Goal: Information Seeking & Learning: Learn about a topic

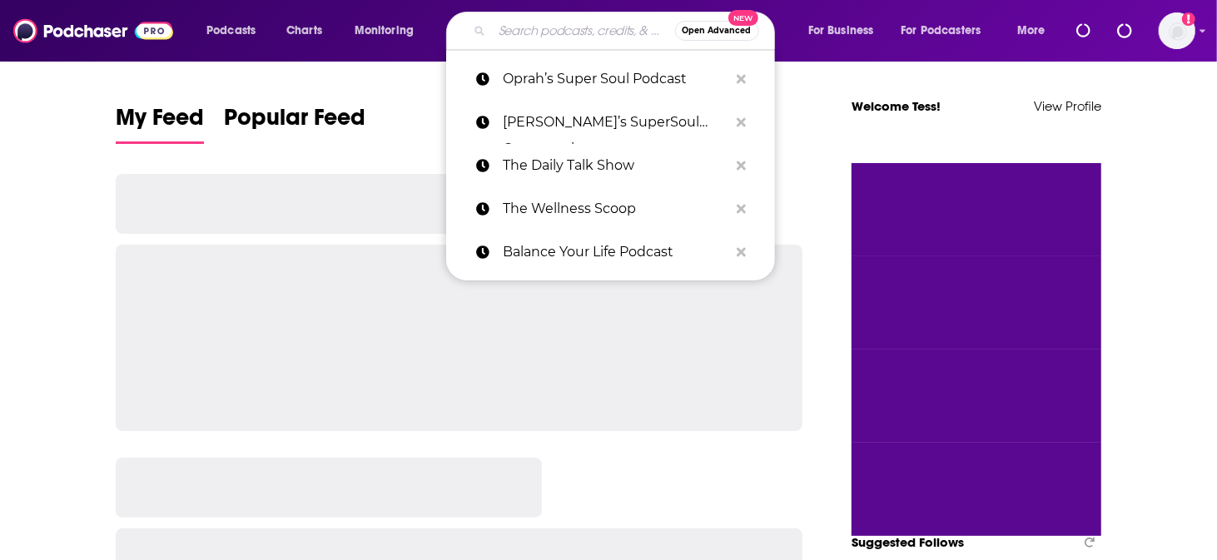
click at [586, 29] on input "Search podcasts, credits, & more..." at bounding box center [583, 30] width 183 height 27
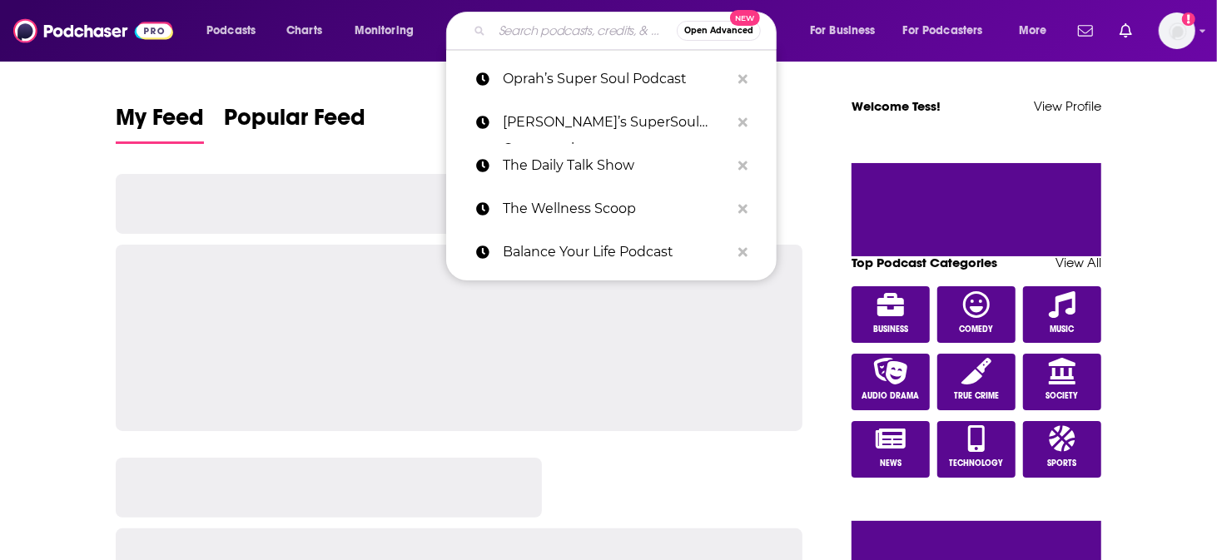
paste input "Leadership Is Changing"
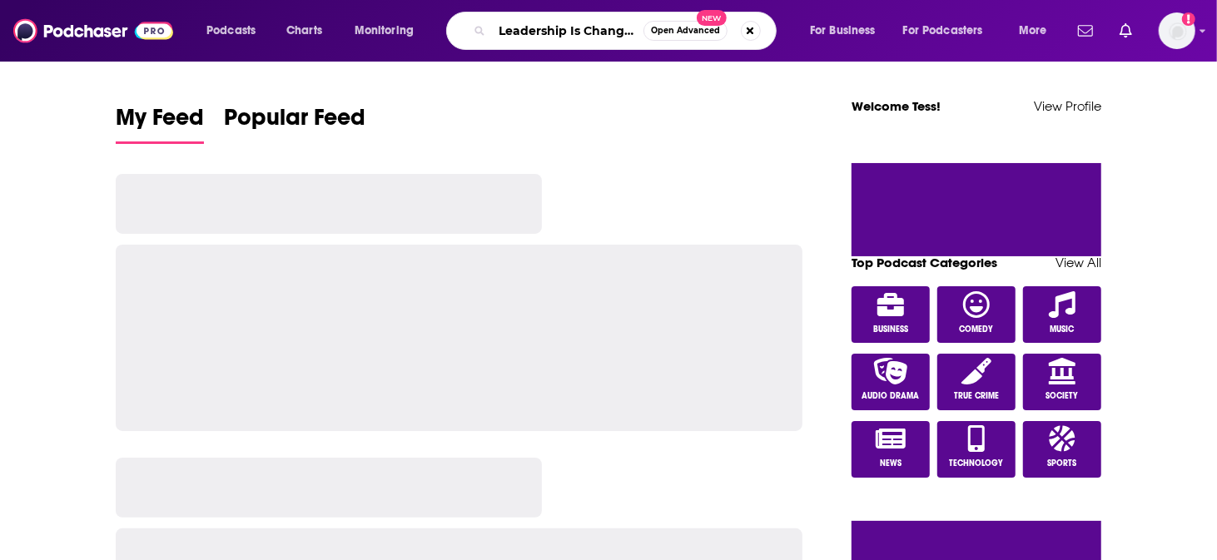
type input "Leadership Is Changing"
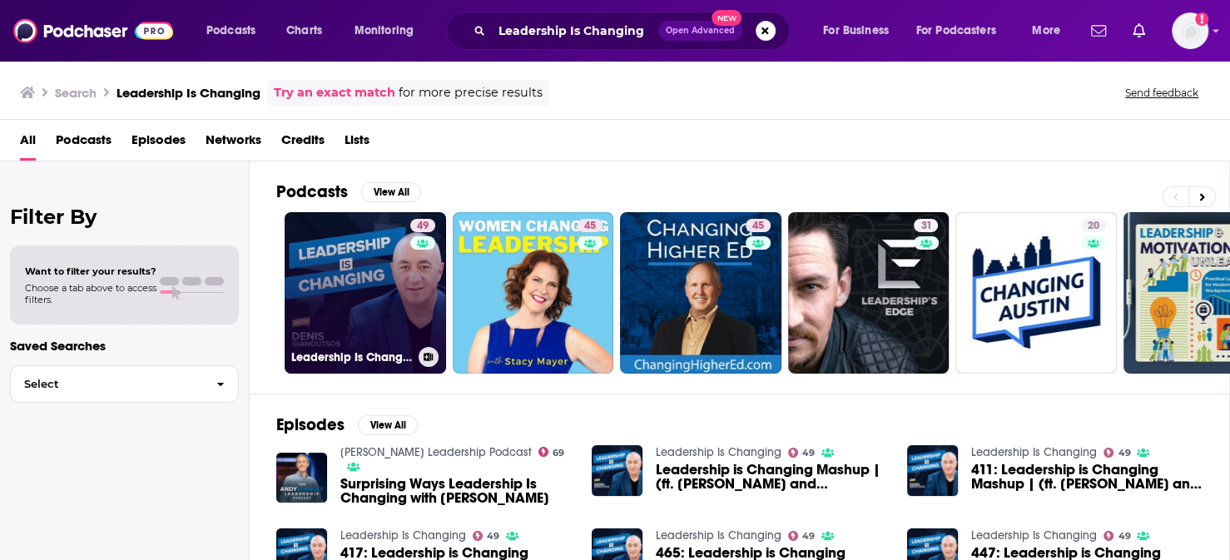
click at [350, 251] on link "49 Leadership Is Changing" at bounding box center [365, 292] width 161 height 161
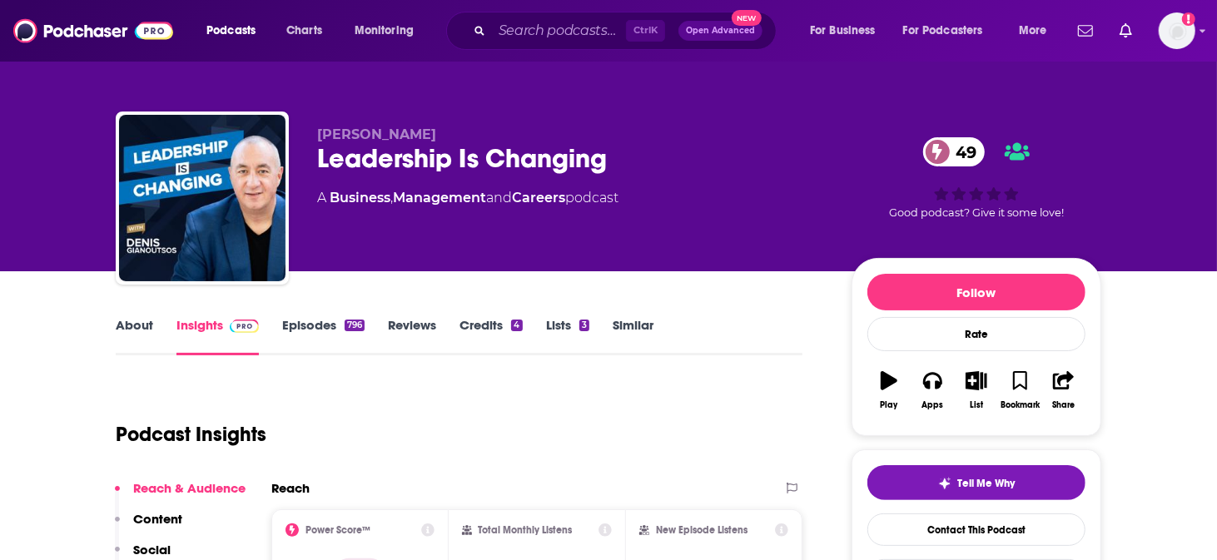
drag, startPoint x: 496, startPoint y: 116, endPoint x: 355, endPoint y: 118, distance: 141.5
click at [355, 127] on p "[PERSON_NAME]" at bounding box center [571, 135] width 508 height 16
copy span "[PERSON_NAME]"
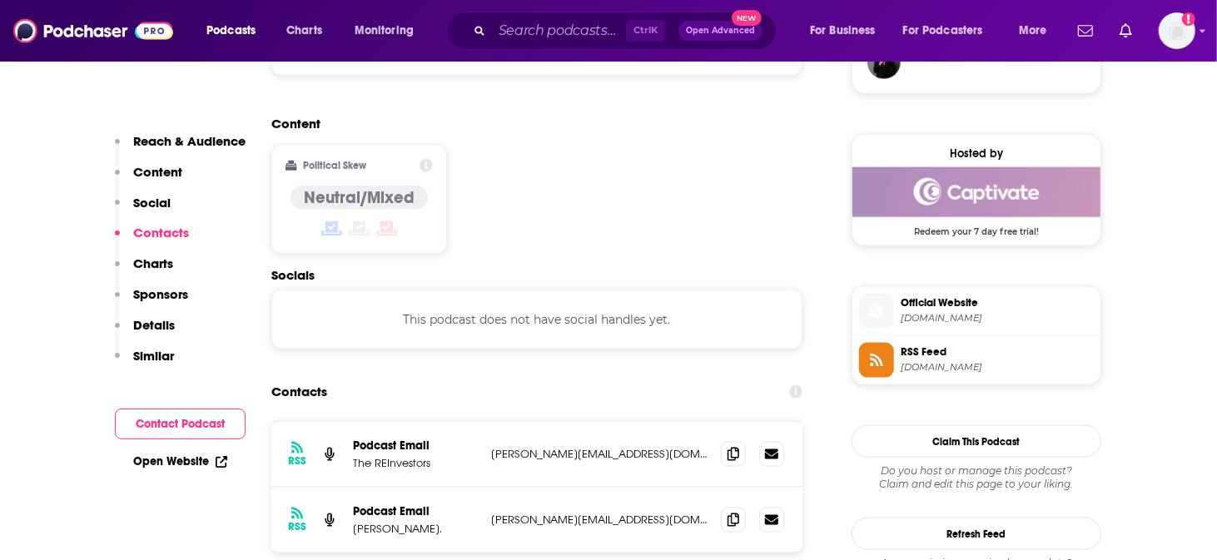
scroll to position [1248, 0]
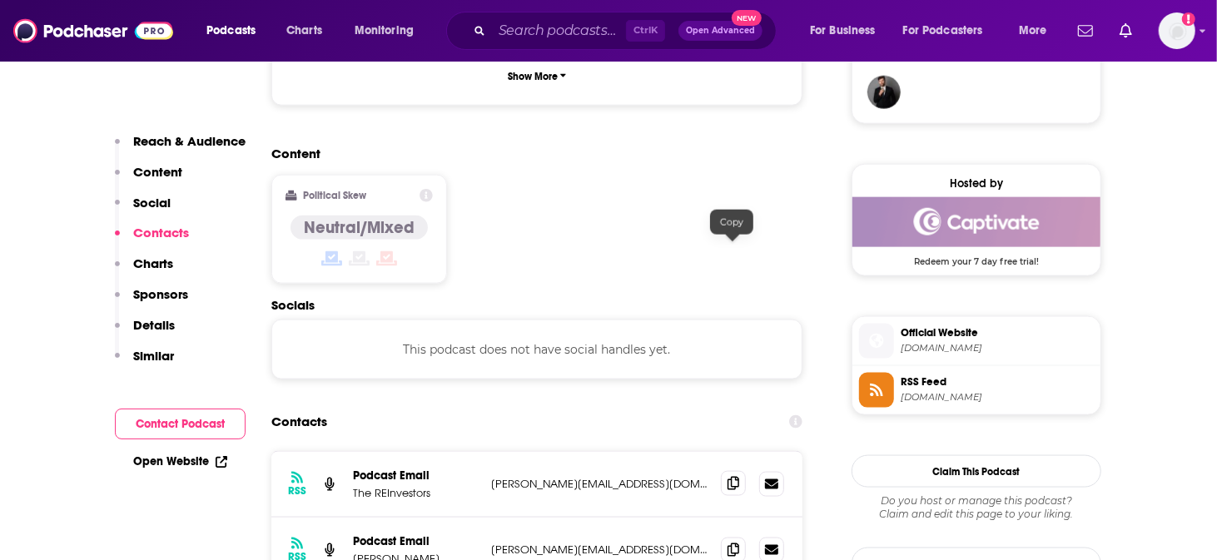
click at [729, 471] on span at bounding box center [733, 483] width 25 height 25
click at [736, 537] on span at bounding box center [733, 549] width 25 height 25
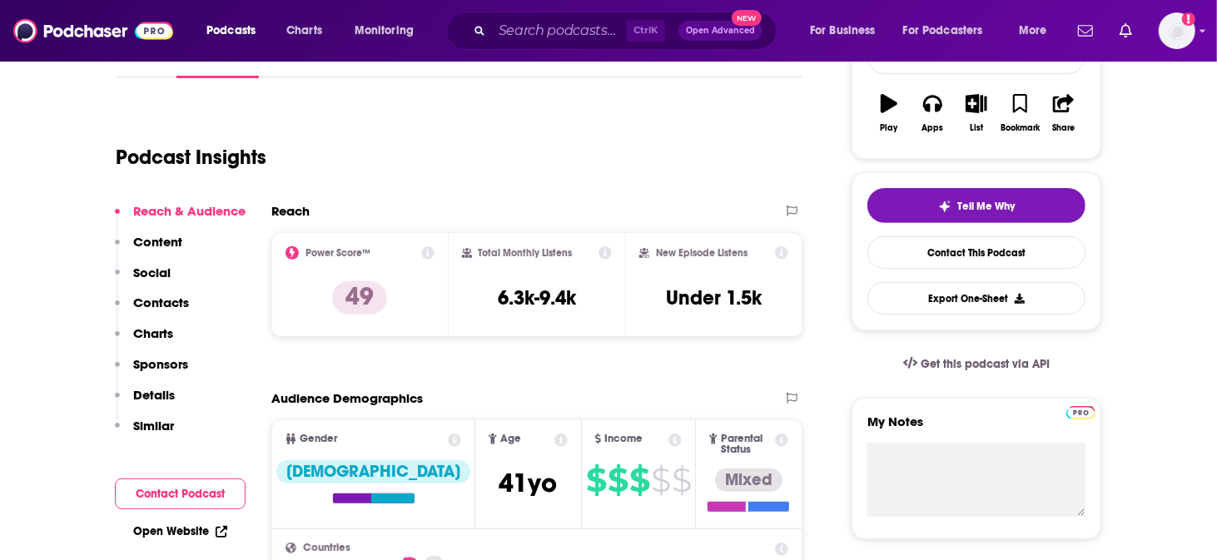
scroll to position [0, 0]
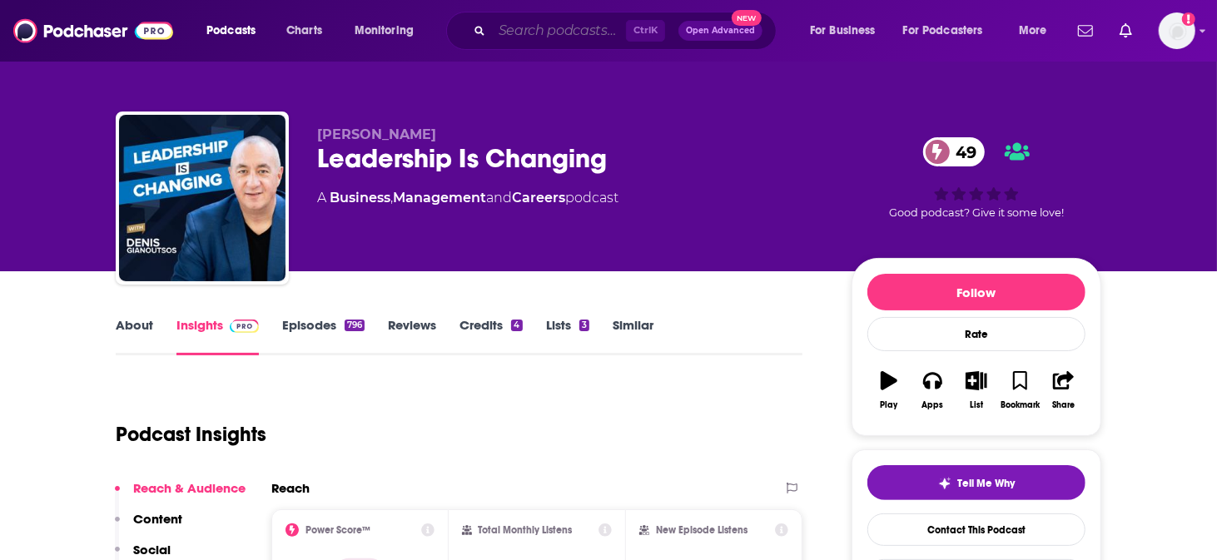
drag, startPoint x: 593, startPoint y: 30, endPoint x: 583, endPoint y: 30, distance: 10.0
click at [586, 30] on input "Search podcasts, credits, & more..." at bounding box center [559, 30] width 134 height 27
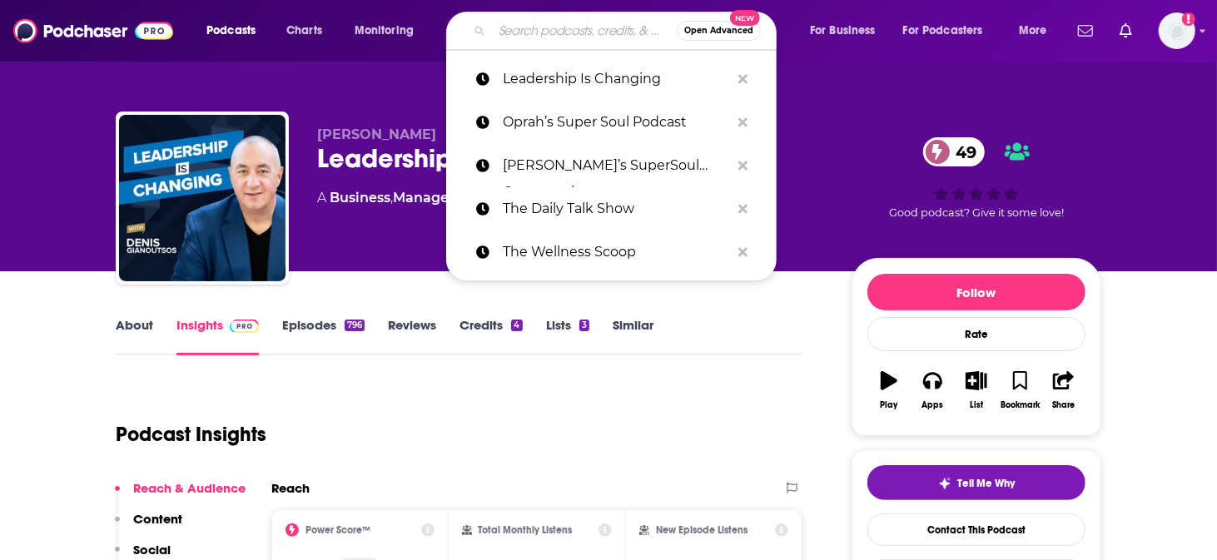
paste input "Affiliate Nerd Out"
type input "Affiliate Nerd Out"
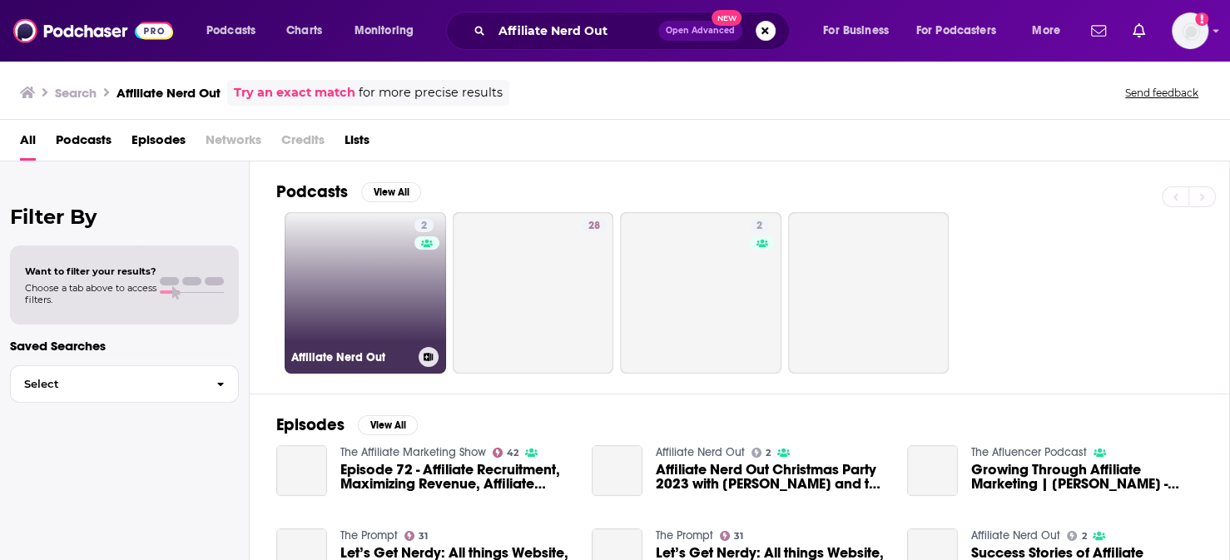
click at [365, 271] on link "2 Affiliate Nerd Out" at bounding box center [365, 292] width 161 height 161
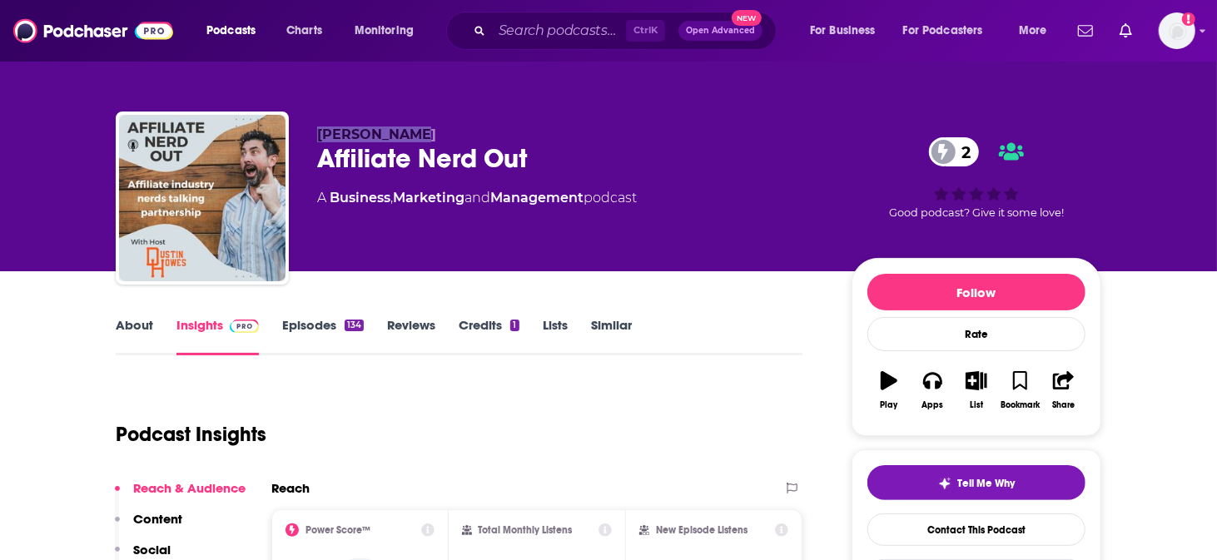
drag, startPoint x: 390, startPoint y: 106, endPoint x: 355, endPoint y: 116, distance: 35.6
click at [355, 116] on div "[PERSON_NAME] Affiliate Nerd Out 2 A Business , Marketing and Management podcas…" at bounding box center [608, 202] width 985 height 180
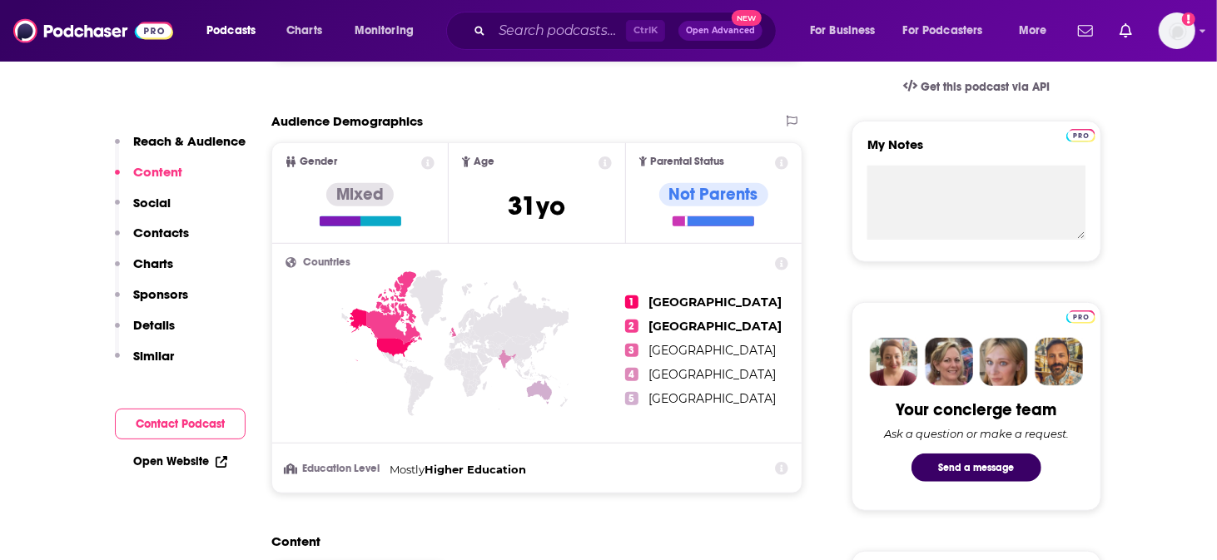
scroll to position [1109, 0]
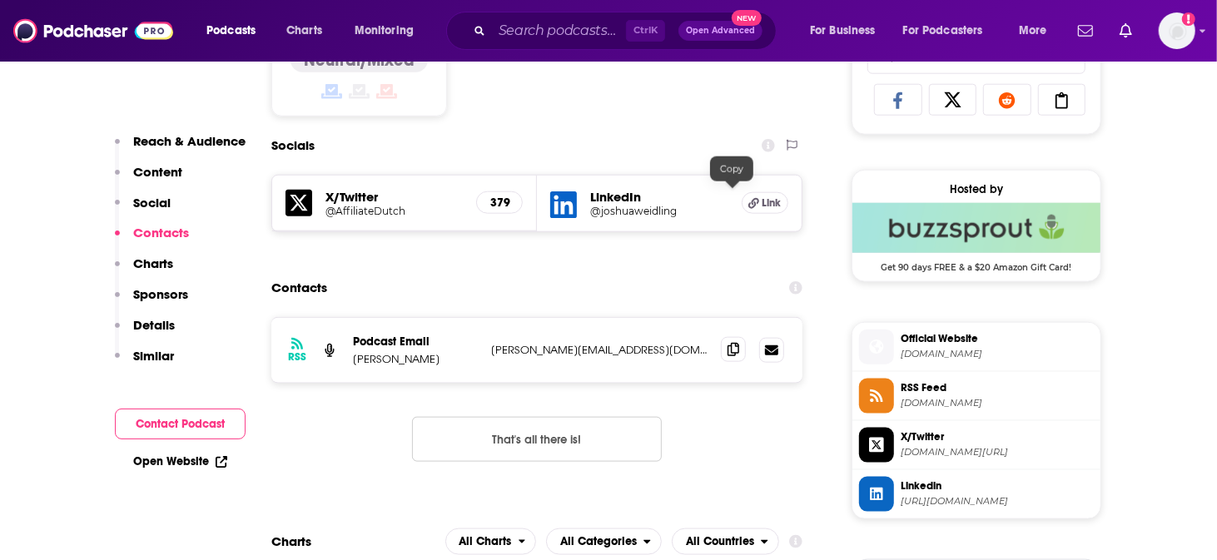
click at [741, 337] on span at bounding box center [733, 349] width 25 height 25
click at [582, 24] on input "Search podcasts, credits, & more..." at bounding box center [559, 30] width 134 height 27
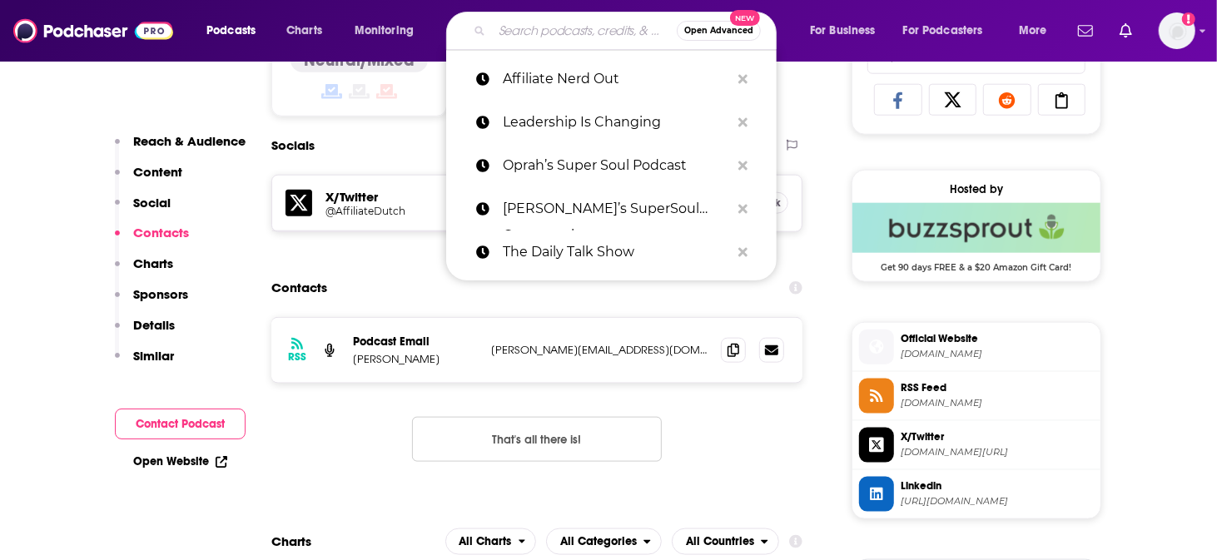
paste input "Optimal Work Daily - Career, Productivity and Entrepreneurship"
type input "Optimal Work Daily - Career, Productivity and Entrepreneurship"
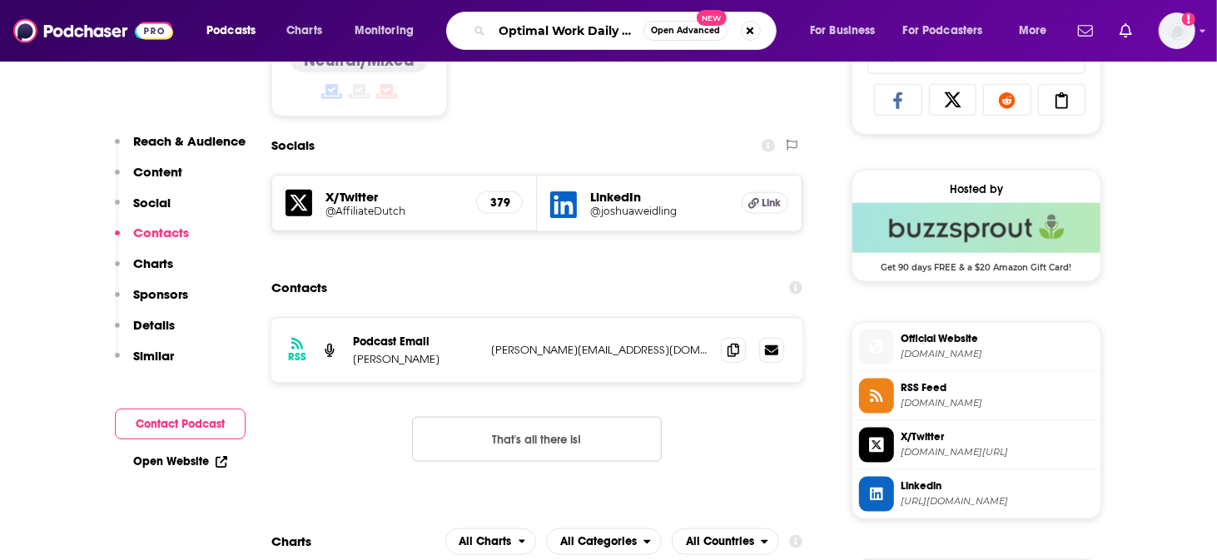
scroll to position [0, 163]
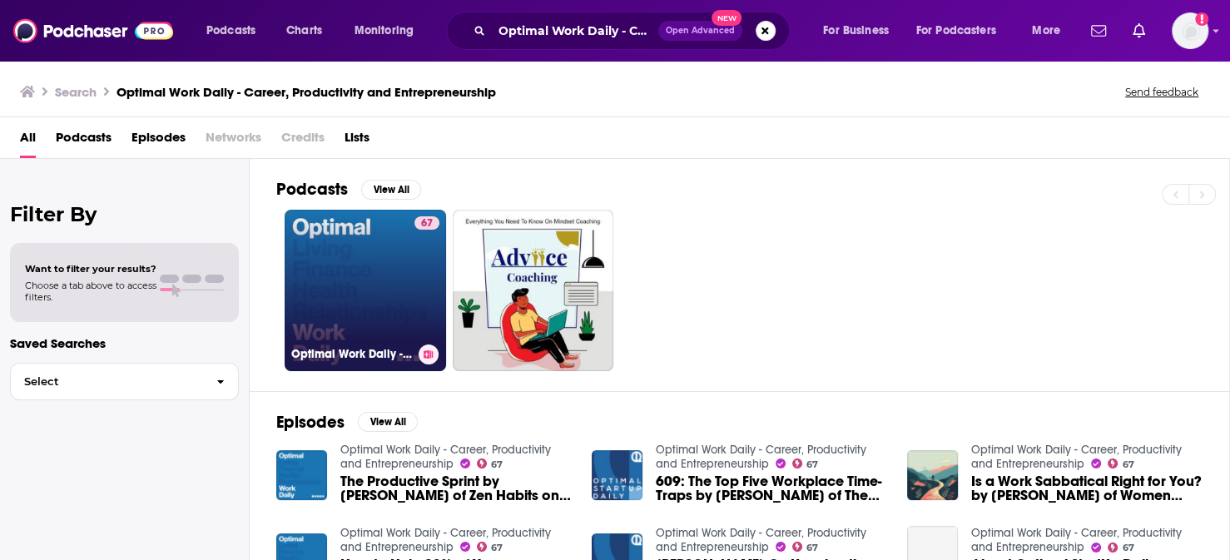
click at [327, 285] on link "67 Optimal Work Daily - Career, Productivity and Entrepreneurship" at bounding box center [365, 290] width 161 height 161
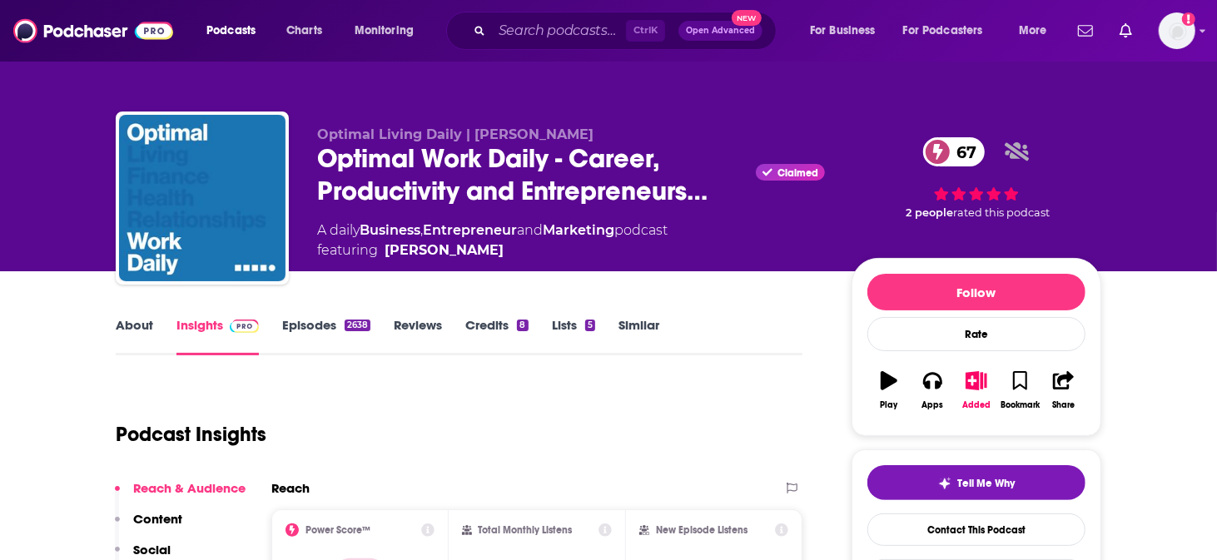
drag, startPoint x: 510, startPoint y: 249, endPoint x: 483, endPoint y: 250, distance: 27.5
click at [485, 251] on span "featuring [PERSON_NAME]" at bounding box center [492, 251] width 350 height 20
click at [583, 256] on span "featuring [PERSON_NAME]" at bounding box center [492, 251] width 350 height 20
drag, startPoint x: 541, startPoint y: 266, endPoint x: 533, endPoint y: 262, distance: 8.6
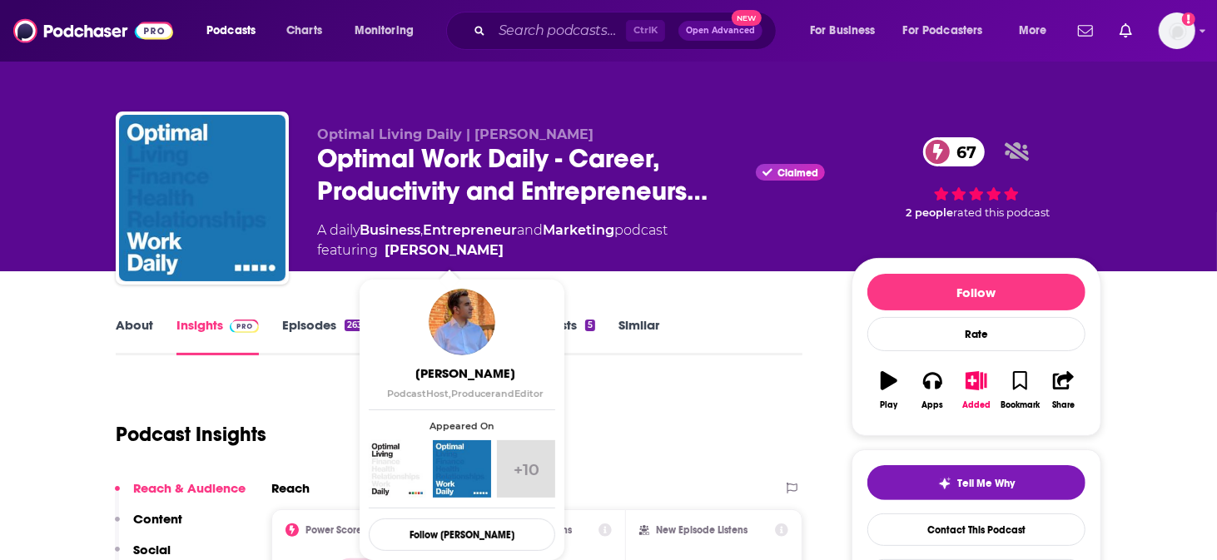
drag, startPoint x: 429, startPoint y: 251, endPoint x: 485, endPoint y: 251, distance: 56.6
click at [485, 251] on span "featuring [PERSON_NAME]" at bounding box center [492, 251] width 350 height 20
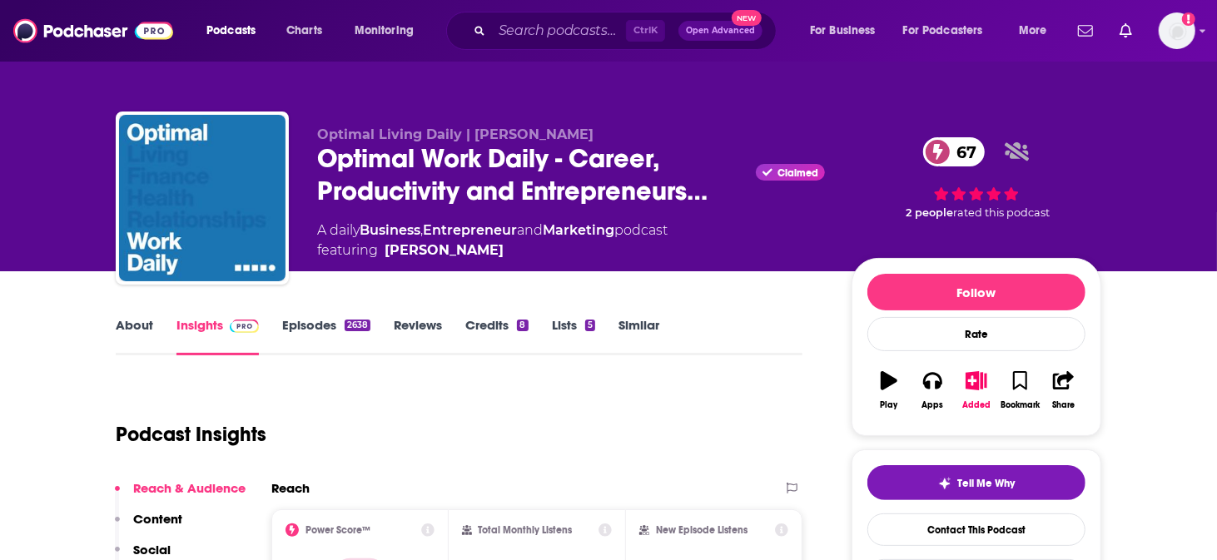
copy span "[PERSON_NAME]"
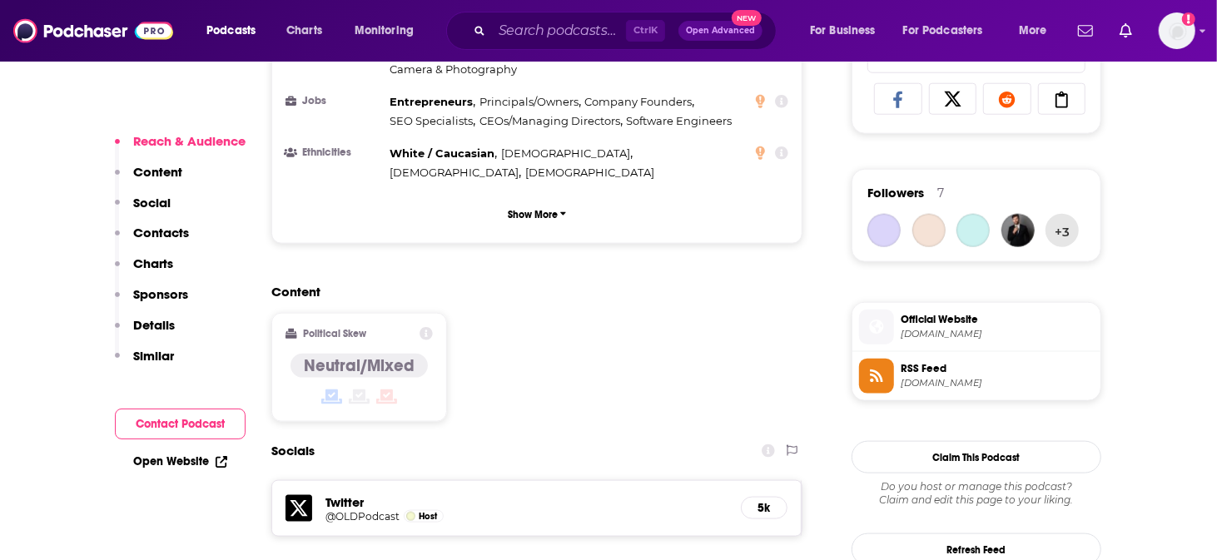
scroll to position [1387, 0]
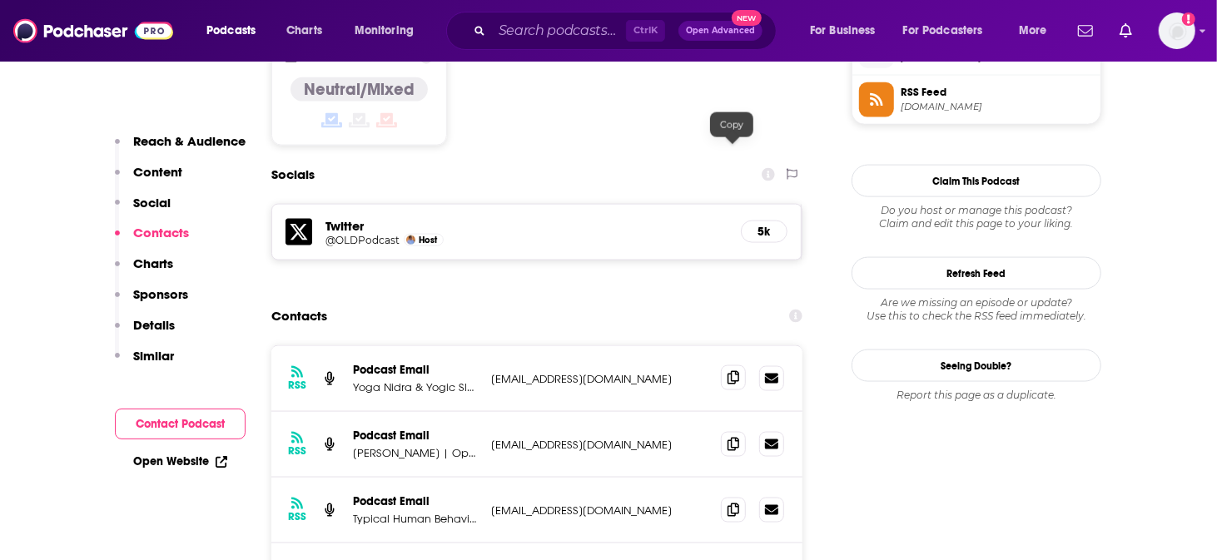
click at [727, 365] on span at bounding box center [733, 377] width 25 height 25
click at [732, 437] on icon at bounding box center [733, 443] width 12 height 13
click at [736, 503] on icon at bounding box center [733, 509] width 12 height 13
click at [574, 35] on input "Search podcasts, credits, & more..." at bounding box center [559, 30] width 134 height 27
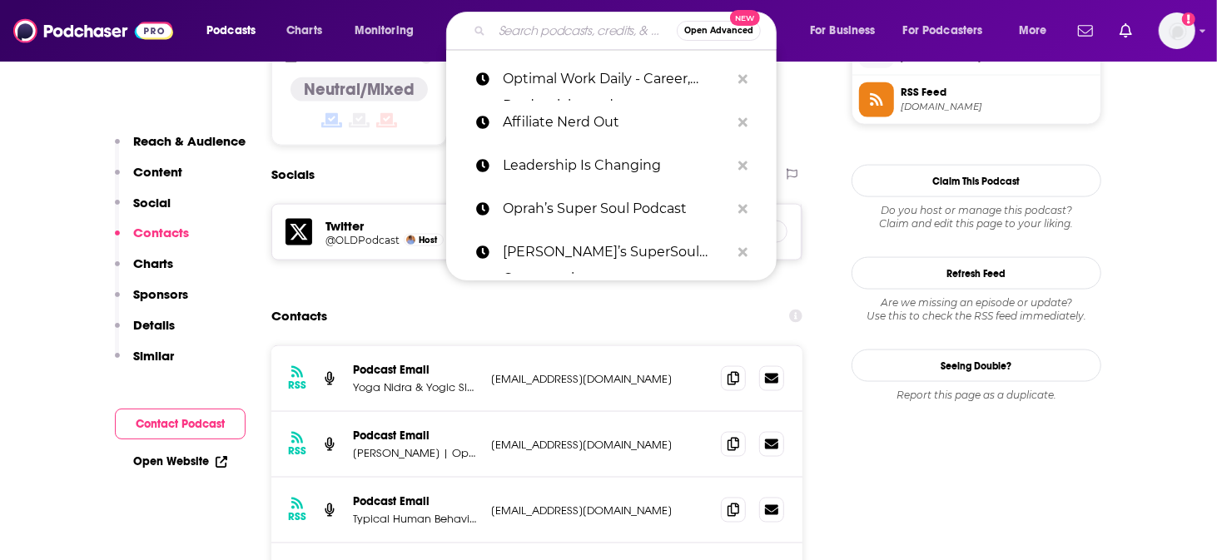
click at [574, 35] on input "Search podcasts, credits, & more..." at bounding box center [584, 30] width 185 height 27
paste input "Beyond the Image Podcast"
type input "Beyond the Image Podcast"
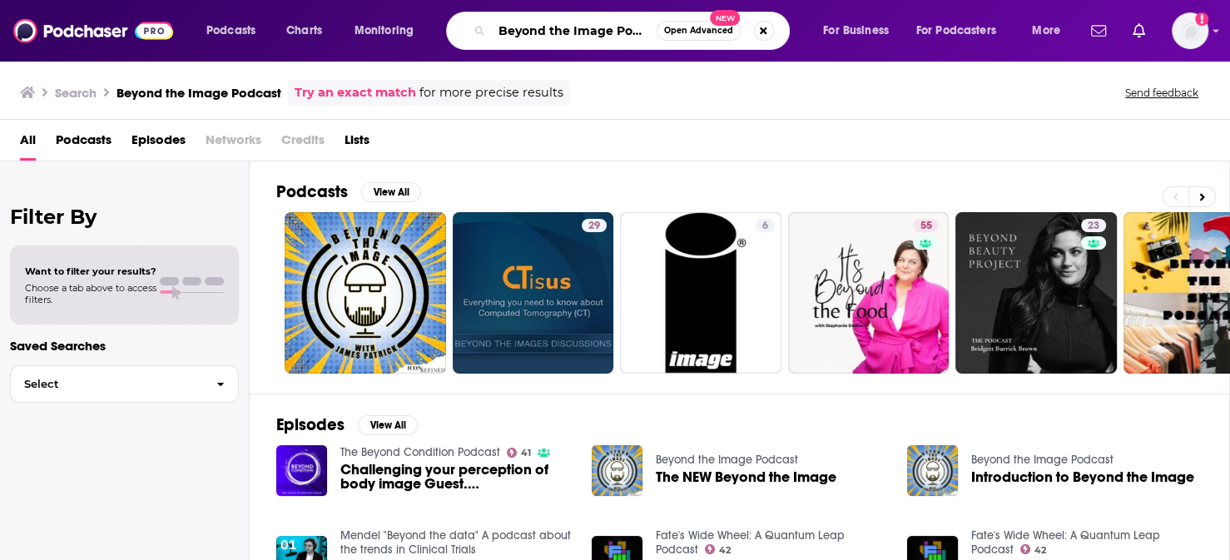
click at [541, 25] on input "Beyond the Image Podcast" at bounding box center [574, 30] width 165 height 27
click at [538, 23] on input "Beyond the Image Podcast" at bounding box center [574, 30] width 165 height 27
click at [537, 23] on input "Beyond the Image Podcast" at bounding box center [574, 30] width 165 height 27
click at [536, 23] on input "Beyond the Image Podcast" at bounding box center [574, 30] width 165 height 27
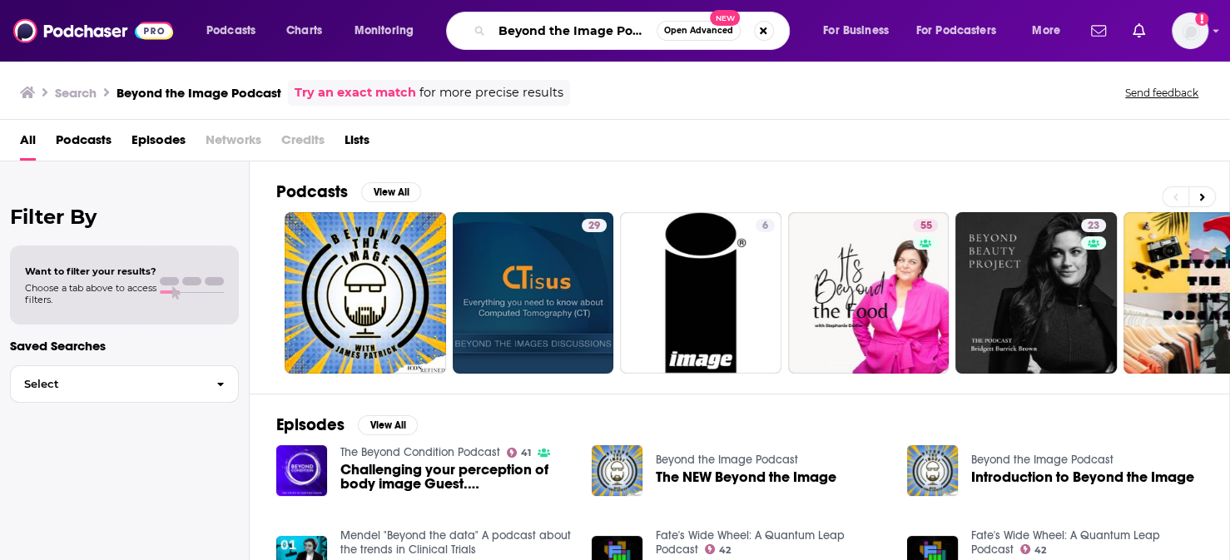
click at [534, 25] on input "Beyond the Image Podcast" at bounding box center [574, 30] width 165 height 27
paste input "Hustle & Flowchart: Mastering Business & Enjoying the Journey"
type input "Hustle & Flowchart: Mastering Business & Enjoying the Journey"
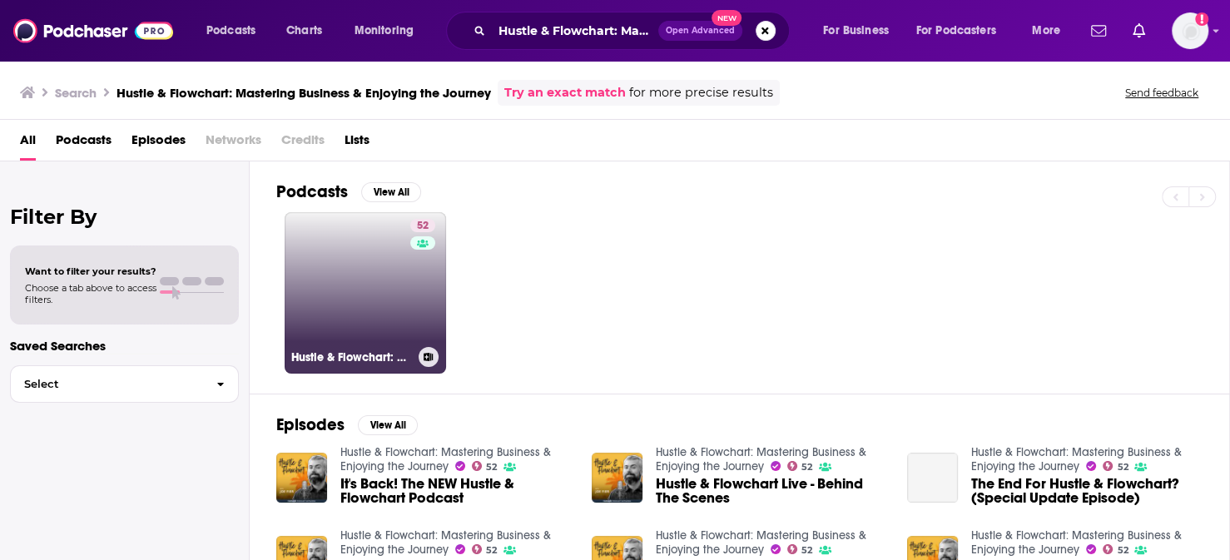
click at [339, 264] on link "52 Hustle & Flowchart: Mastering Business & Enjoying the Journey" at bounding box center [365, 292] width 161 height 161
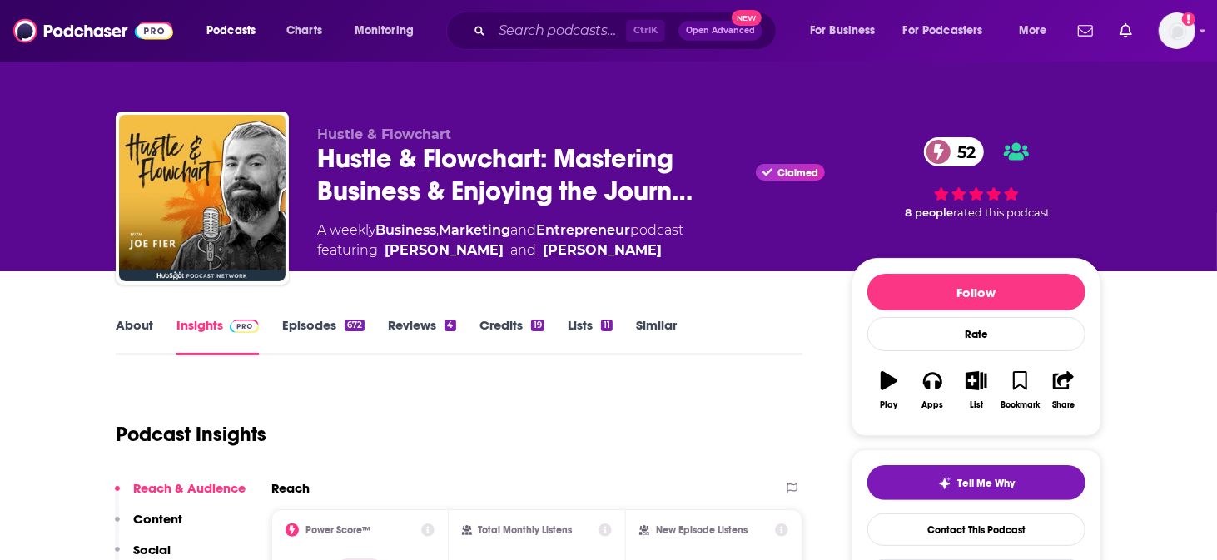
drag, startPoint x: 578, startPoint y: 249, endPoint x: 409, endPoint y: 248, distance: 169.8
click at [409, 248] on span "featuring [PERSON_NAME] and [PERSON_NAME]" at bounding box center [500, 251] width 366 height 20
copy span "[PERSON_NAME] and [PERSON_NAME]"
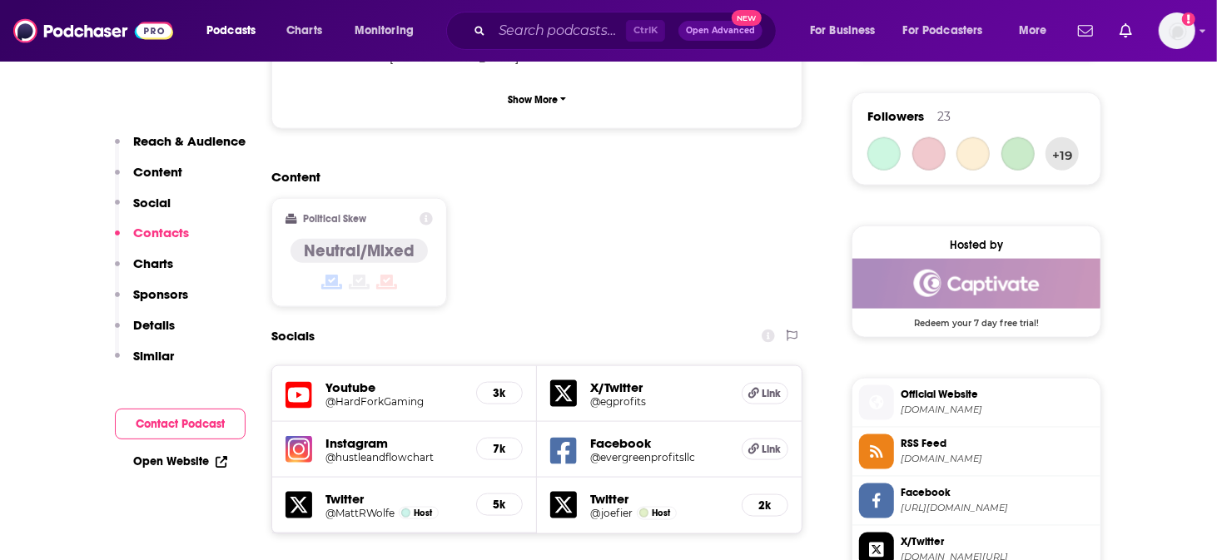
scroll to position [1248, 0]
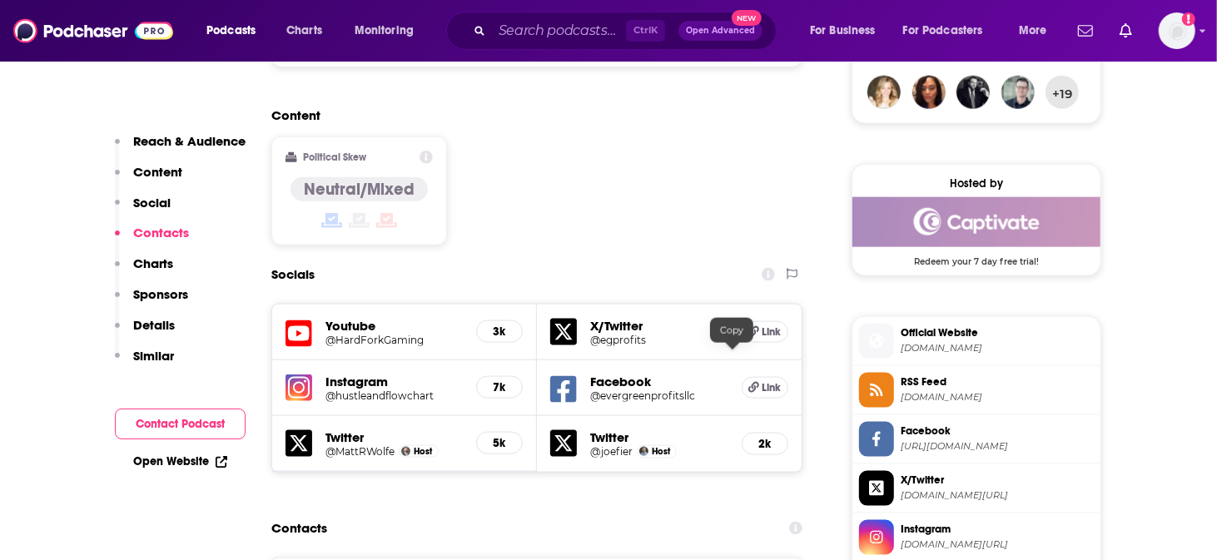
click at [534, 17] on div "Ctrl K Open Advanced New" at bounding box center [611, 31] width 330 height 38
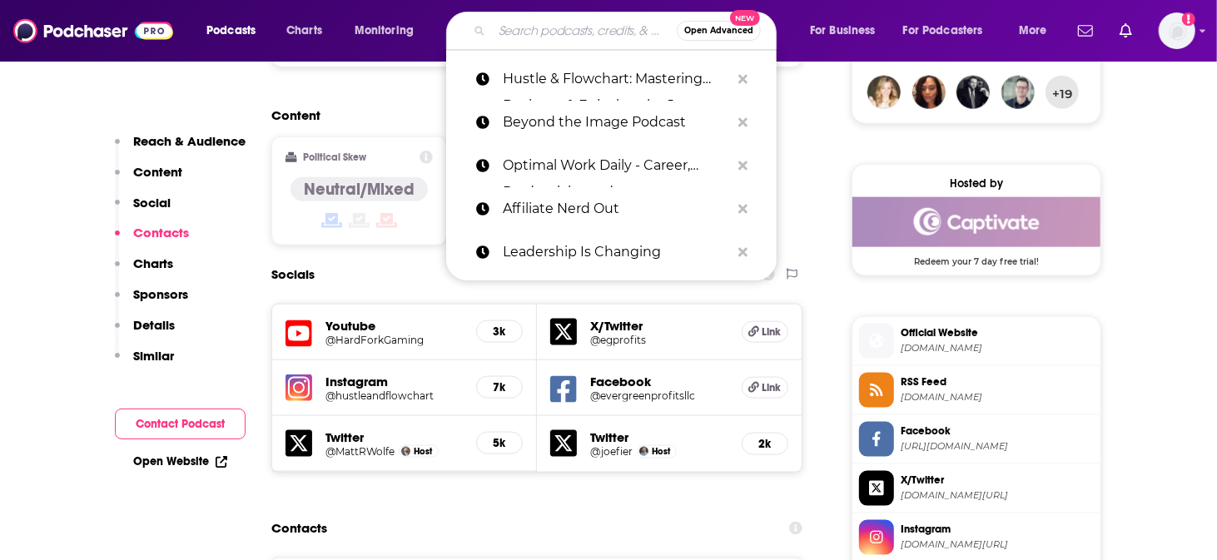
click at [528, 37] on input "Search podcasts, credits, & more..." at bounding box center [584, 30] width 185 height 27
paste input "The Marketing Freelancer: Unicorns Unite"
type input "The Marketing Freelancer: Unicorns Unite"
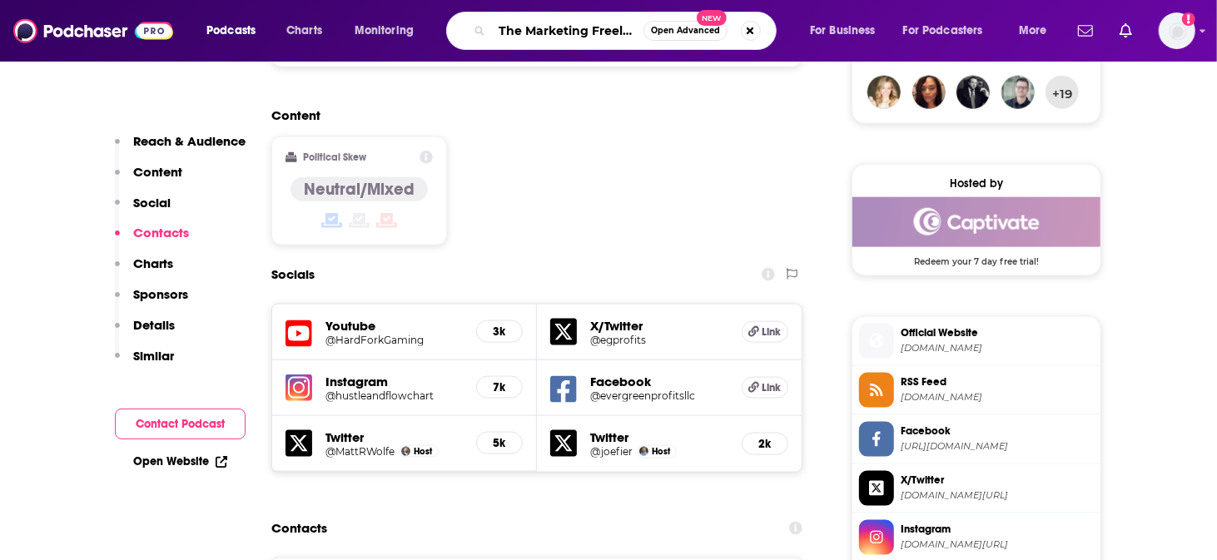
scroll to position [0, 37]
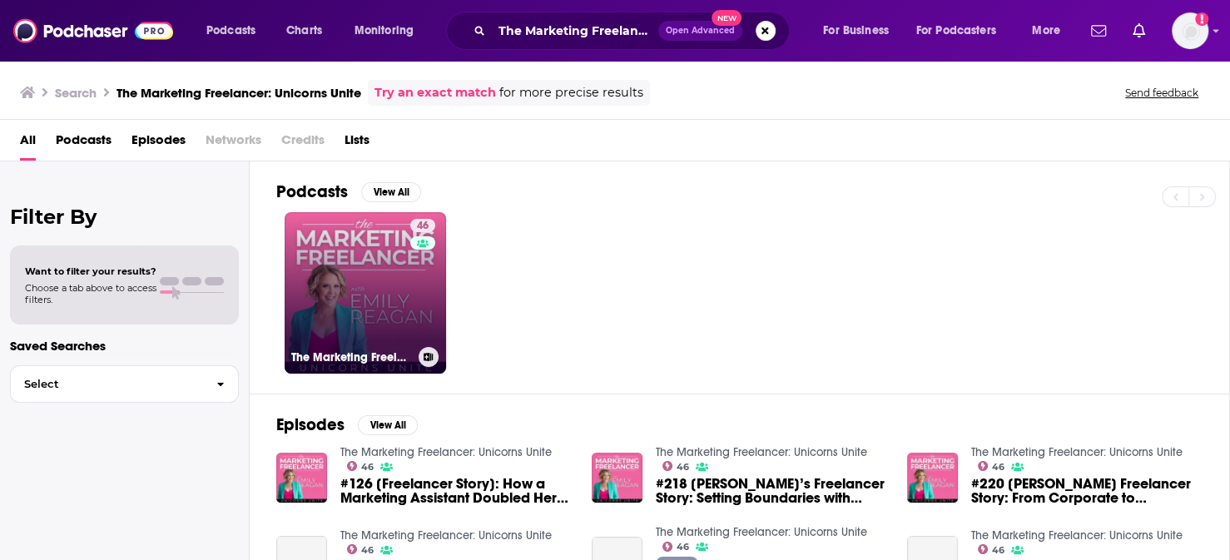
click at [345, 259] on link "46 The Marketing Freelancer: Unicorns Unite" at bounding box center [365, 292] width 161 height 161
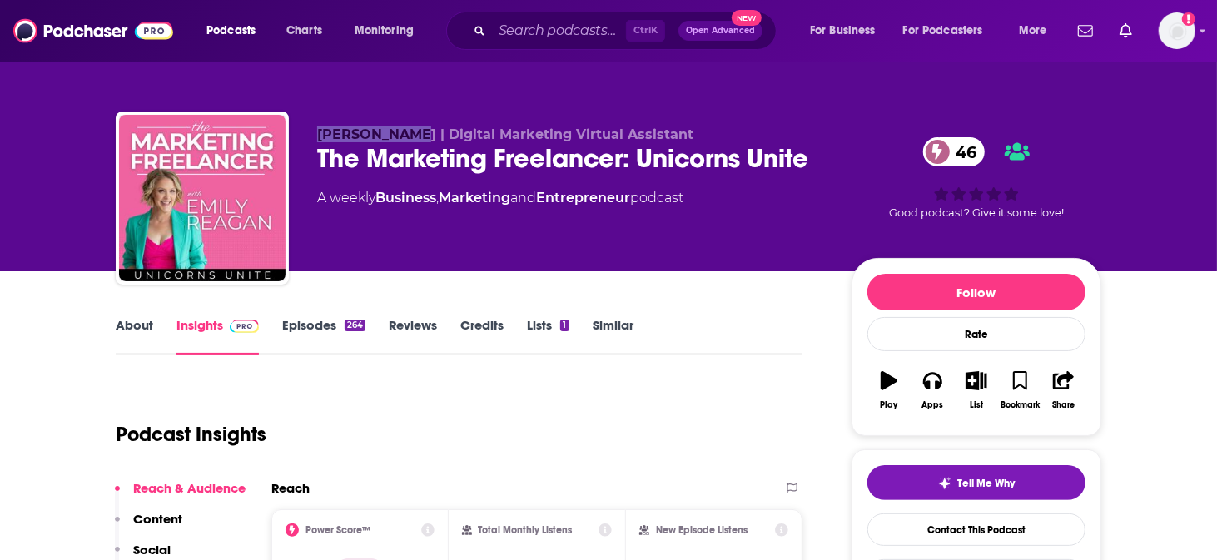
drag, startPoint x: 358, startPoint y: 122, endPoint x: 448, endPoint y: 127, distance: 90.0
click at [448, 127] on div "[PERSON_NAME] | Digital Marketing Virtual Assistant The Marketing Freelancer: U…" at bounding box center [608, 202] width 985 height 180
copy span "[PERSON_NAME]"
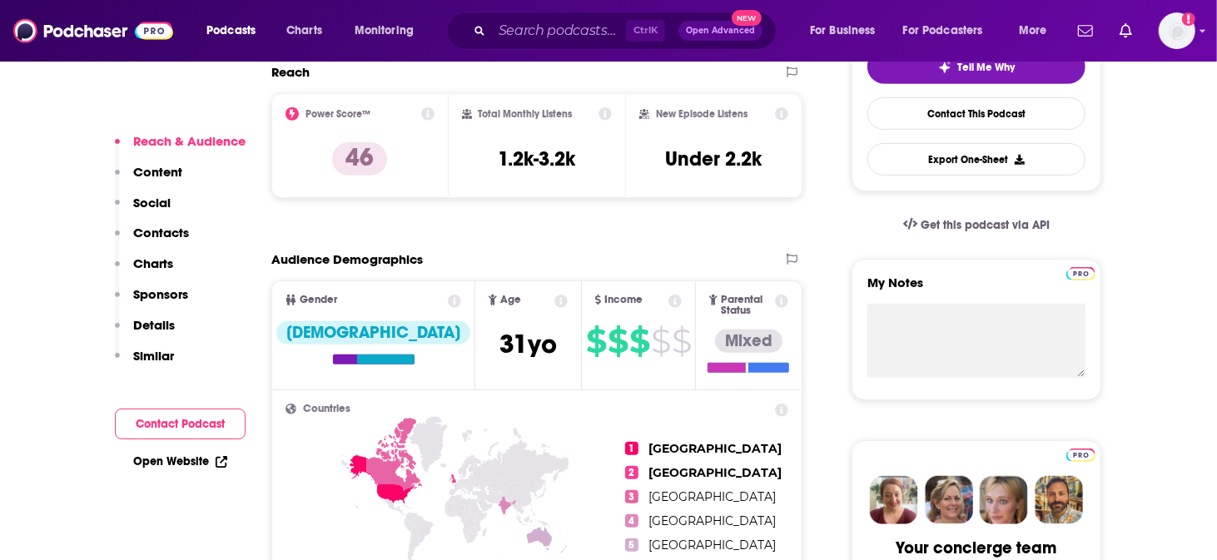
scroll to position [1109, 0]
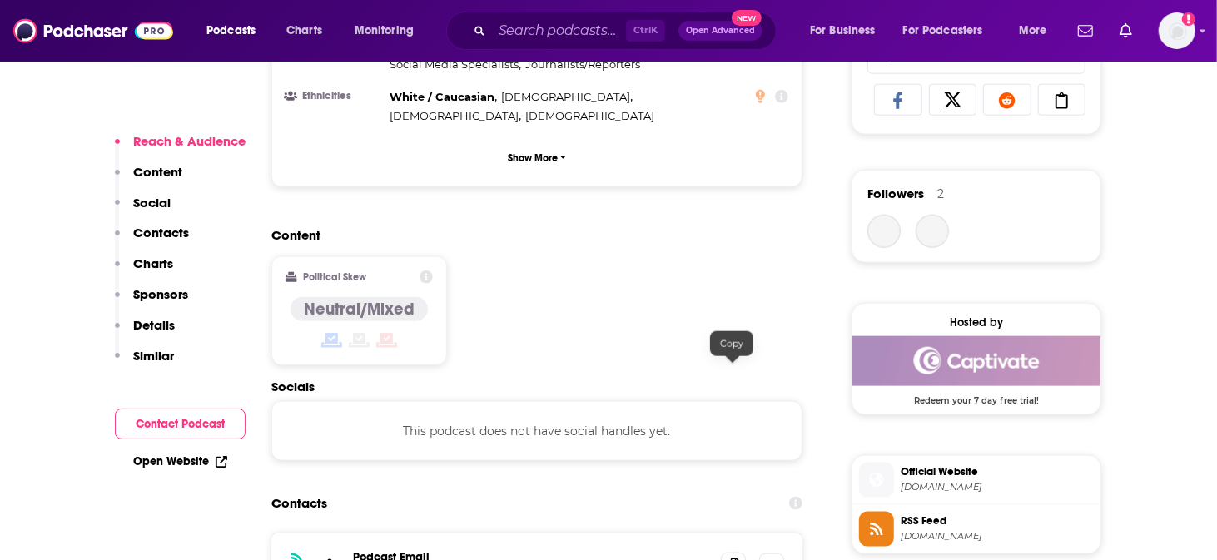
click at [740, 553] on span at bounding box center [733, 565] width 25 height 25
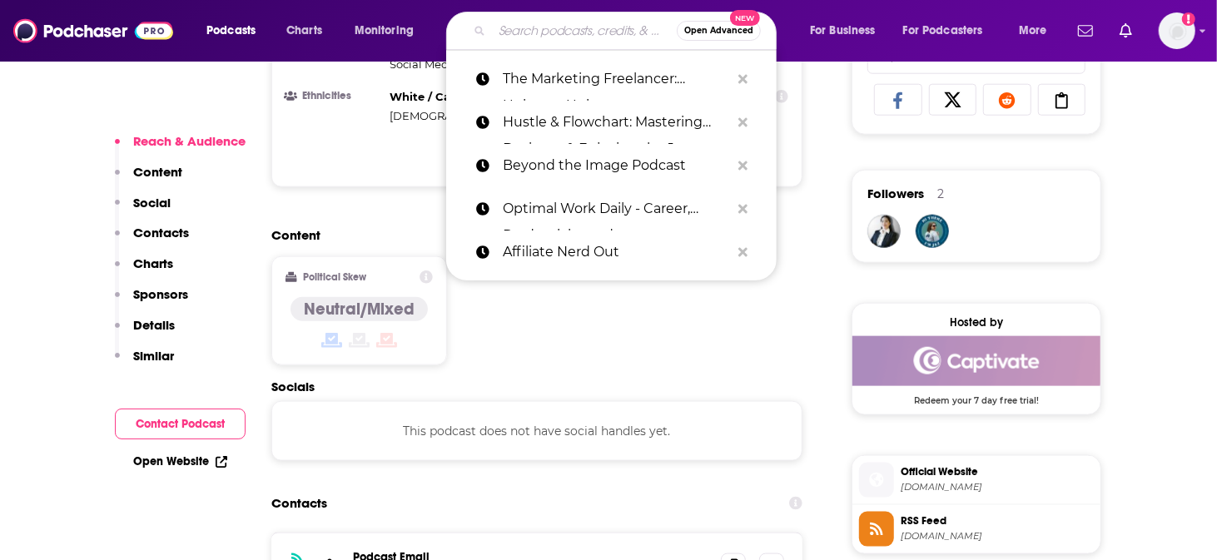
click at [551, 38] on input "Search podcasts, credits, & more..." at bounding box center [584, 30] width 185 height 27
paste input "The Art of Selling Online Courses"
type input "The Art of Selling Online Courses"
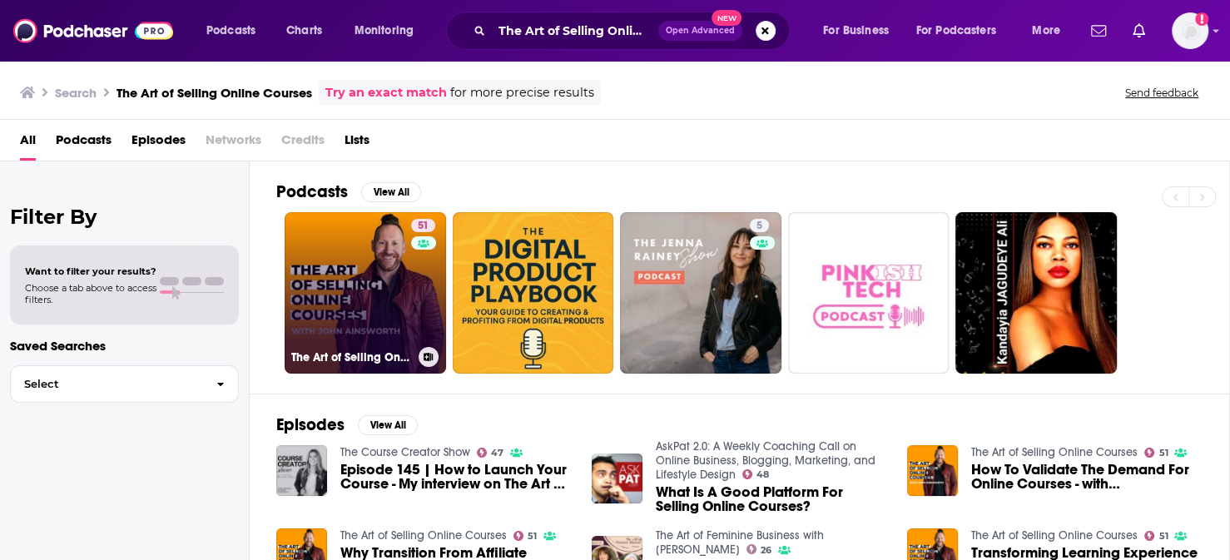
click at [337, 310] on link "51 The Art of Selling Online Courses" at bounding box center [365, 292] width 161 height 161
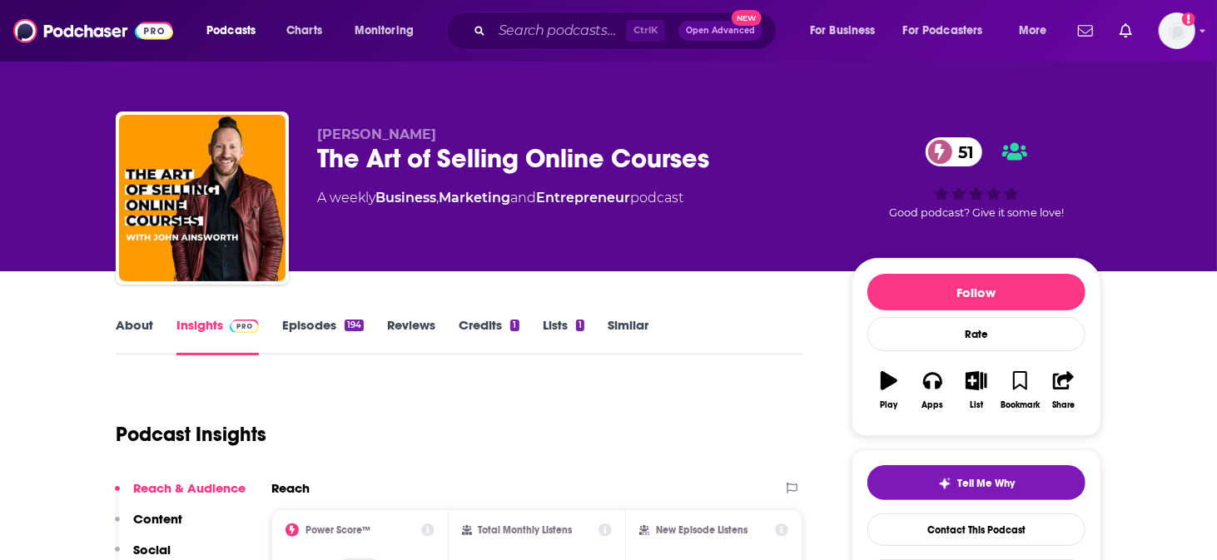
drag, startPoint x: 478, startPoint y: 119, endPoint x: 353, endPoint y: 124, distance: 124.9
click at [353, 127] on p "[PERSON_NAME]" at bounding box center [571, 135] width 508 height 16
copy span "[PERSON_NAME]"
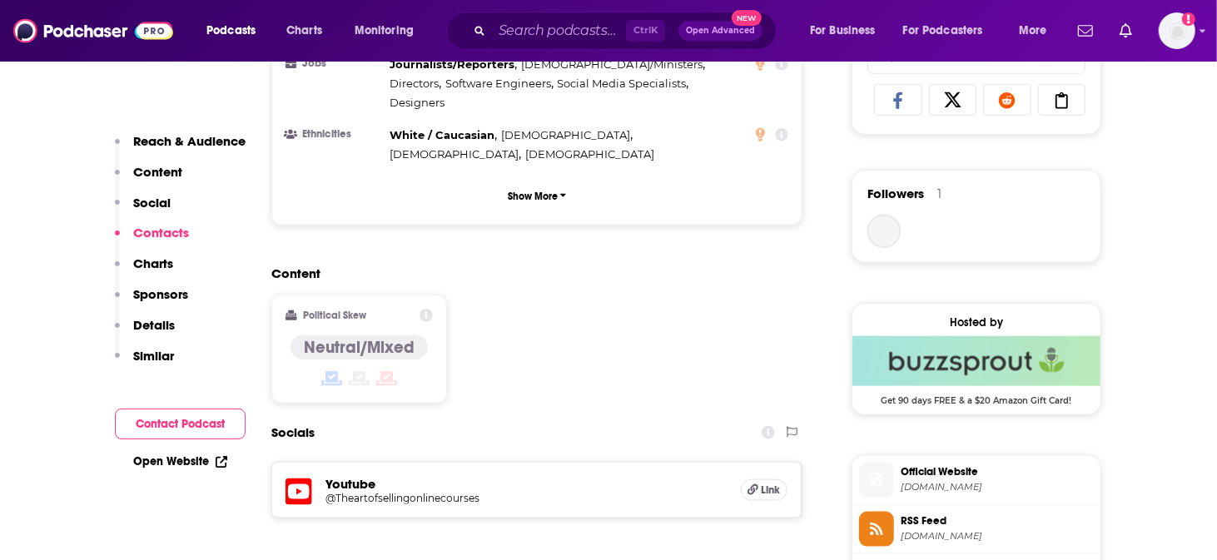
scroll to position [1387, 0]
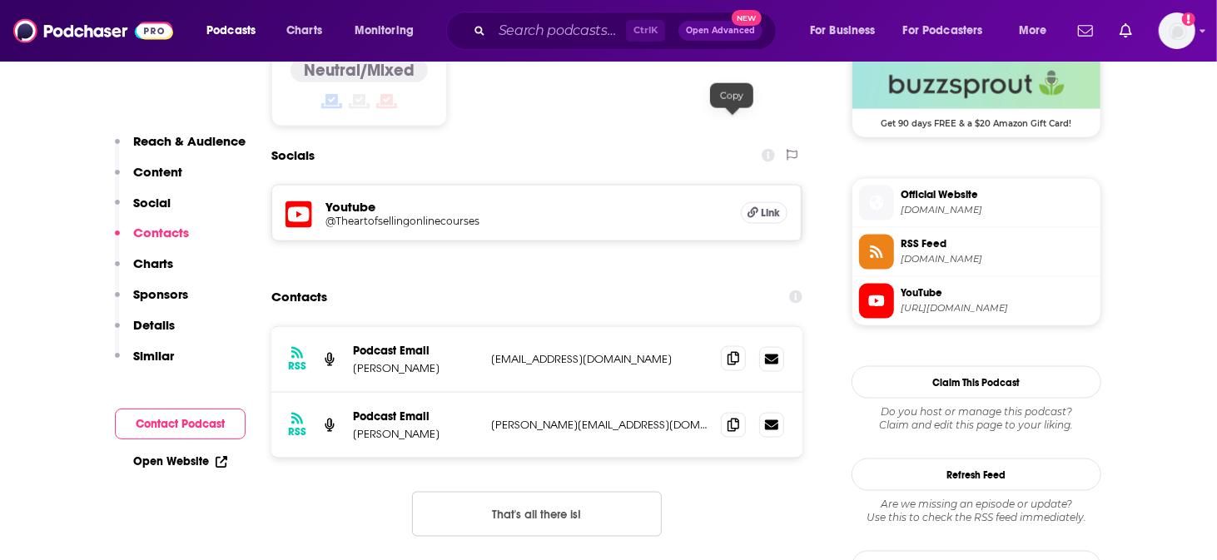
click at [730, 352] on icon at bounding box center [733, 358] width 12 height 13
click at [735, 412] on span at bounding box center [733, 424] width 25 height 25
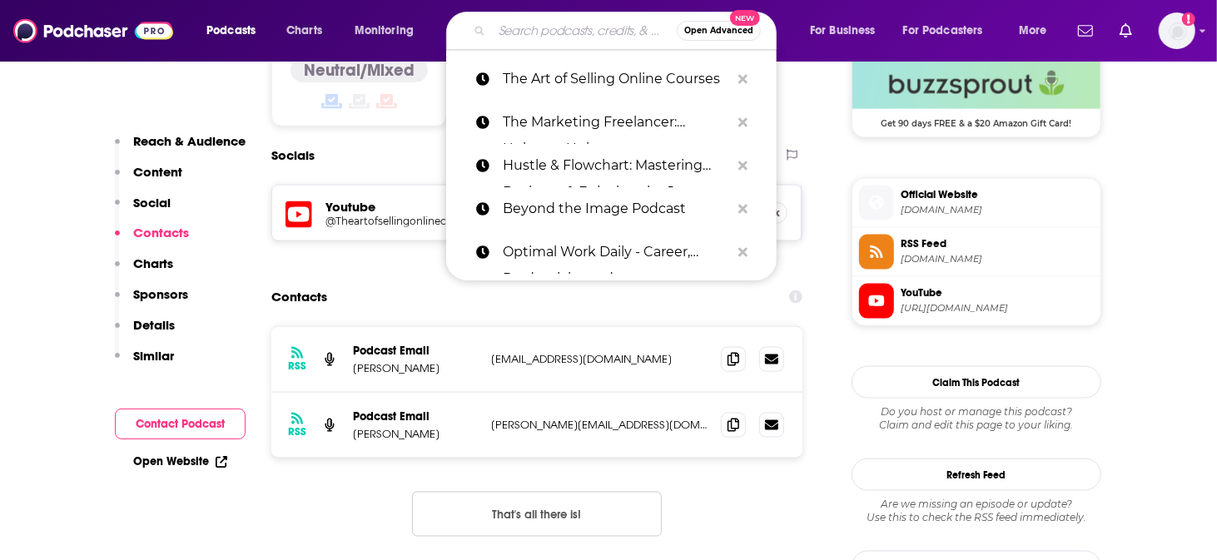
drag, startPoint x: 554, startPoint y: 32, endPoint x: 553, endPoint y: 22, distance: 10.1
click at [553, 23] on input "Search podcasts, credits, & more..." at bounding box center [584, 30] width 185 height 27
paste input "48 Days to the Work You Love Internet Radio Show"
type input "48 Days to the Work You Love Internet Radio Show"
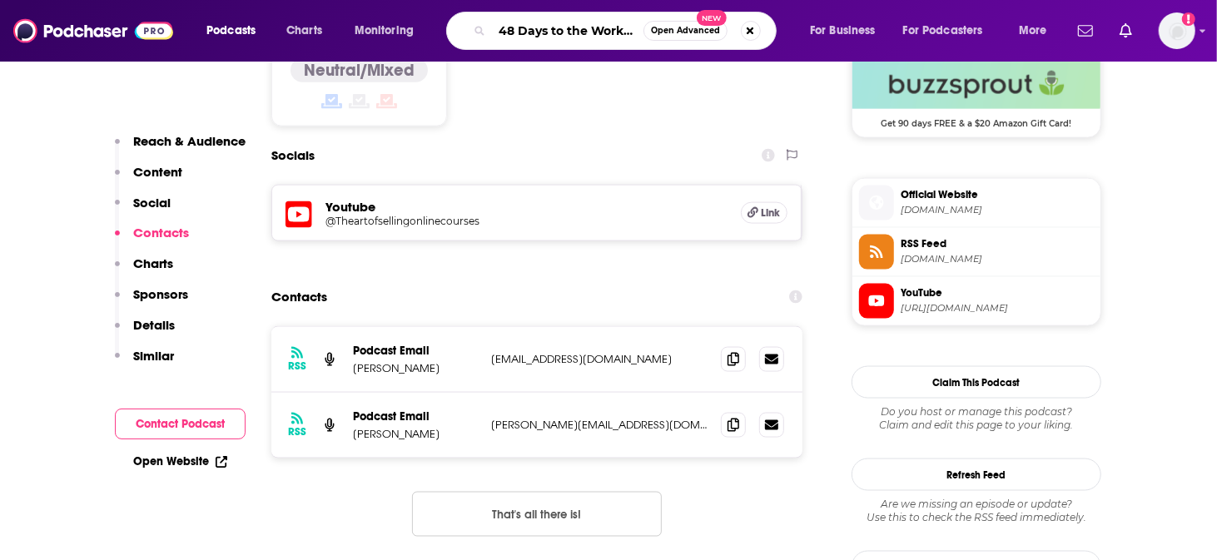
scroll to position [0, 90]
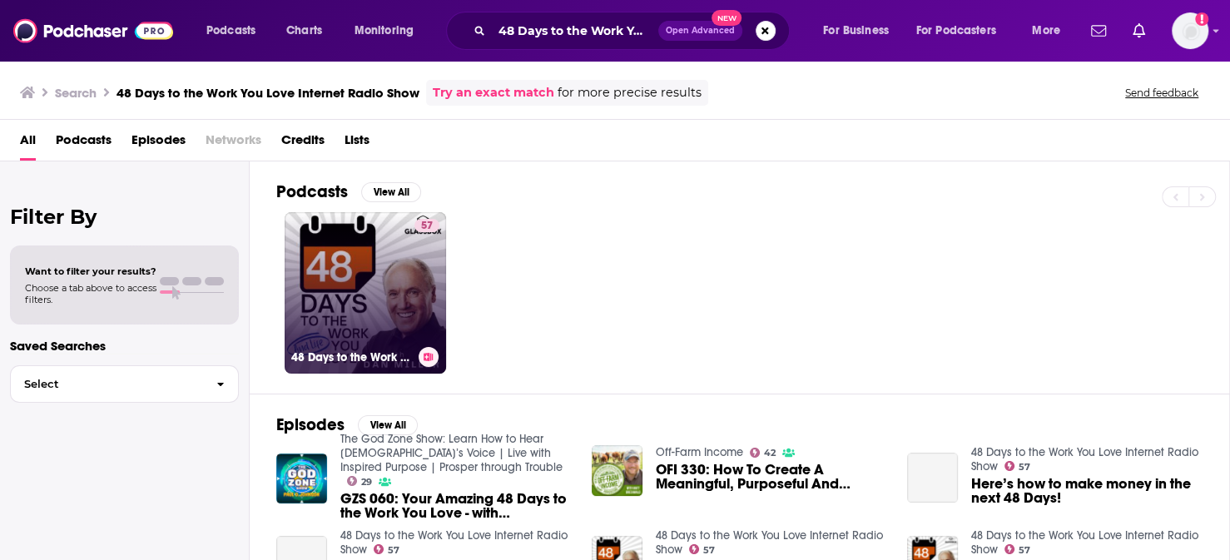
click at [349, 278] on link "57 48 Days to the Work You Love Internet Radio Show" at bounding box center [365, 292] width 161 height 161
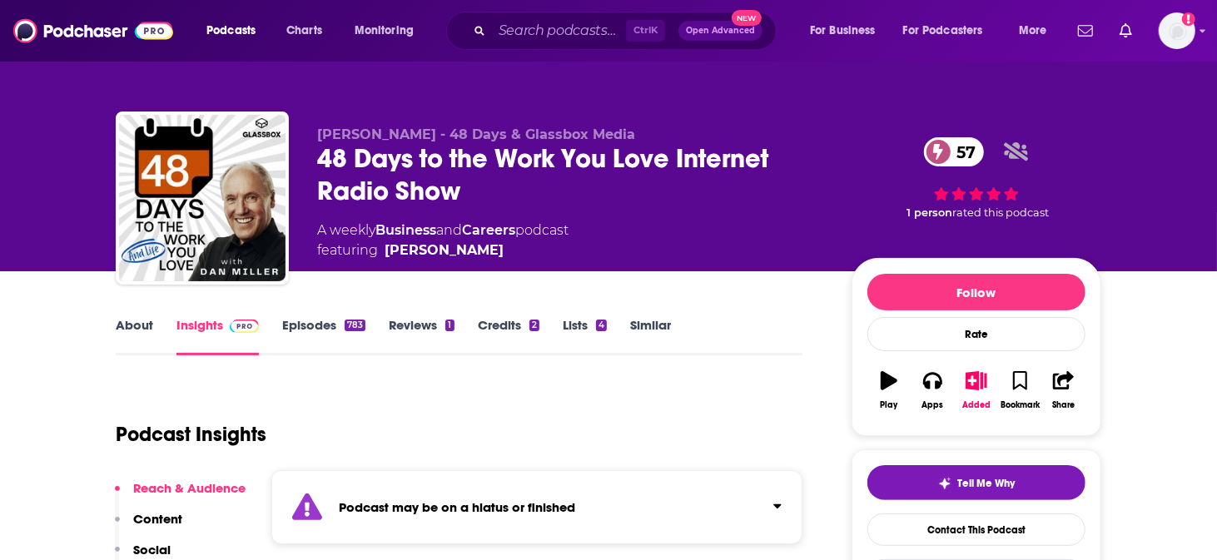
drag, startPoint x: 494, startPoint y: 229, endPoint x: 454, endPoint y: 239, distance: 41.2
click at [454, 239] on div "[PERSON_NAME] - 48 Days & Glassbox Media 48 Days to the Work You Love Internet …" at bounding box center [571, 194] width 508 height 134
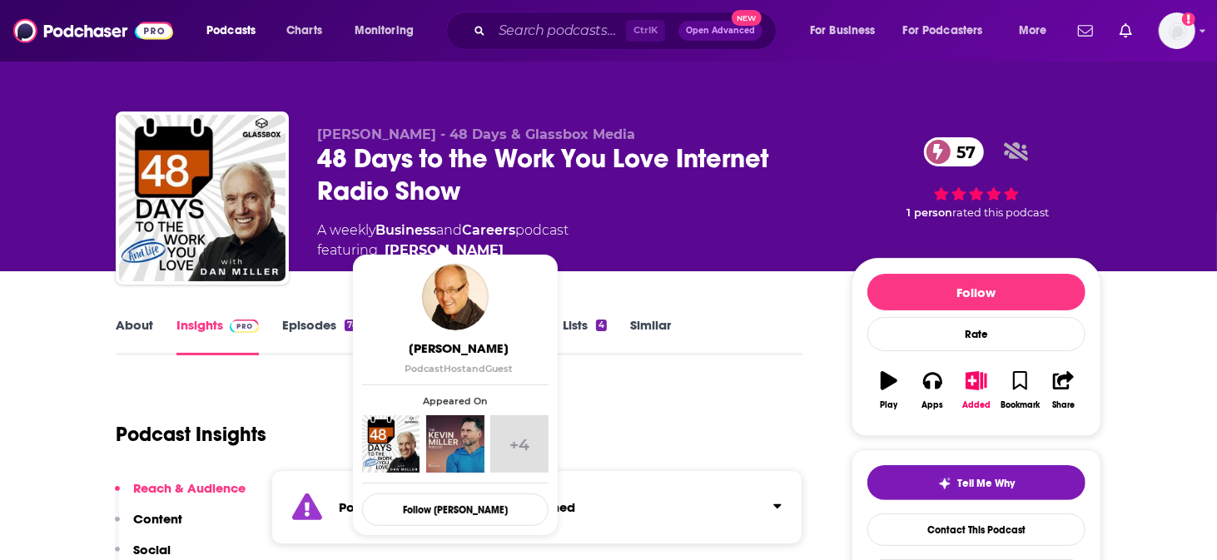
drag, startPoint x: 484, startPoint y: 225, endPoint x: 510, endPoint y: 152, distance: 76.9
click at [474, 241] on span "featuring [PERSON_NAME]" at bounding box center [442, 251] width 251 height 20
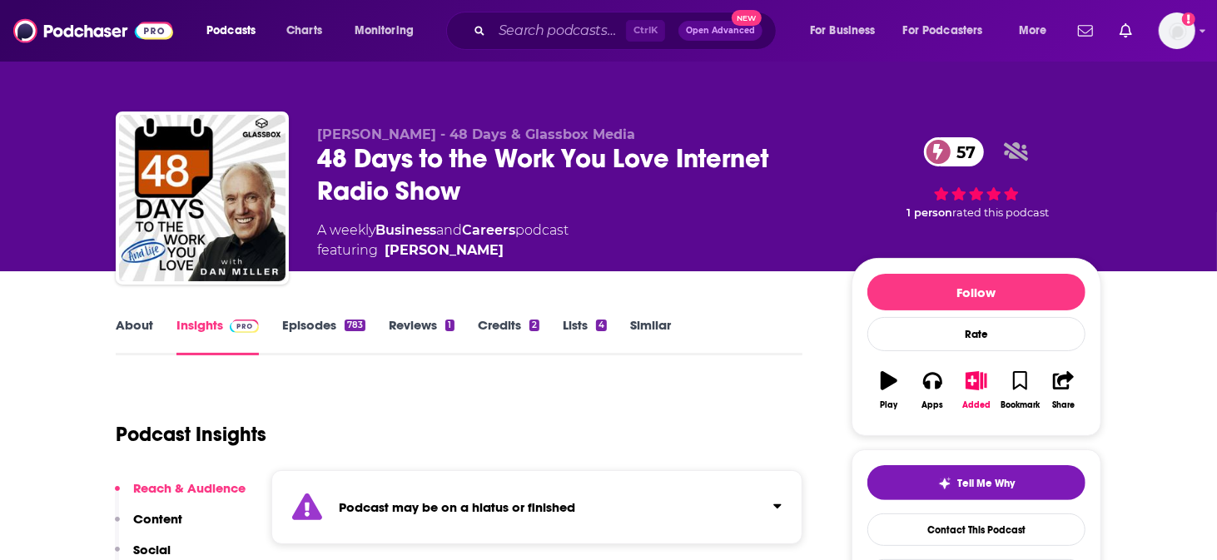
copy span "[PERSON_NAME]"
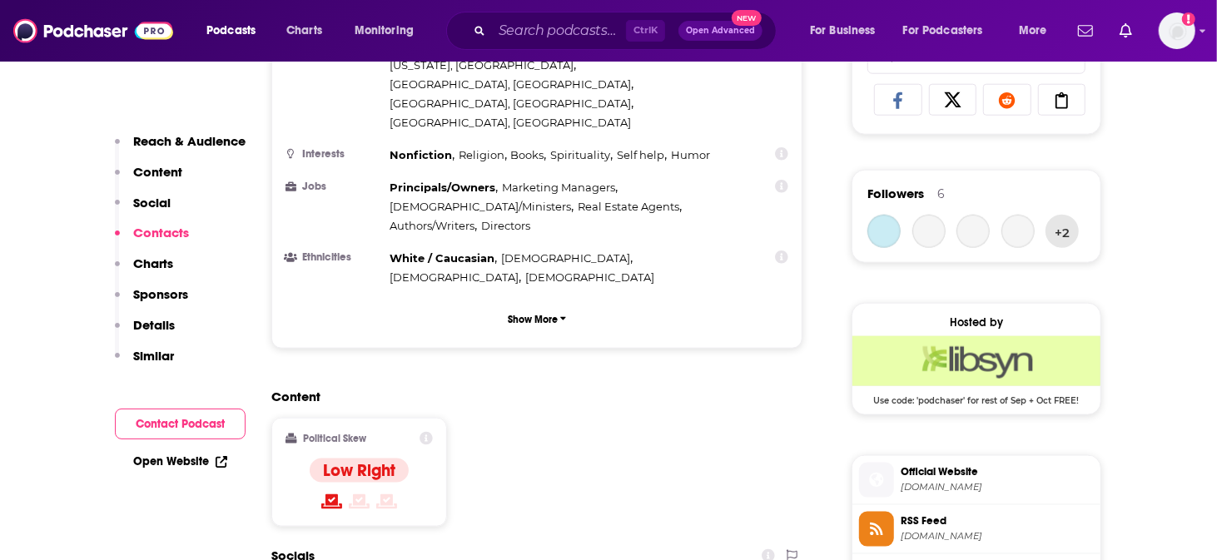
scroll to position [1387, 0]
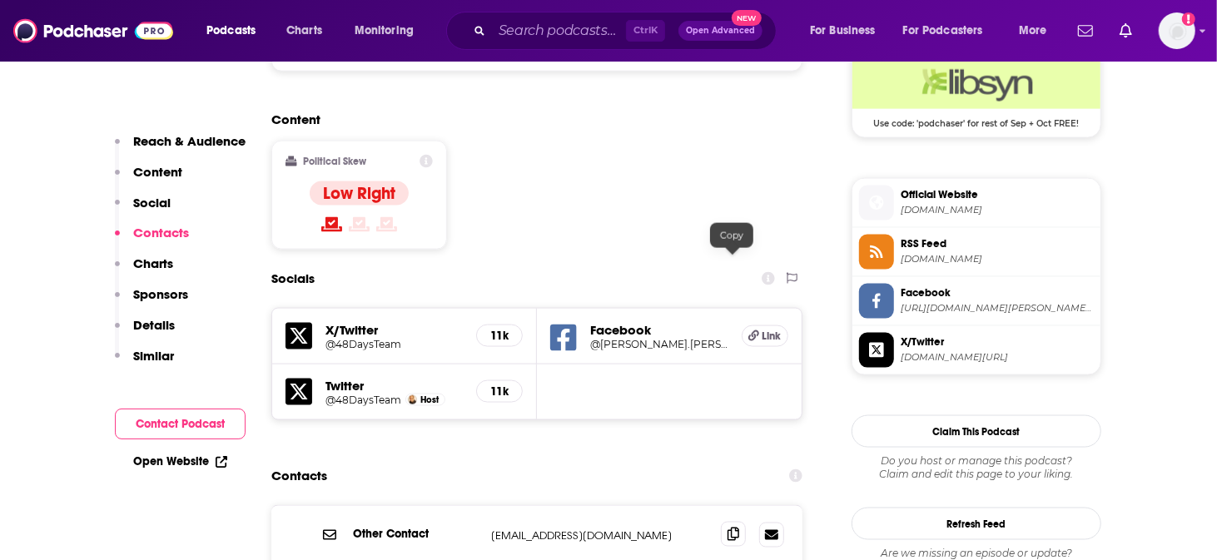
click at [732, 528] on icon at bounding box center [733, 534] width 12 height 13
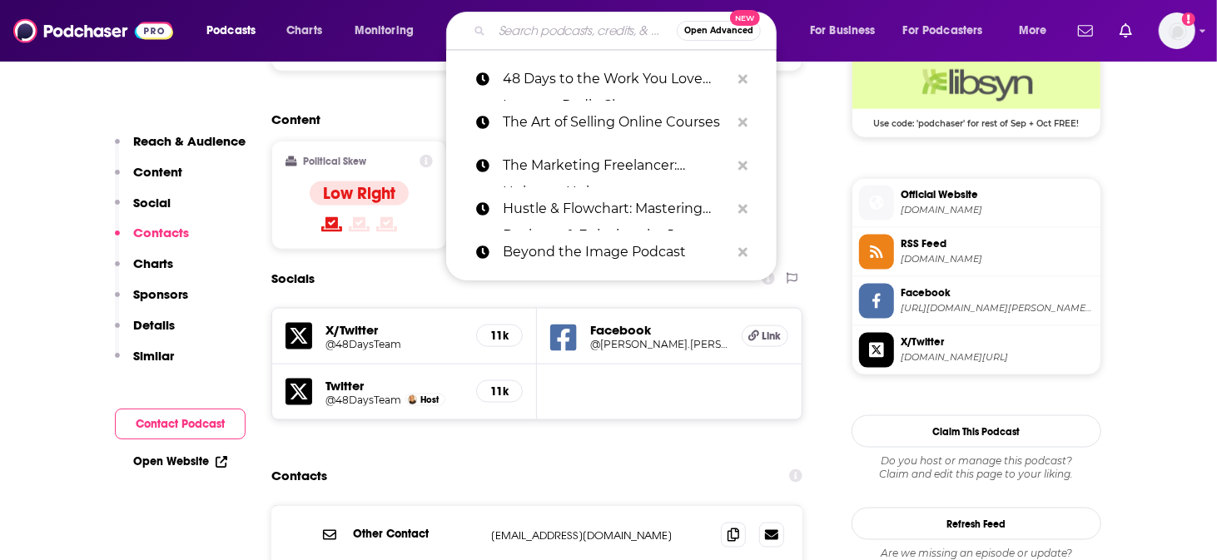
click at [577, 31] on input "Search podcasts, credits, & more..." at bounding box center [584, 30] width 185 height 27
paste input "The Thriving Farmer Podcast"
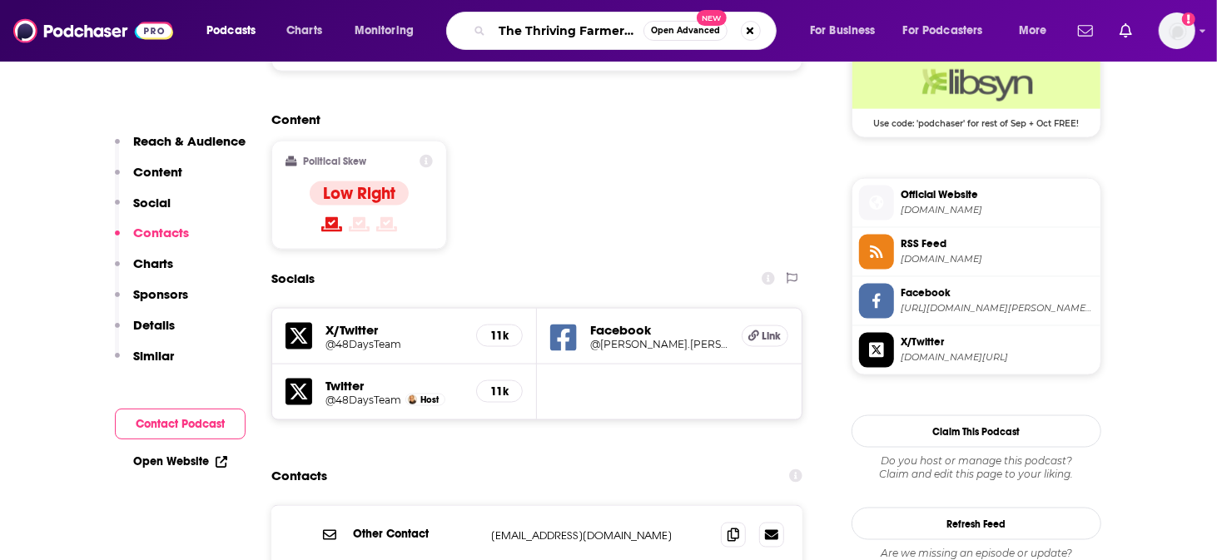
type input "The Thriving Farmer Podcast"
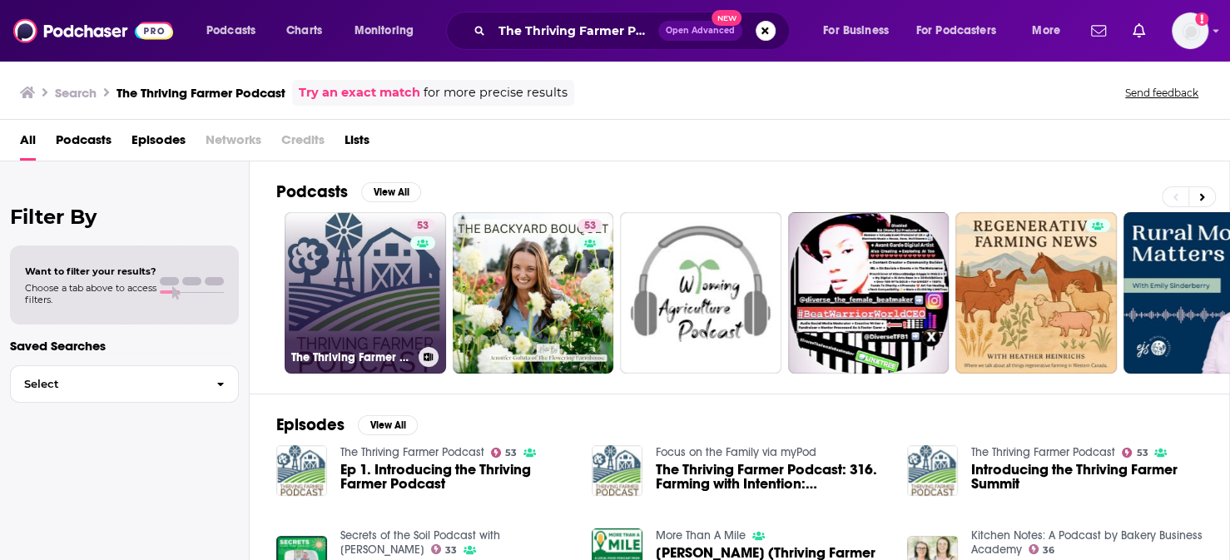
click at [327, 254] on link "53 The Thriving Farmer Podcast" at bounding box center [365, 292] width 161 height 161
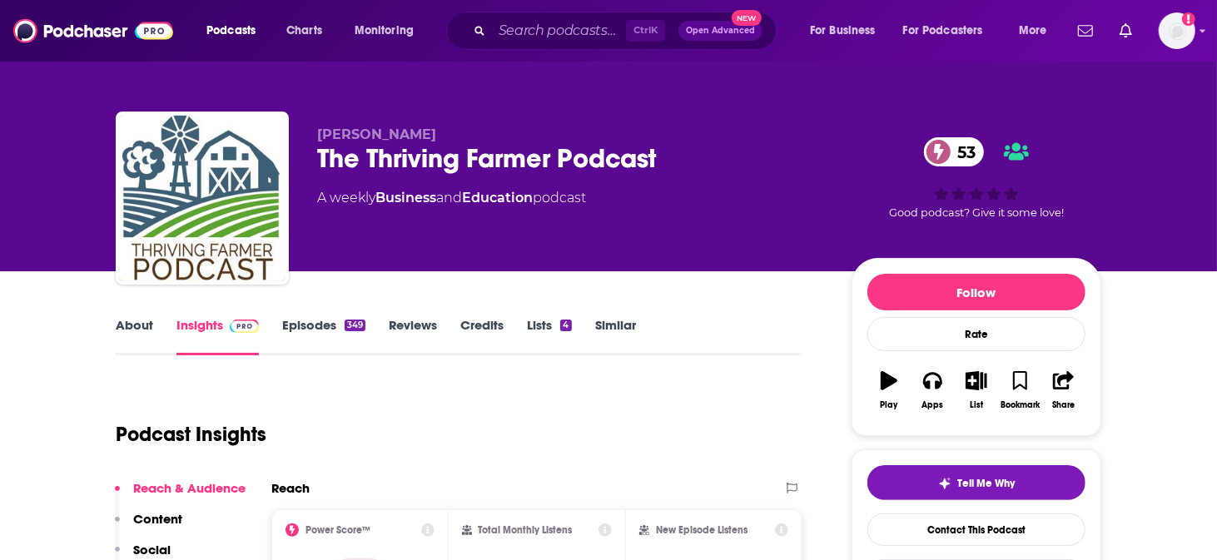
drag, startPoint x: 488, startPoint y: 118, endPoint x: 357, endPoint y: 114, distance: 130.7
click at [357, 127] on p "[PERSON_NAME]" at bounding box center [571, 135] width 508 height 16
copy span "[PERSON_NAME]"
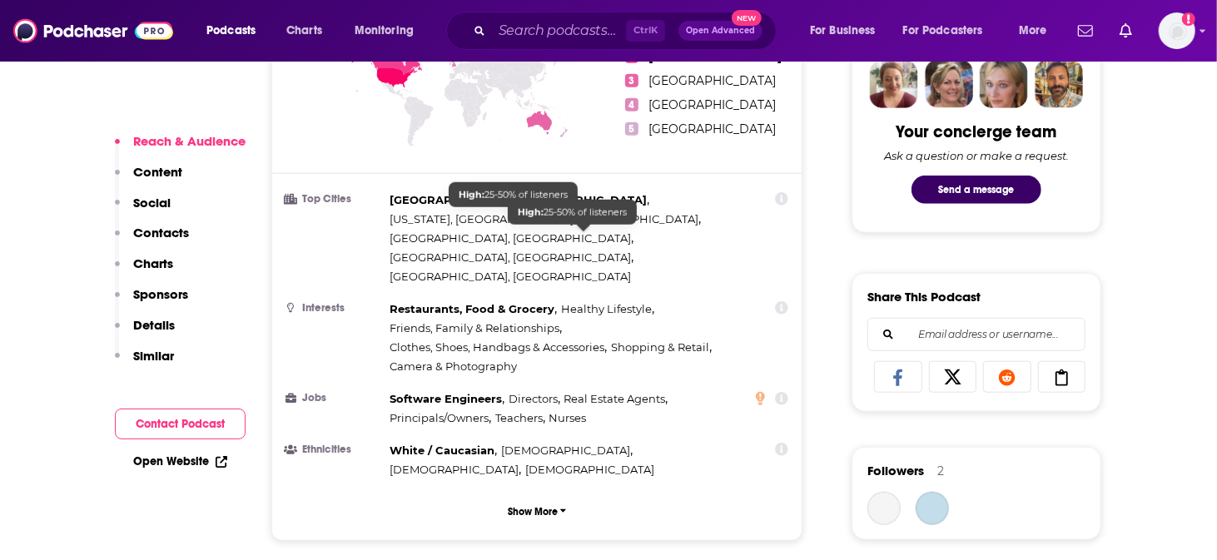
scroll to position [1248, 0]
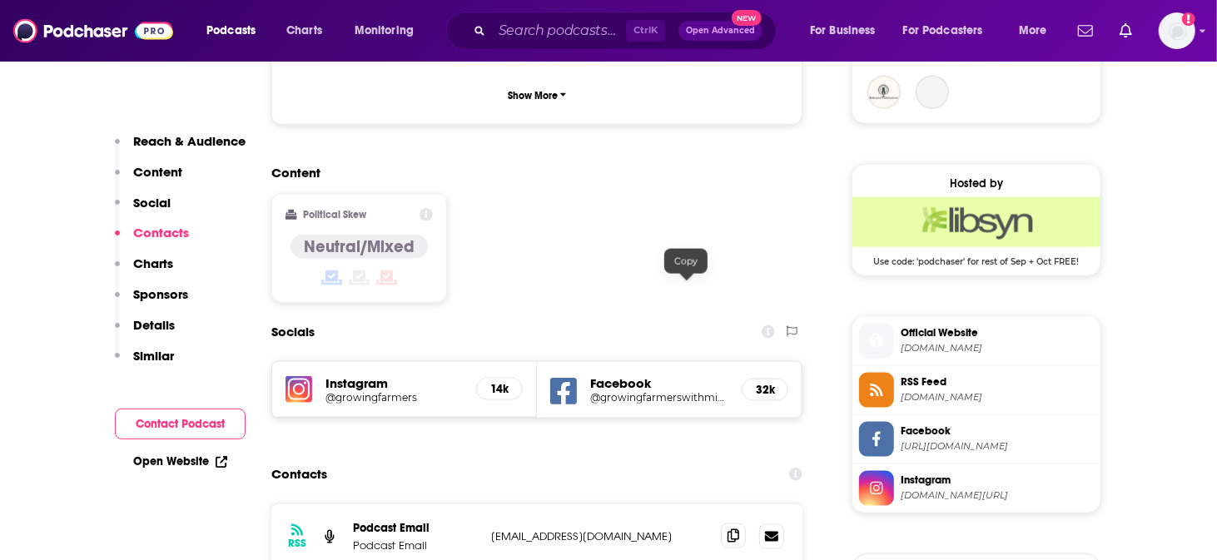
click at [727, 529] on icon at bounding box center [733, 535] width 12 height 13
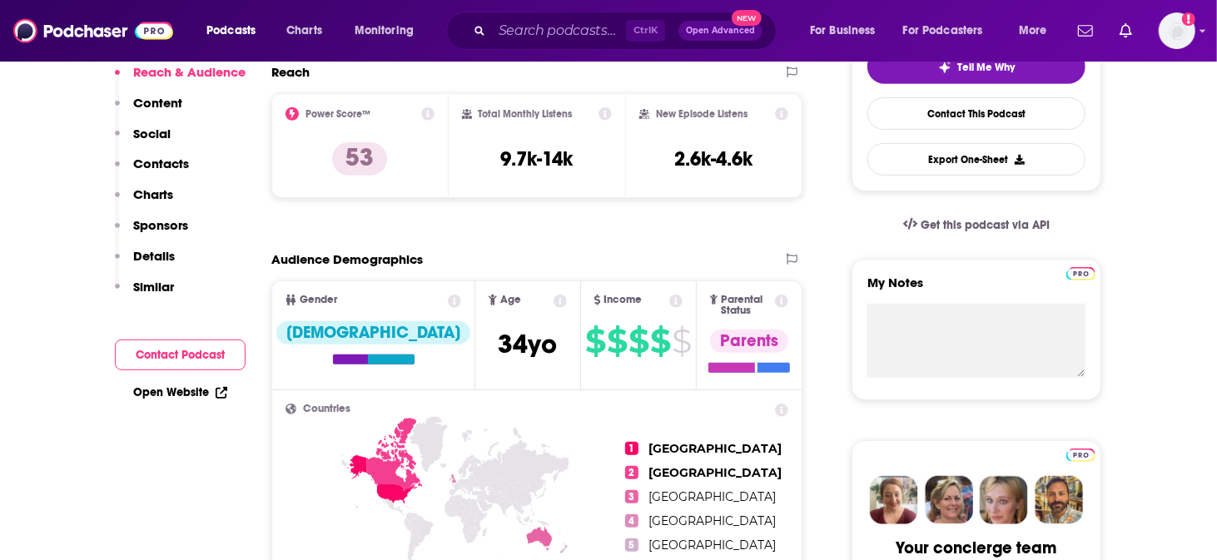
scroll to position [0, 0]
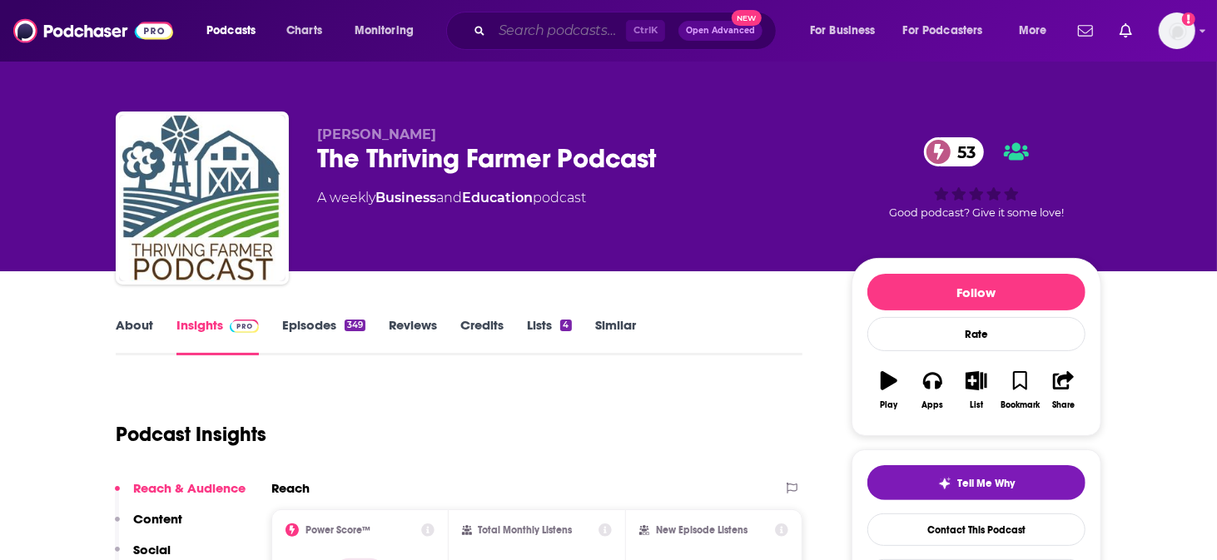
click at [593, 29] on input "Search podcasts, credits, & more..." at bounding box center [559, 30] width 134 height 27
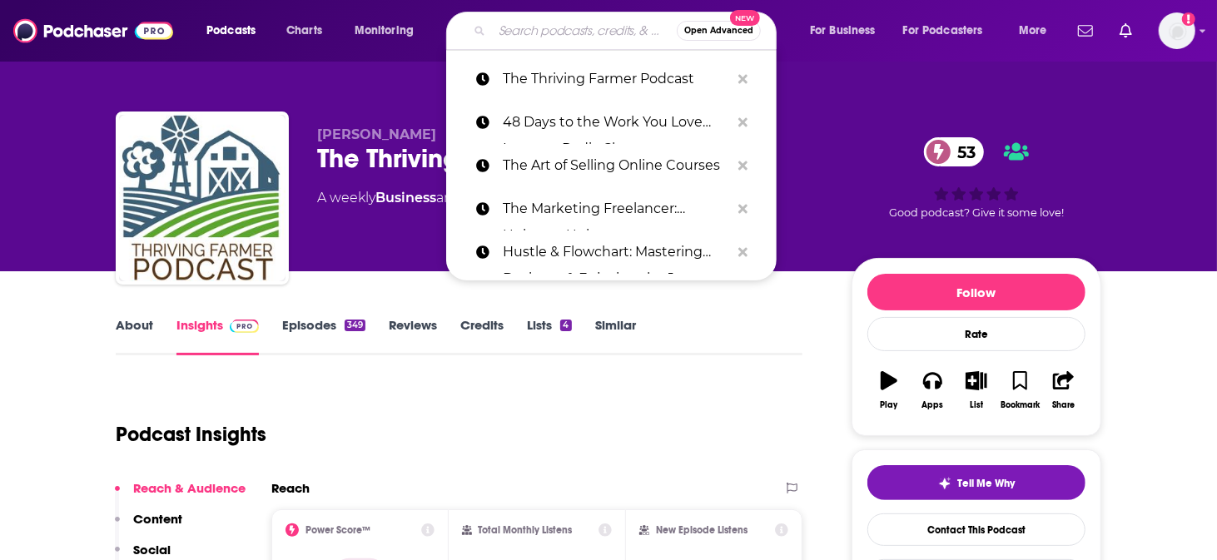
paste input "Empire Flippers Podcast"
type input "Empire Flippers Podcast"
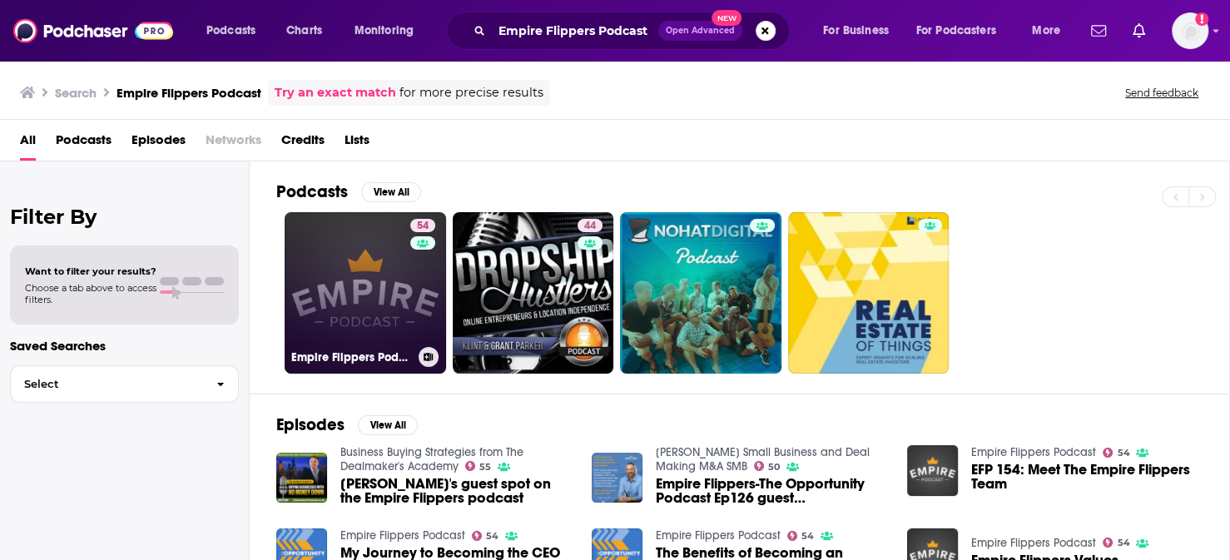
click at [410, 238] on div "54" at bounding box center [424, 283] width 29 height 128
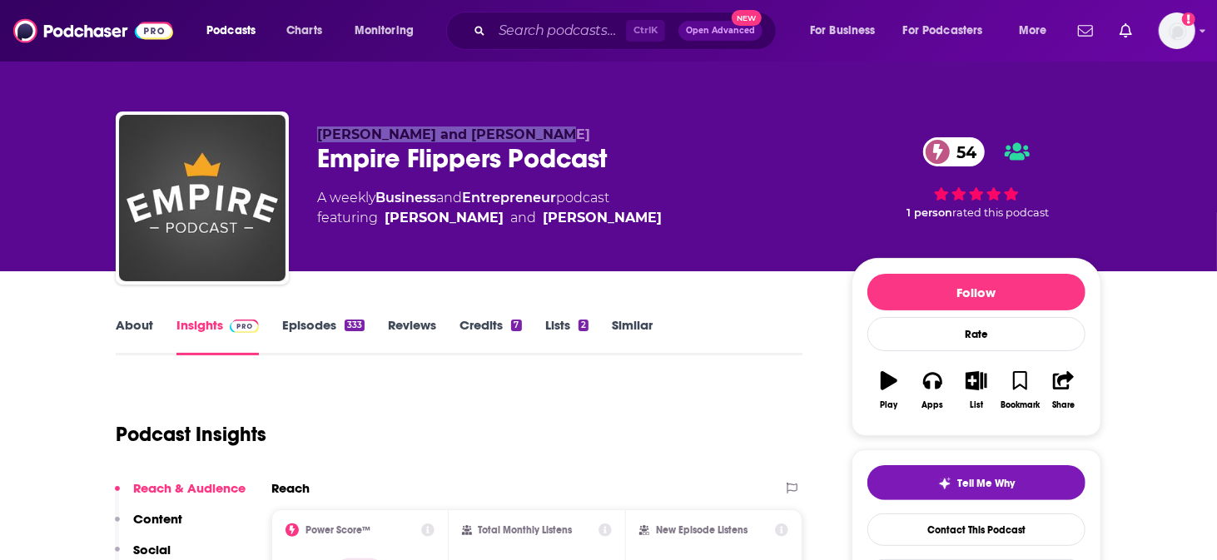
drag, startPoint x: 581, startPoint y: 117, endPoint x: 384, endPoint y: 93, distance: 198.7
click at [355, 127] on p "[PERSON_NAME] and [PERSON_NAME]" at bounding box center [571, 135] width 508 height 16
copy span "[PERSON_NAME] and [PERSON_NAME]"
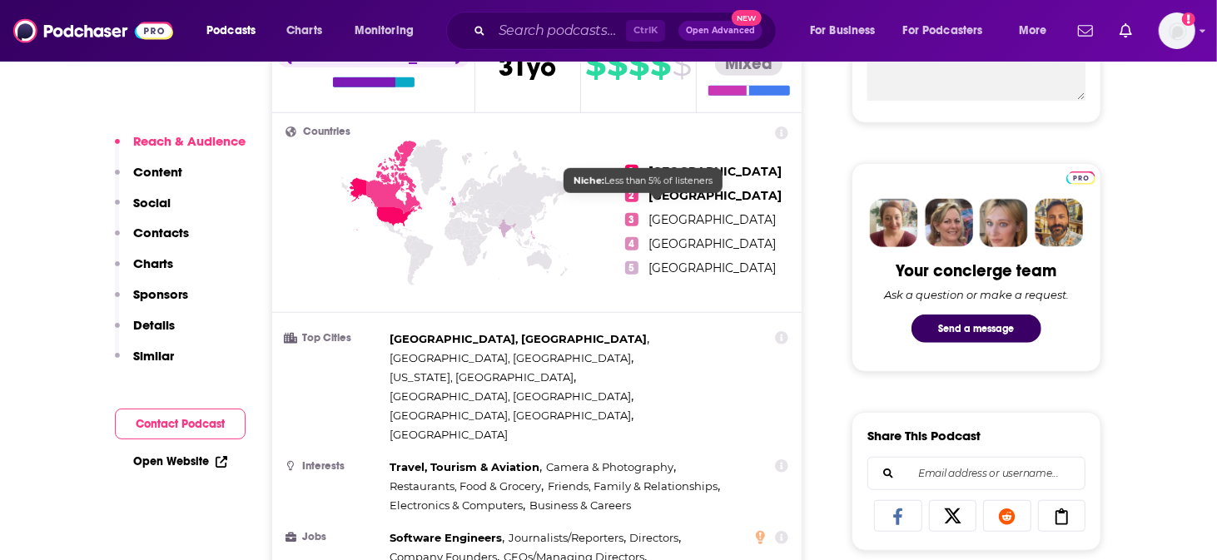
scroll to position [1526, 0]
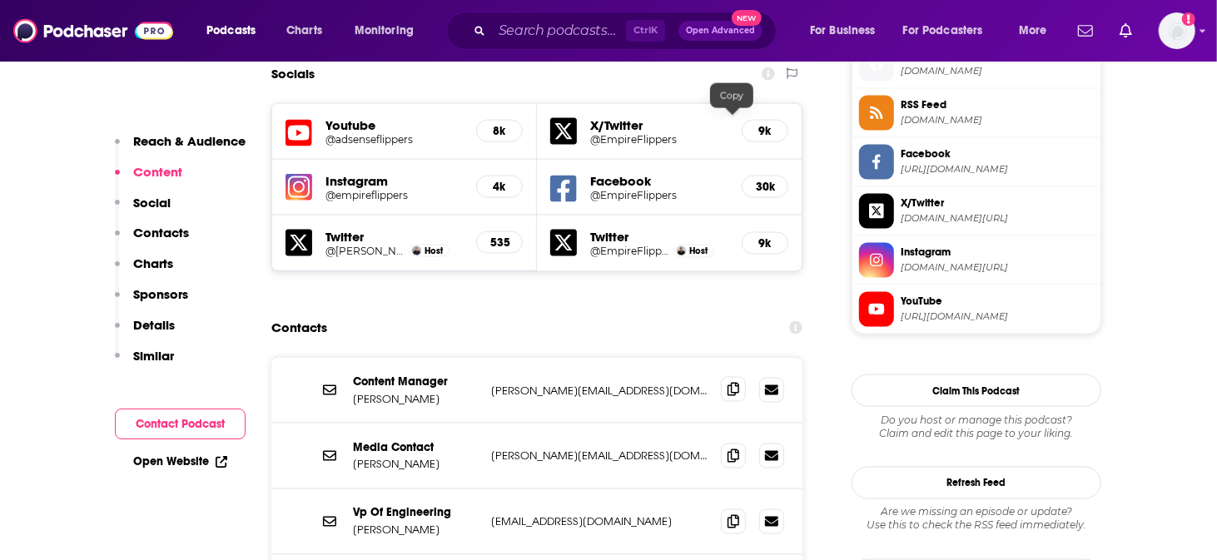
click at [733, 383] on icon at bounding box center [733, 389] width 12 height 13
click at [736, 449] on icon at bounding box center [733, 455] width 12 height 13
click at [732, 514] on icon at bounding box center [733, 520] width 12 height 13
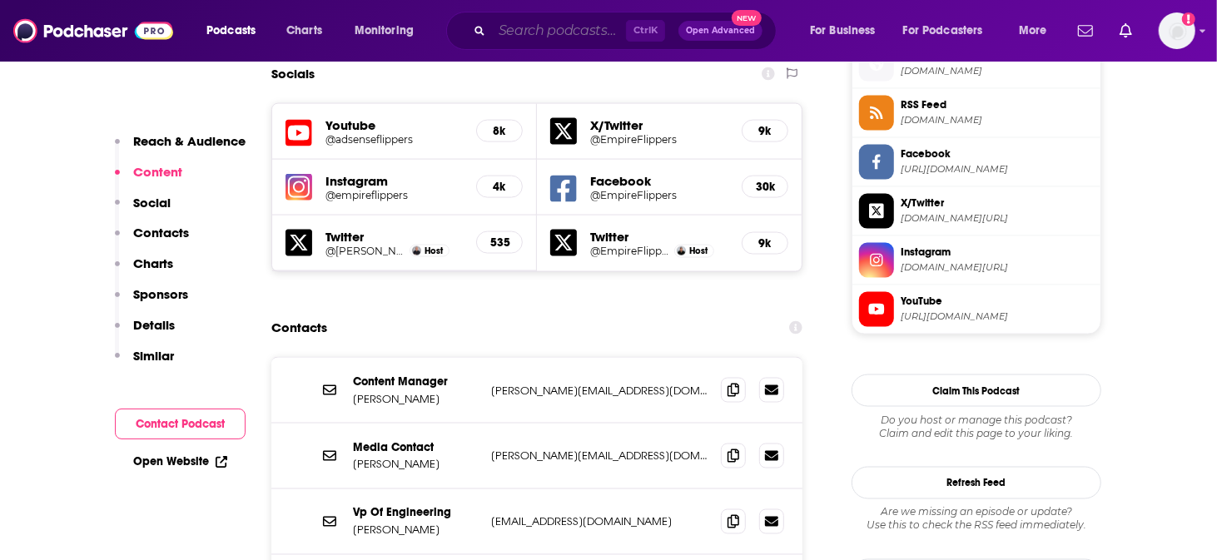
click at [586, 21] on input "Search podcasts, credits, & more..." at bounding box center [559, 30] width 134 height 27
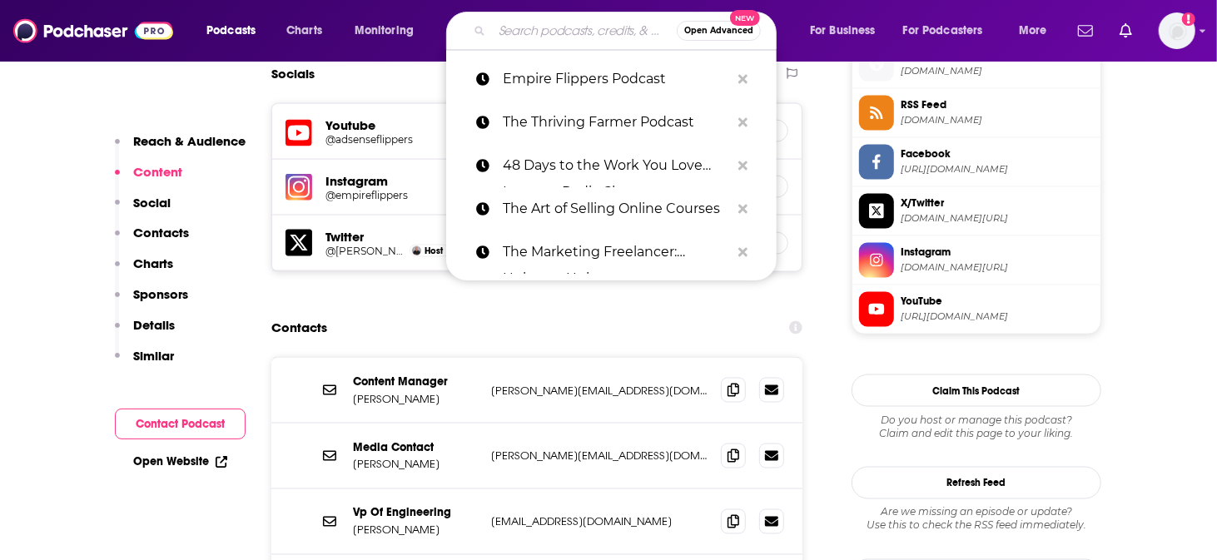
paste input "The Business Power Hour with [PERSON_NAME]"
type input "The Business Power Hour with [PERSON_NAME]"
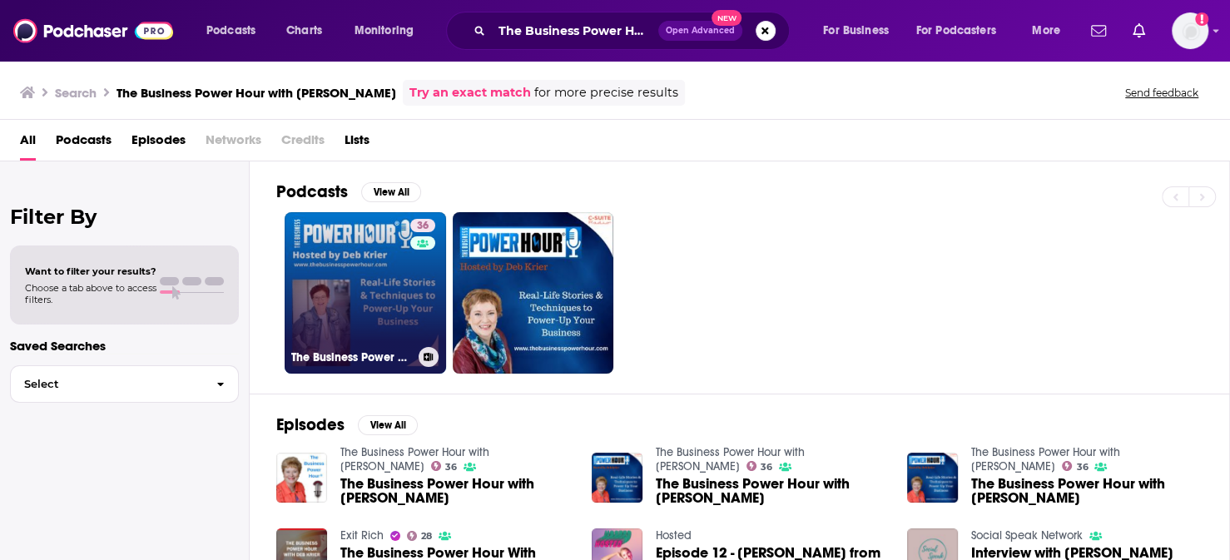
click at [328, 262] on link "36 The Business Power Hour with [PERSON_NAME]" at bounding box center [365, 292] width 161 height 161
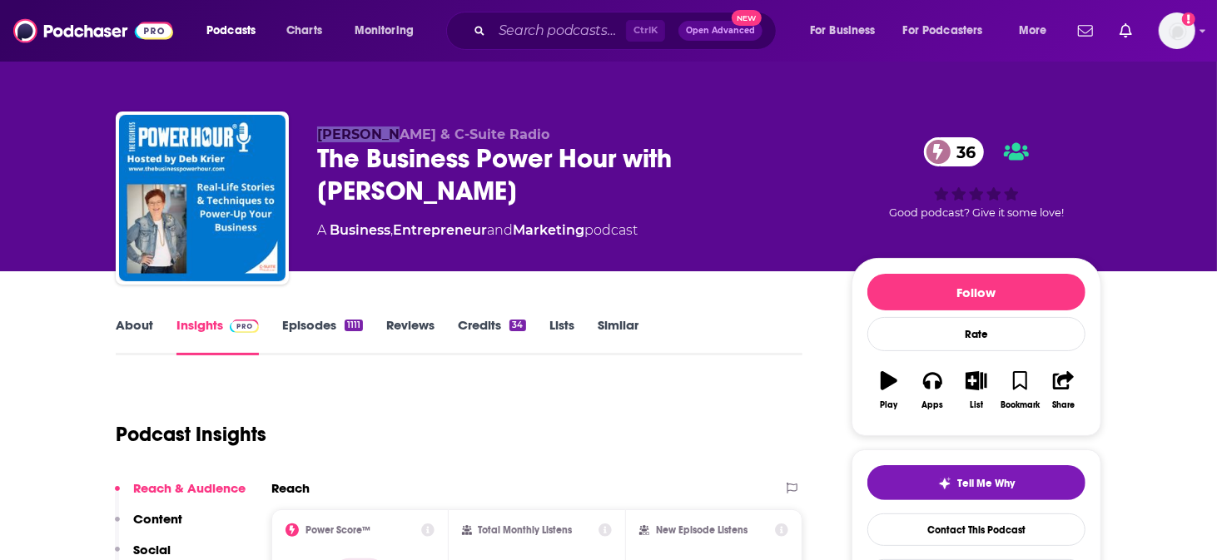
drag, startPoint x: 347, startPoint y: 124, endPoint x: 419, endPoint y: 122, distance: 71.6
click at [419, 122] on div "[PERSON_NAME] & C-Suite Radio The Business Power Hour with [PERSON_NAME] 36 A B…" at bounding box center [608, 202] width 985 height 180
copy span "[PERSON_NAME]"
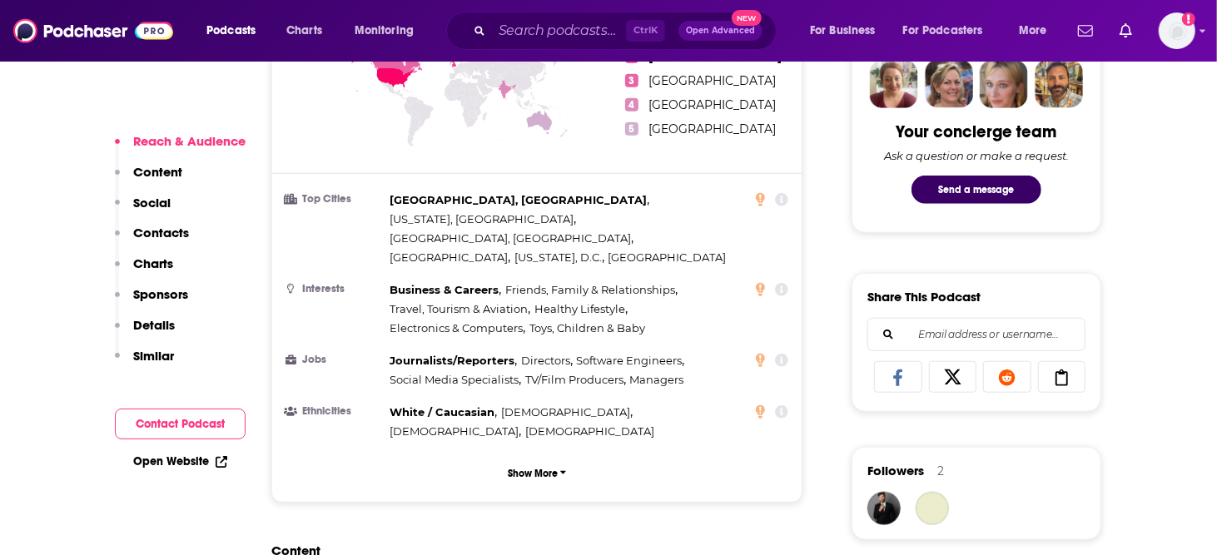
scroll to position [1248, 0]
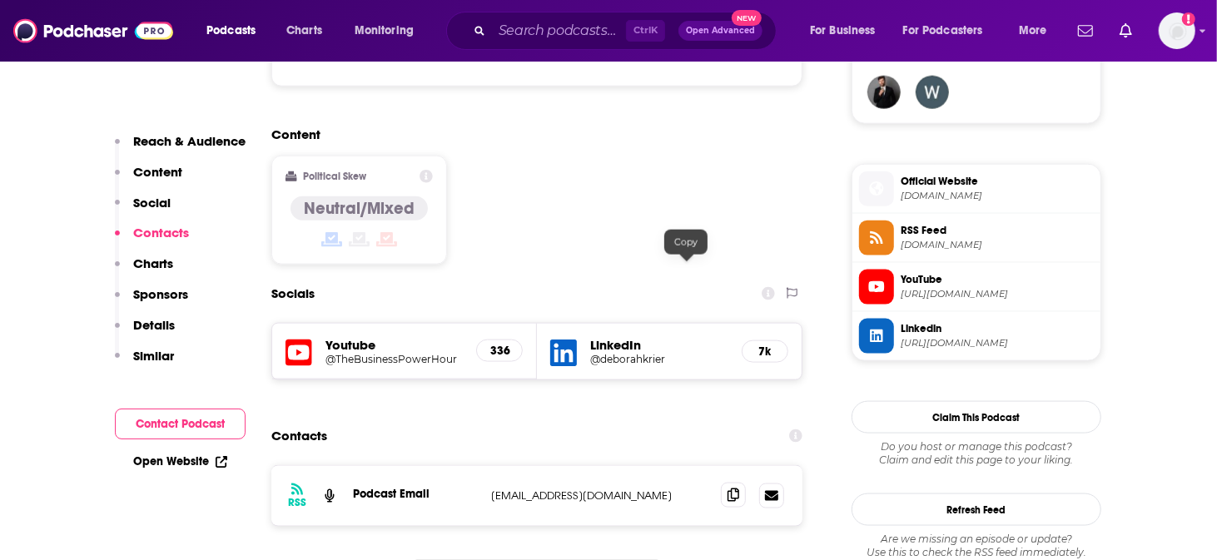
click at [727, 489] on icon at bounding box center [733, 495] width 12 height 13
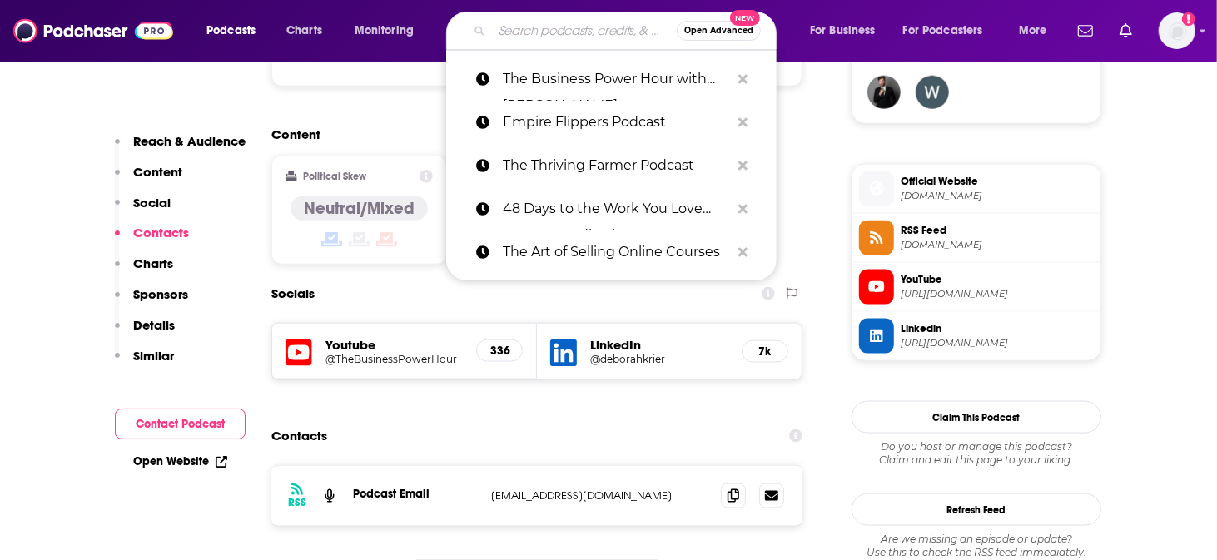
click at [520, 32] on input "Search podcasts, credits, & more..." at bounding box center [584, 30] width 185 height 27
paste input "Marketer of the Day with [PERSON_NAME]: Get Daily Insights from the Top Interne…"
type input "Marketer of the Day with [PERSON_NAME]: Get Daily Insights from the Top Interne…"
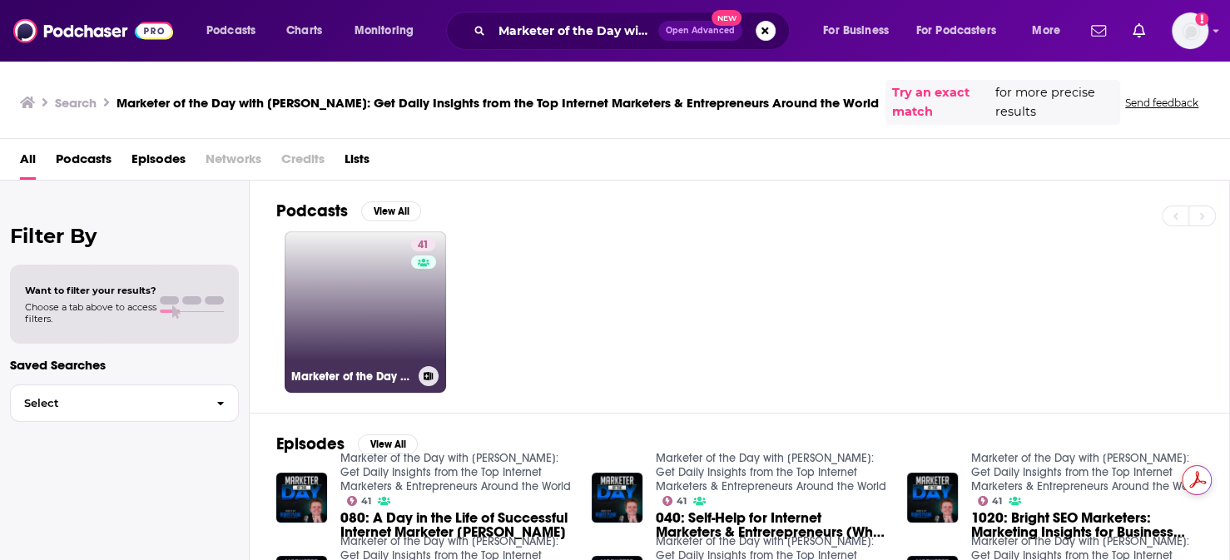
click at [315, 272] on link "41 Marketer of the Day with [PERSON_NAME]: Get Daily Insights from the Top Inte…" at bounding box center [365, 311] width 161 height 161
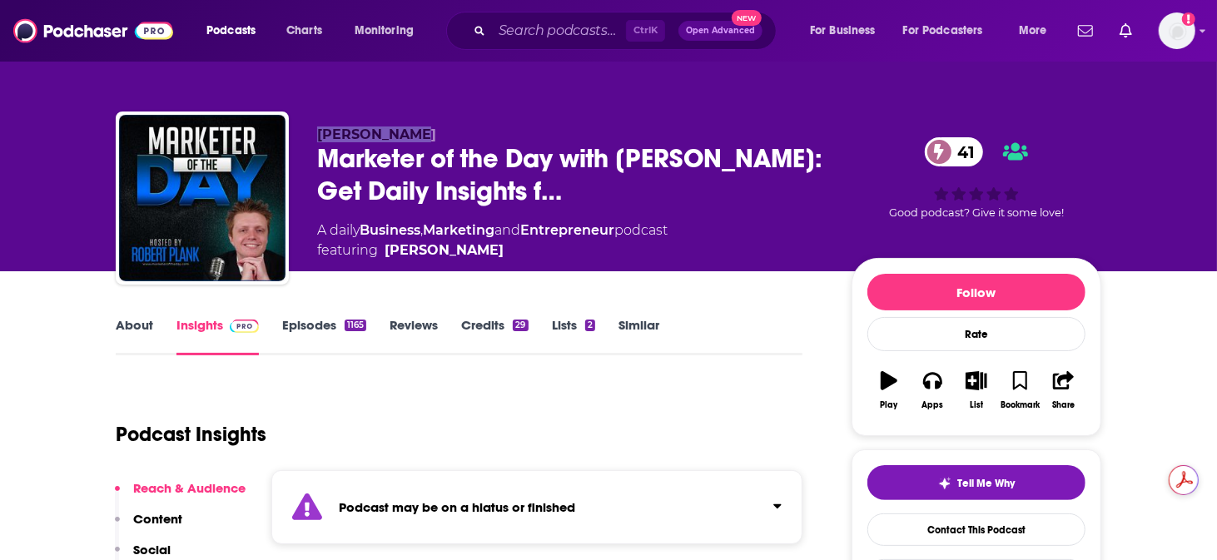
drag, startPoint x: 460, startPoint y: 112, endPoint x: 355, endPoint y: 123, distance: 106.3
click at [355, 123] on div "[PERSON_NAME] Marketer of the Day with [PERSON_NAME]: Get Daily Insights f… 41 …" at bounding box center [608, 202] width 985 height 180
copy span "[PERSON_NAME]"
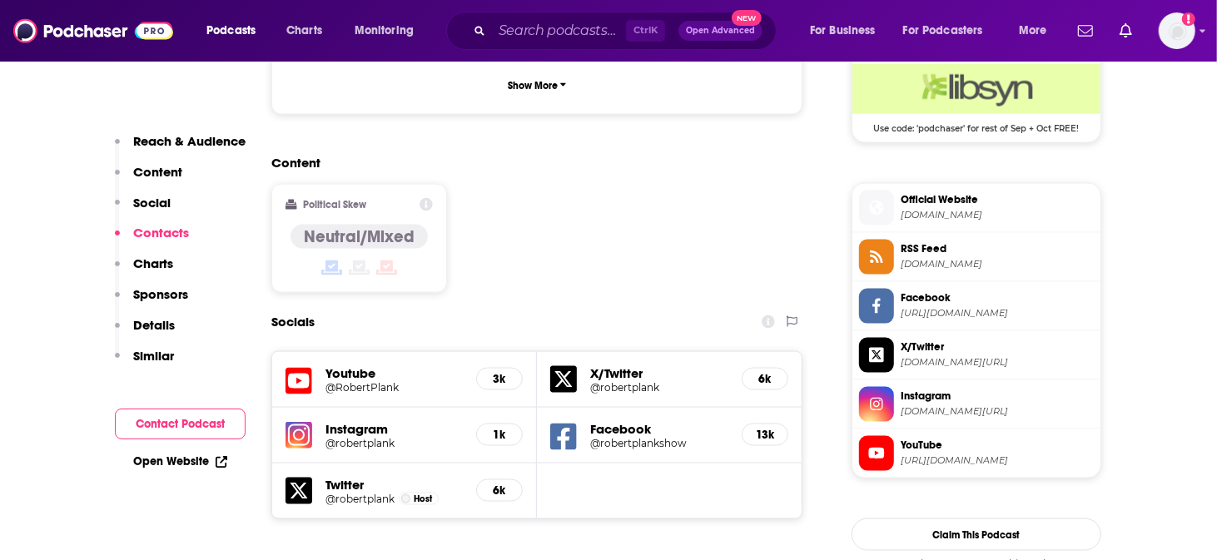
scroll to position [1387, 0]
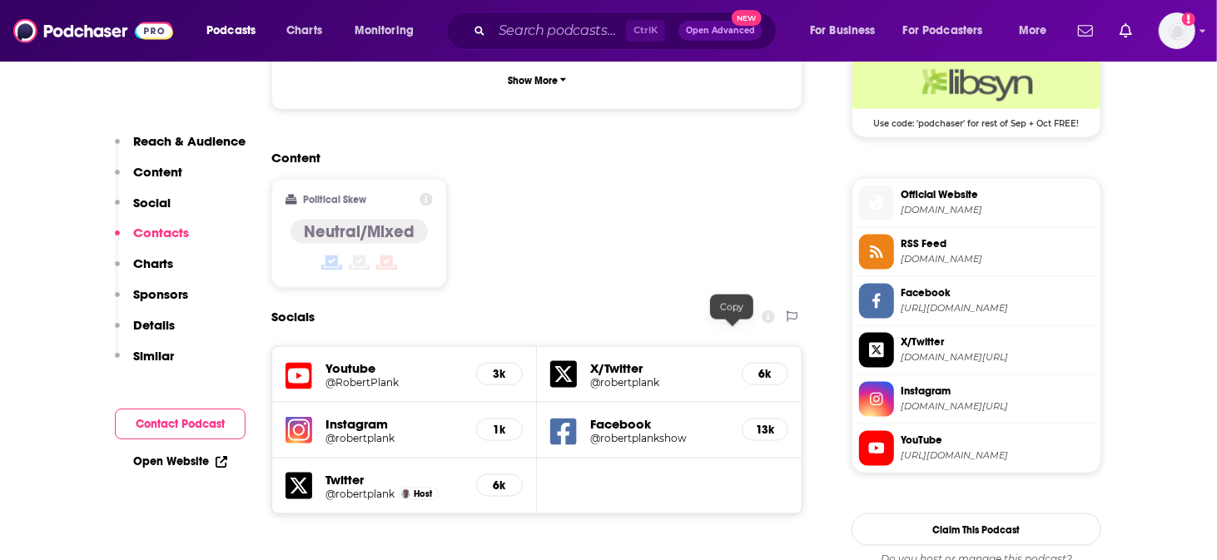
drag, startPoint x: 560, startPoint y: 35, endPoint x: 568, endPoint y: 30, distance: 9.7
click at [563, 32] on input "Search podcasts, credits, & more..." at bounding box center [559, 30] width 134 height 27
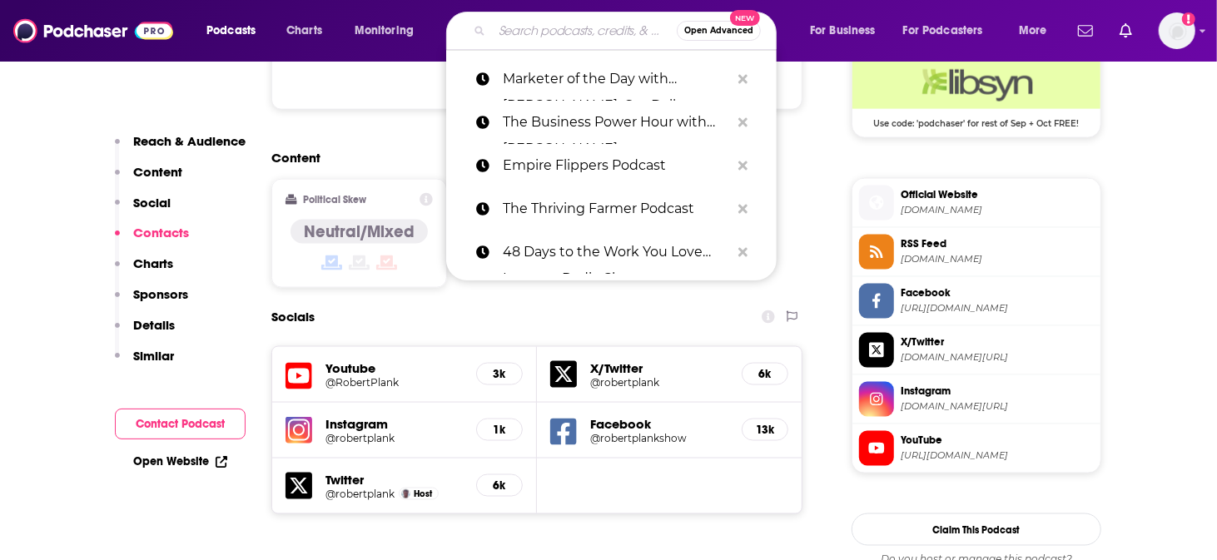
paste input "The Self-Employed Life"
type input "The Self-Employed Life"
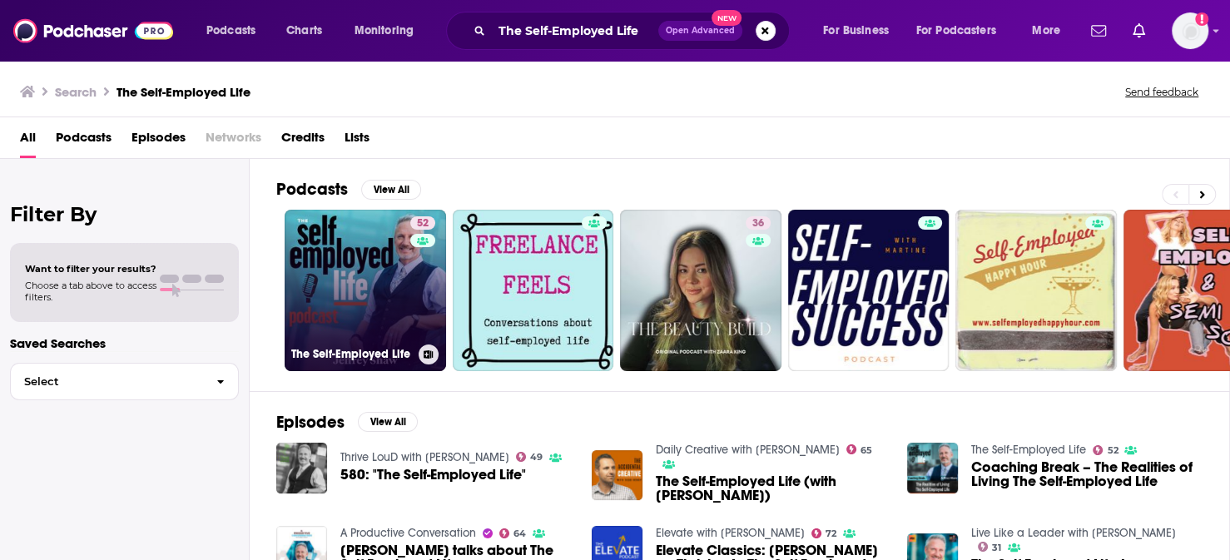
click at [315, 295] on link "52 The Self-Employed Life" at bounding box center [365, 290] width 161 height 161
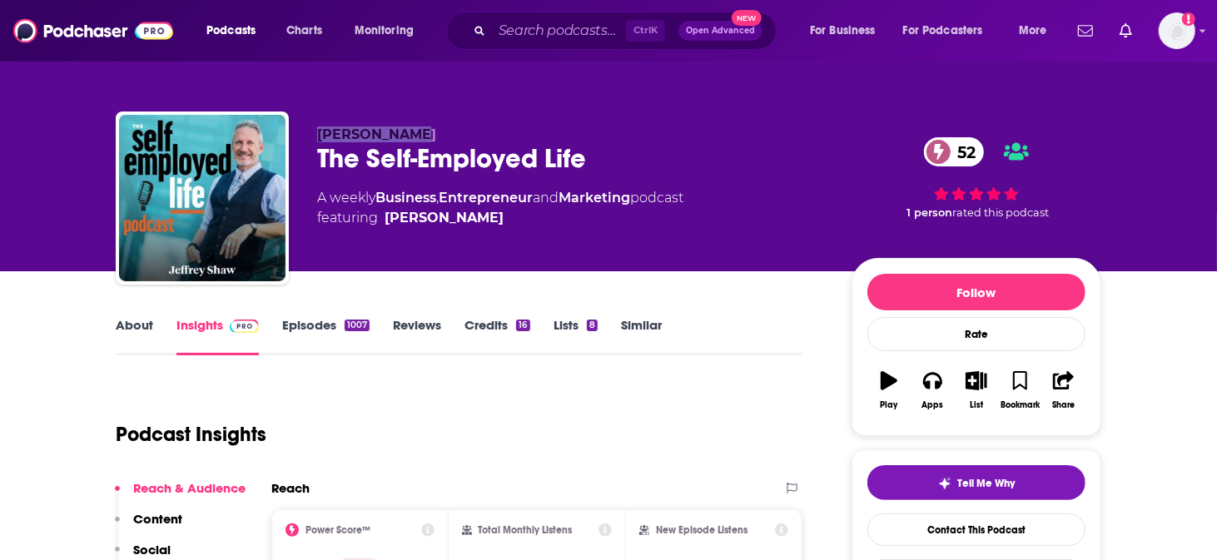
drag, startPoint x: 429, startPoint y: 122, endPoint x: 355, endPoint y: 122, distance: 74.9
click at [355, 127] on p "[PERSON_NAME]" at bounding box center [571, 135] width 508 height 16
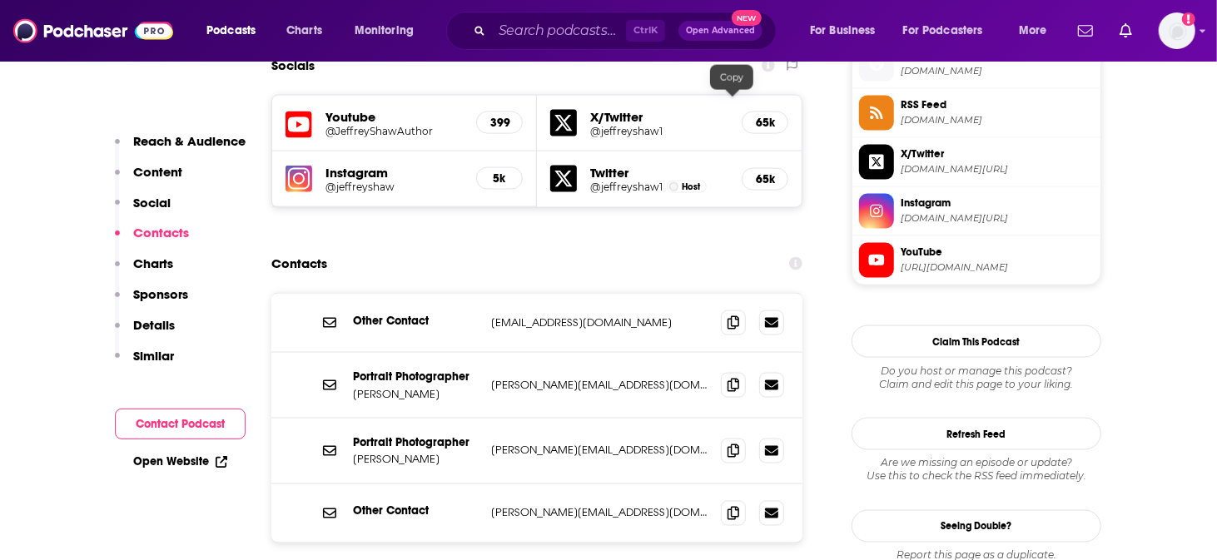
scroll to position [1387, 0]
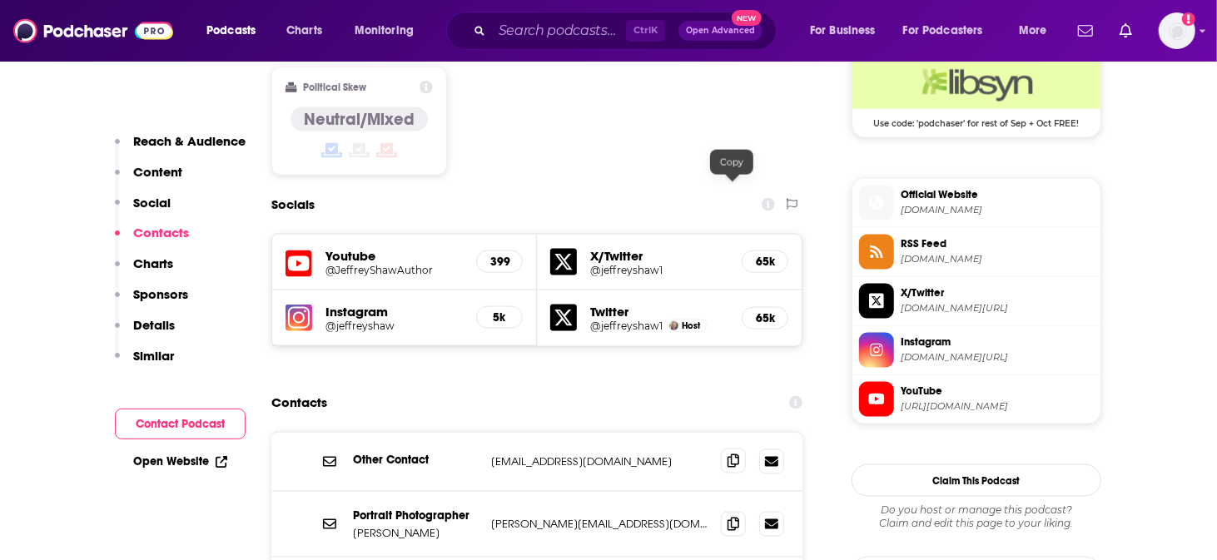
click at [724, 449] on span at bounding box center [733, 461] width 25 height 25
click at [736, 517] on icon at bounding box center [733, 523] width 12 height 13
click at [588, 23] on input "Search podcasts, credits, & more..." at bounding box center [559, 30] width 134 height 27
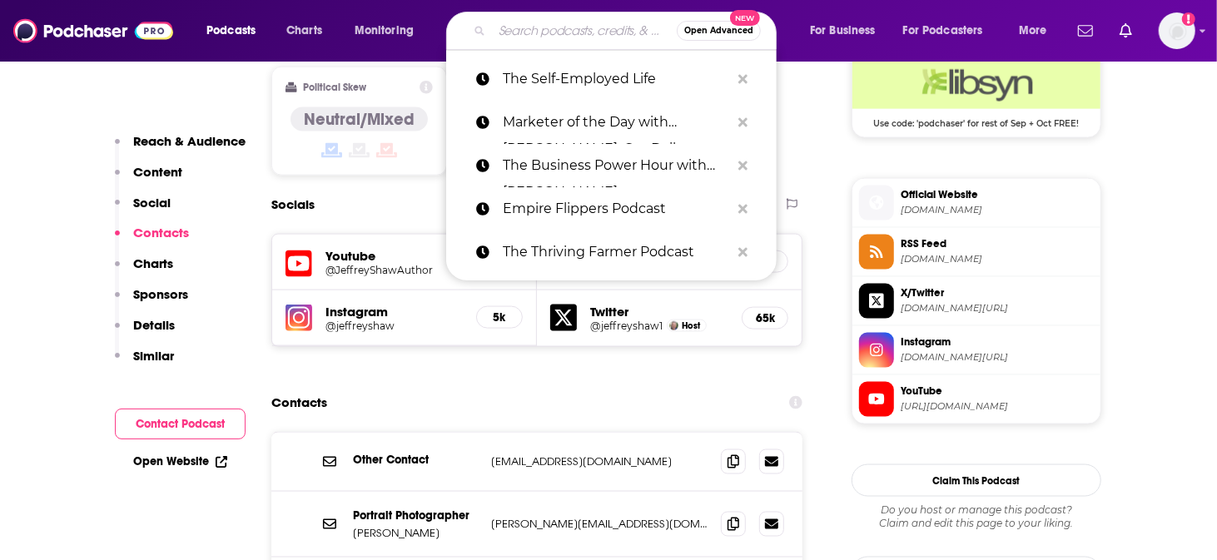
paste input "List Building Lifestyle With [PERSON_NAME]"
type input "List Building Lifestyle With [PERSON_NAME]"
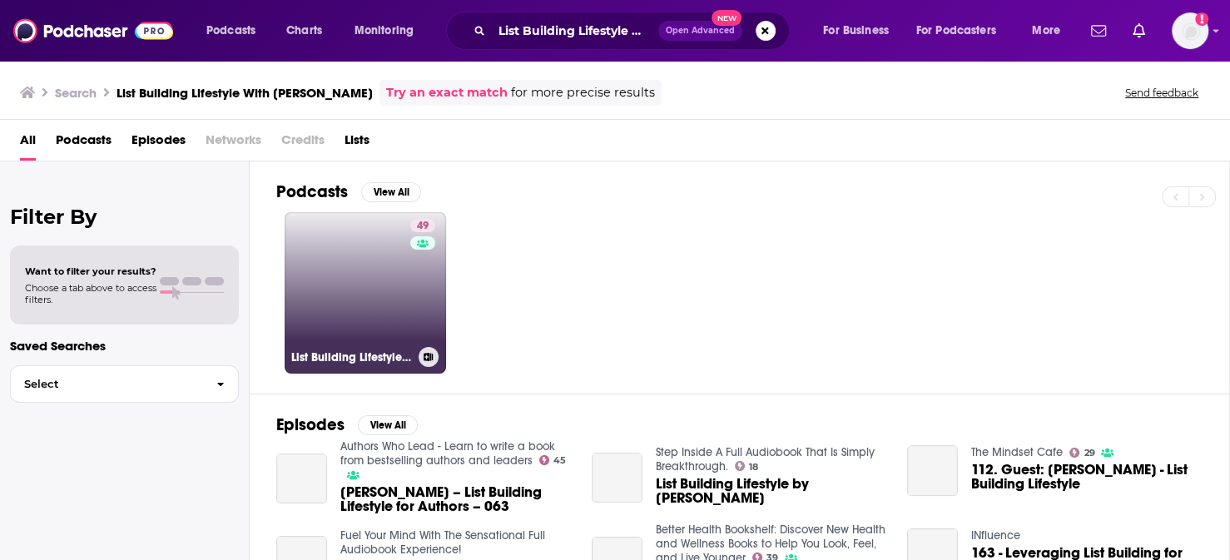
click at [363, 269] on link "49 List Building Lifestyle With [PERSON_NAME]" at bounding box center [365, 292] width 161 height 161
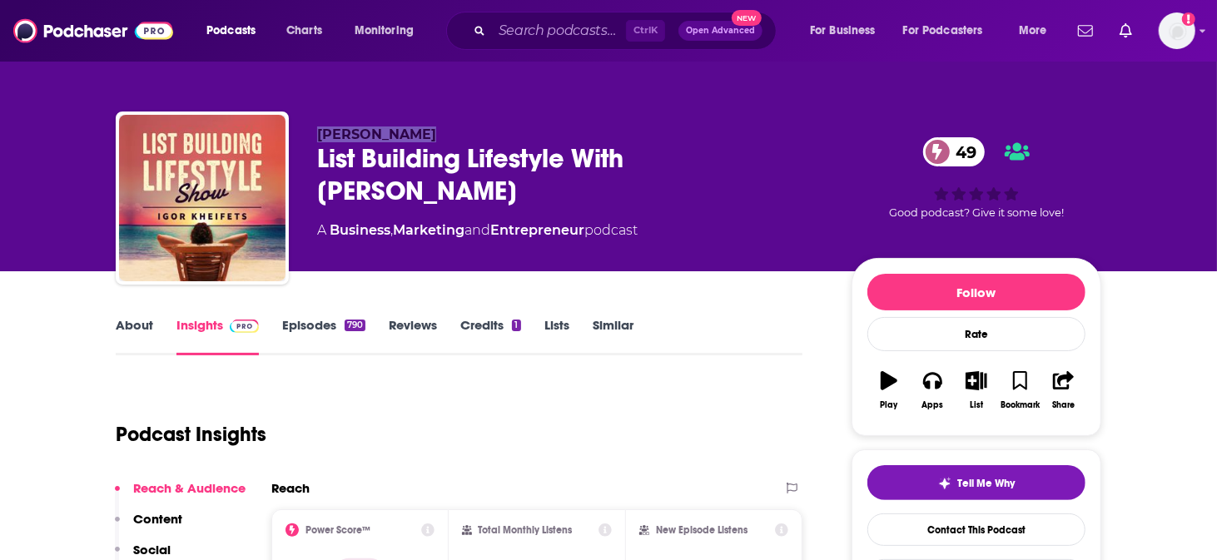
drag, startPoint x: 465, startPoint y: 122, endPoint x: 350, endPoint y: 123, distance: 115.7
click at [350, 123] on div "[PERSON_NAME] List Building Lifestyle With [PERSON_NAME] 49 A Business , Market…" at bounding box center [608, 202] width 985 height 180
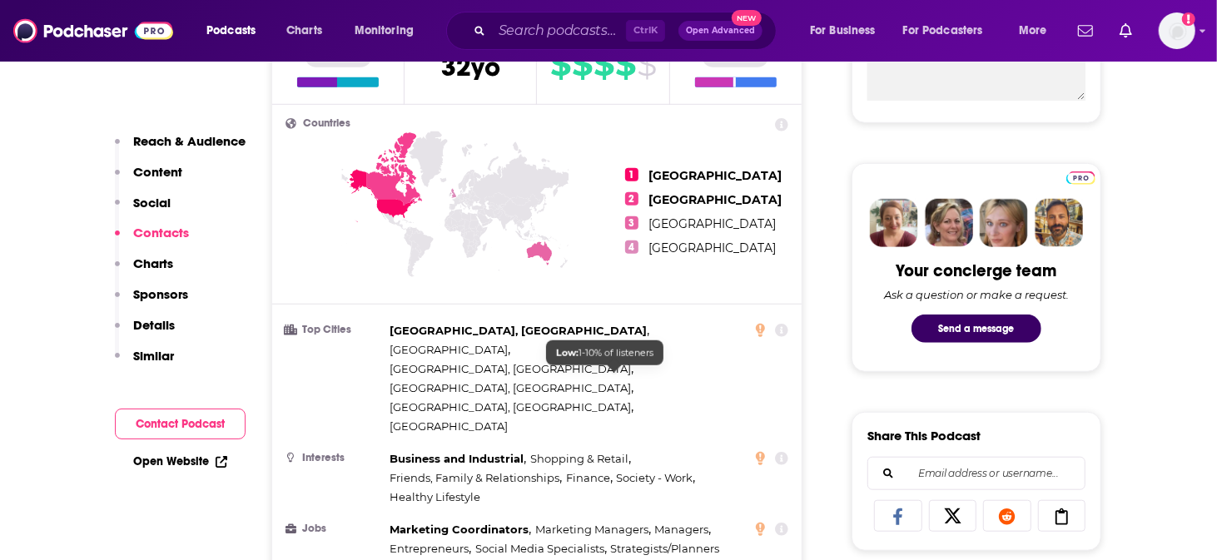
scroll to position [1248, 0]
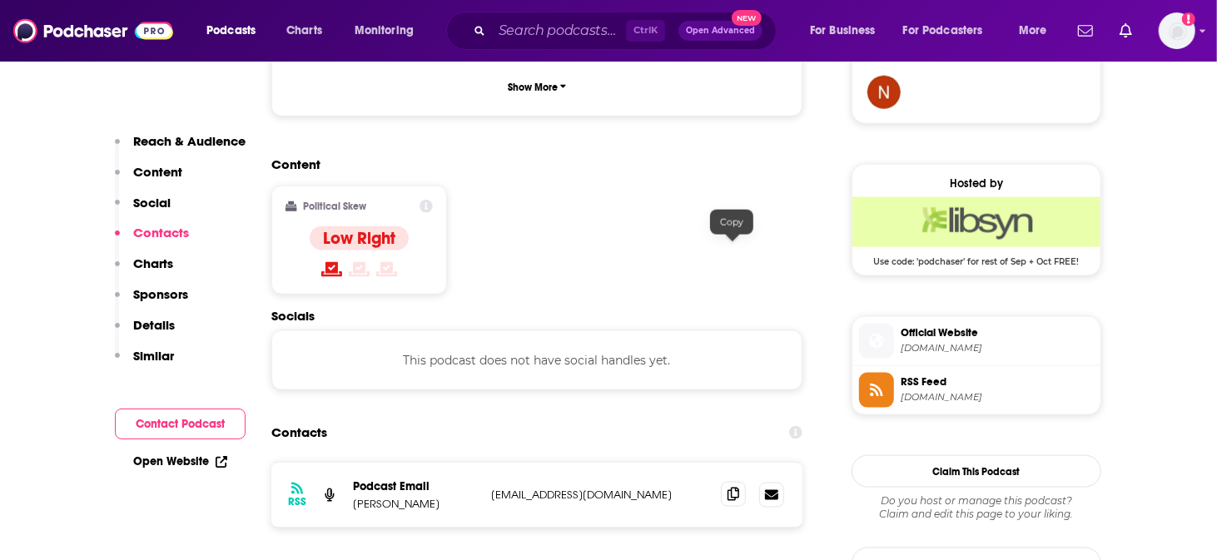
click at [736, 488] on icon at bounding box center [733, 494] width 12 height 13
click at [559, 16] on div "Ctrl K Open Advanced New" at bounding box center [611, 31] width 330 height 38
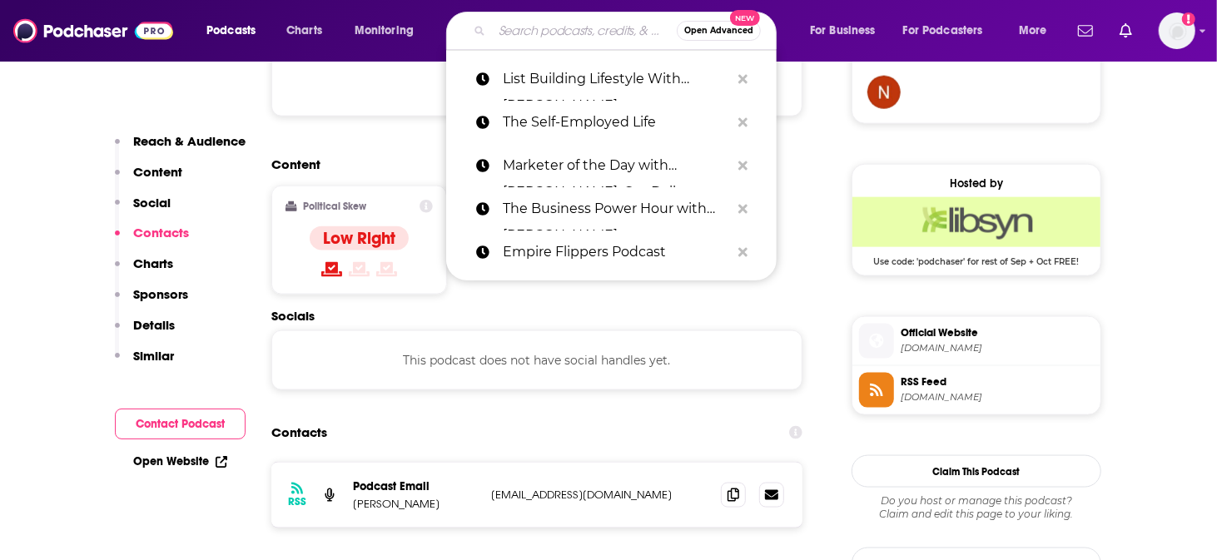
click at [552, 32] on input "Search podcasts, credits, & more..." at bounding box center [584, 30] width 185 height 27
paste input "The [PERSON_NAME] Show"
type input "The [PERSON_NAME] Show"
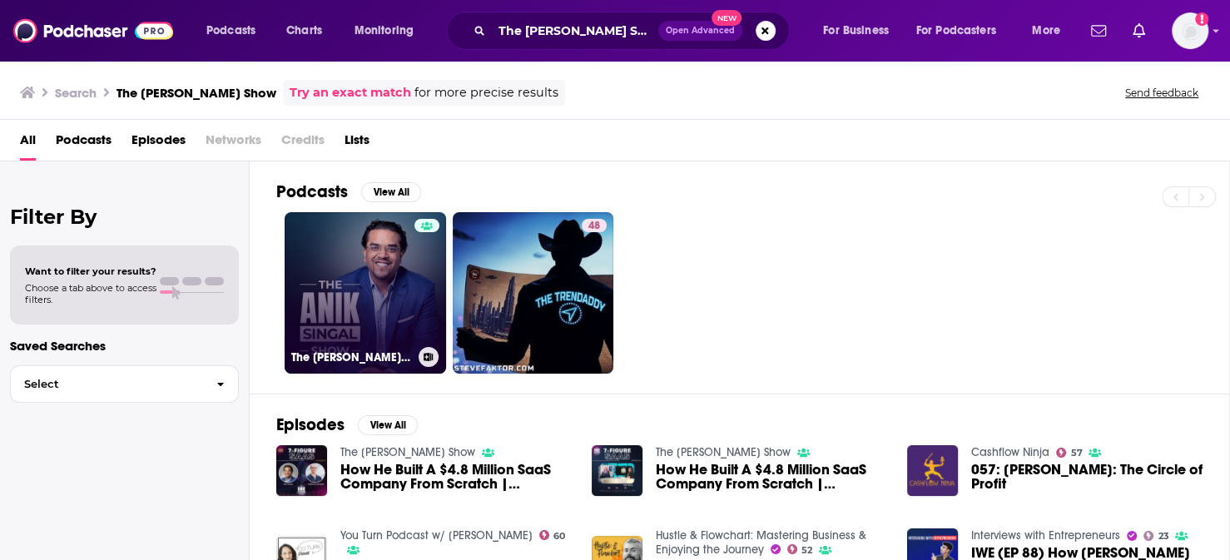
click at [348, 271] on link "The [PERSON_NAME] Show" at bounding box center [365, 292] width 161 height 161
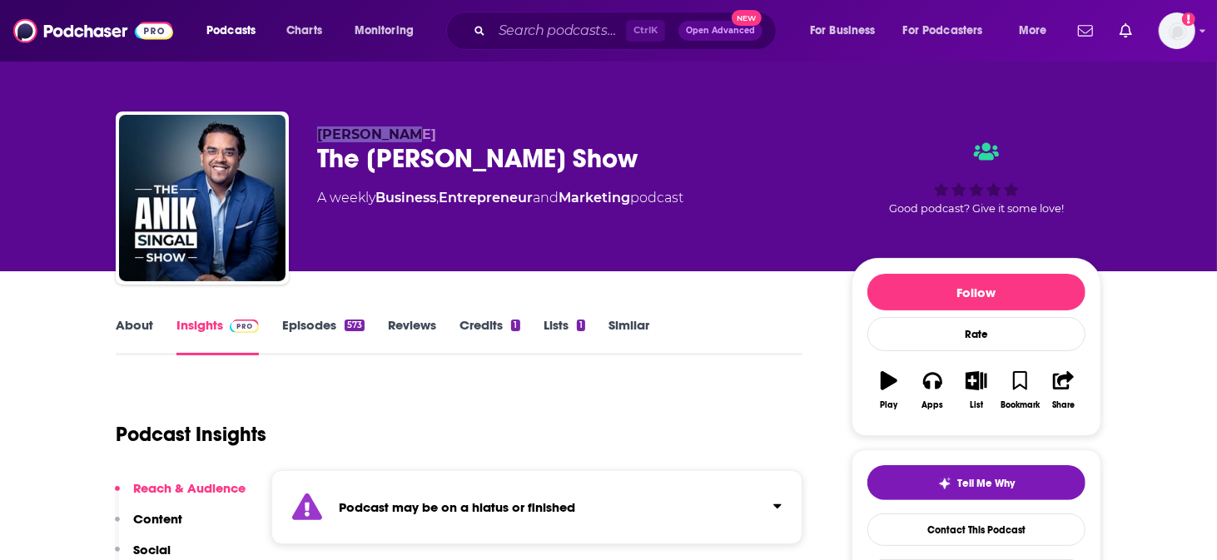
drag, startPoint x: 436, startPoint y: 127, endPoint x: 357, endPoint y: 117, distance: 79.7
click at [357, 127] on p "[PERSON_NAME]" at bounding box center [571, 135] width 508 height 16
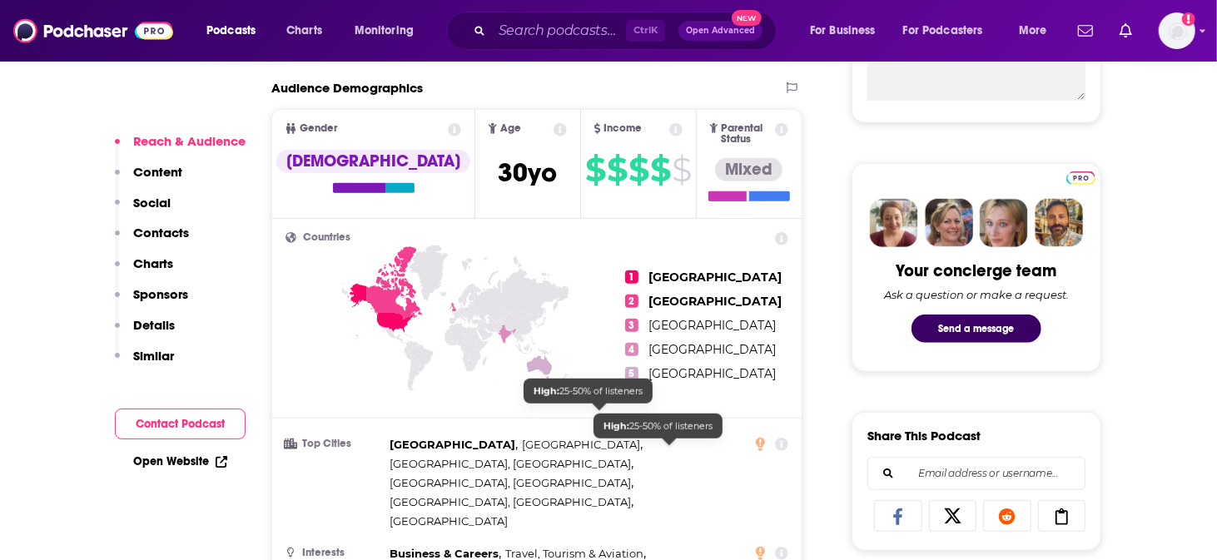
scroll to position [1387, 0]
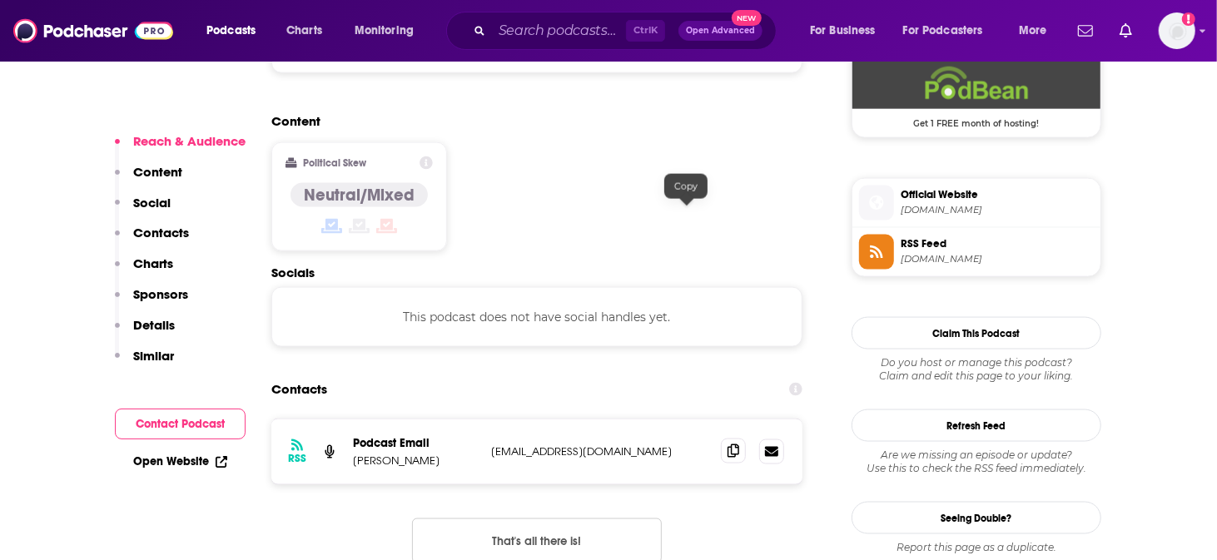
click at [727, 444] on icon at bounding box center [733, 450] width 12 height 13
click at [517, 36] on input "Search podcasts, credits, & more..." at bounding box center [559, 30] width 134 height 27
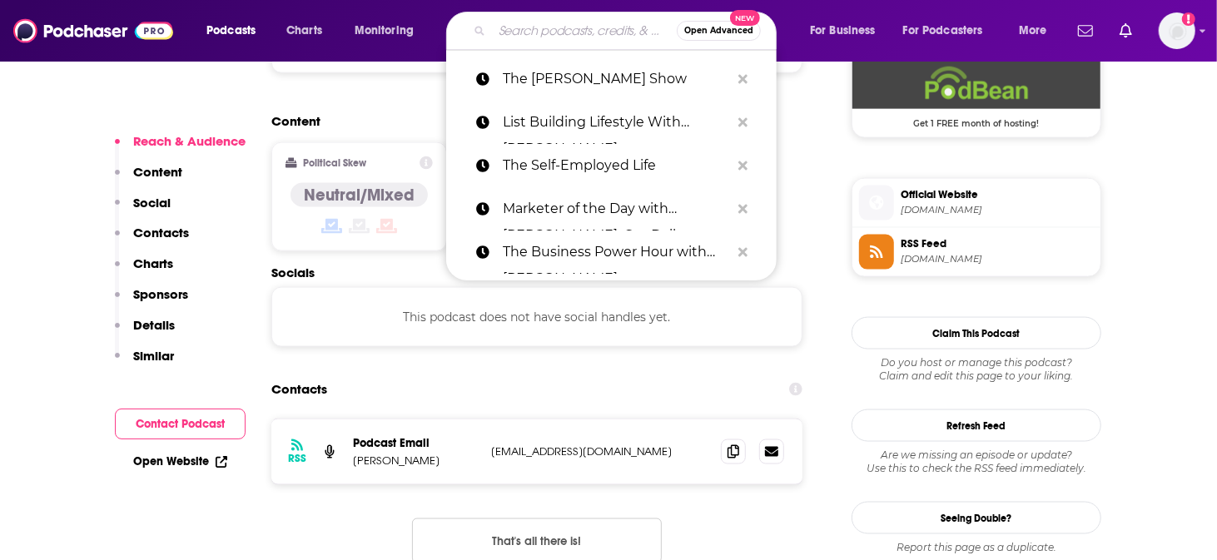
paste input "The Aspiring Solopreneur"
type input "The Aspiring Solopreneur"
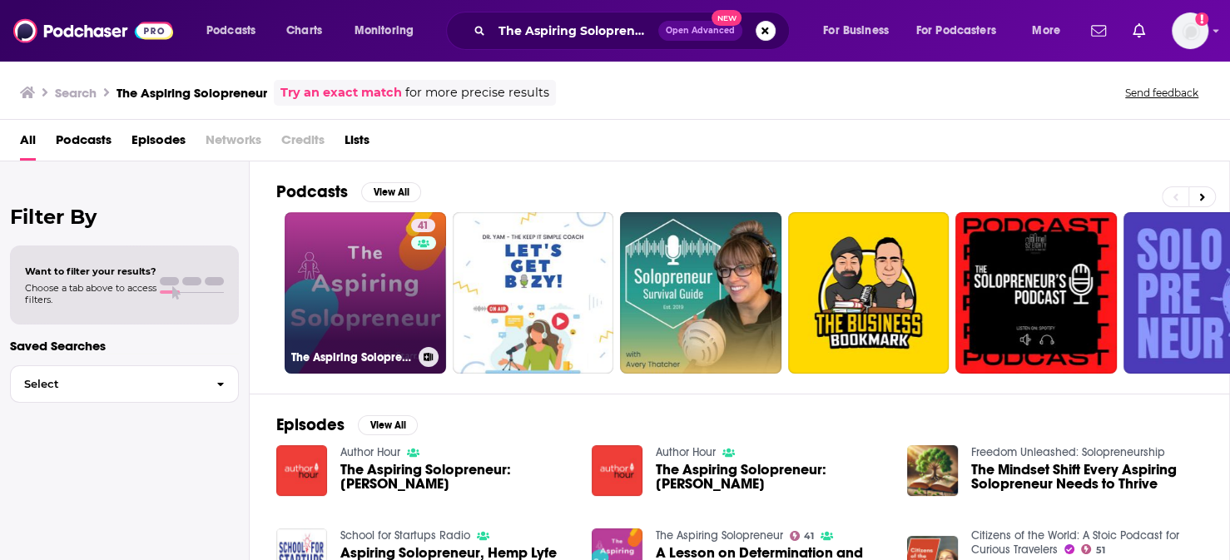
click at [339, 269] on link "41 The Aspiring Solopreneur" at bounding box center [365, 292] width 161 height 161
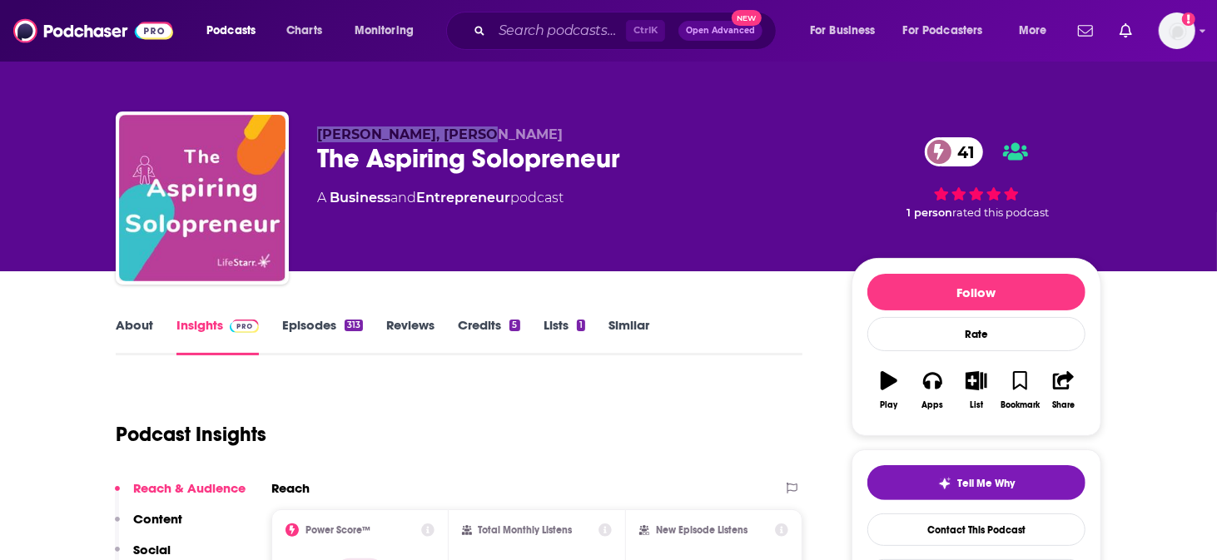
drag, startPoint x: 514, startPoint y: 118, endPoint x: 352, endPoint y: 117, distance: 162.3
click at [352, 117] on div "[PERSON_NAME], [PERSON_NAME] The Aspiring Solopreneur 41 A Business and Entrepr…" at bounding box center [608, 202] width 985 height 180
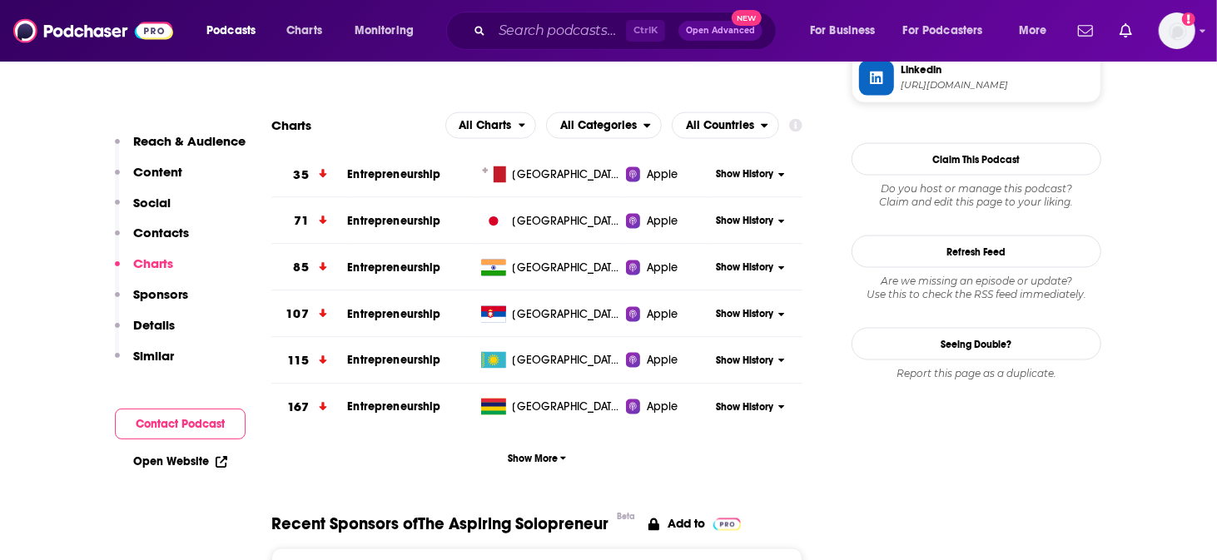
scroll to position [1109, 0]
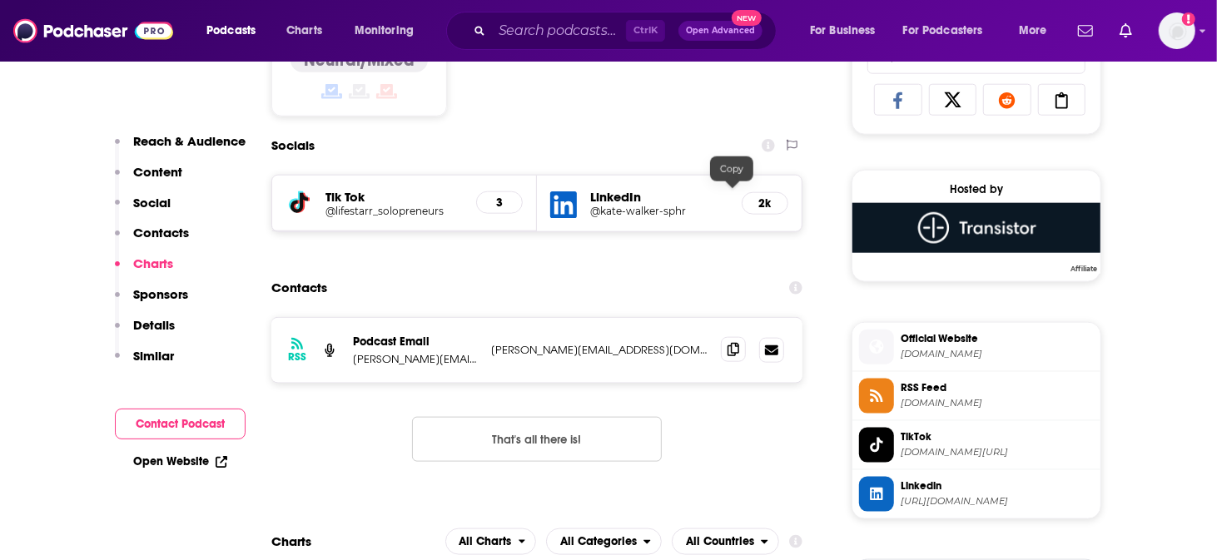
click at [739, 337] on span at bounding box center [733, 349] width 25 height 25
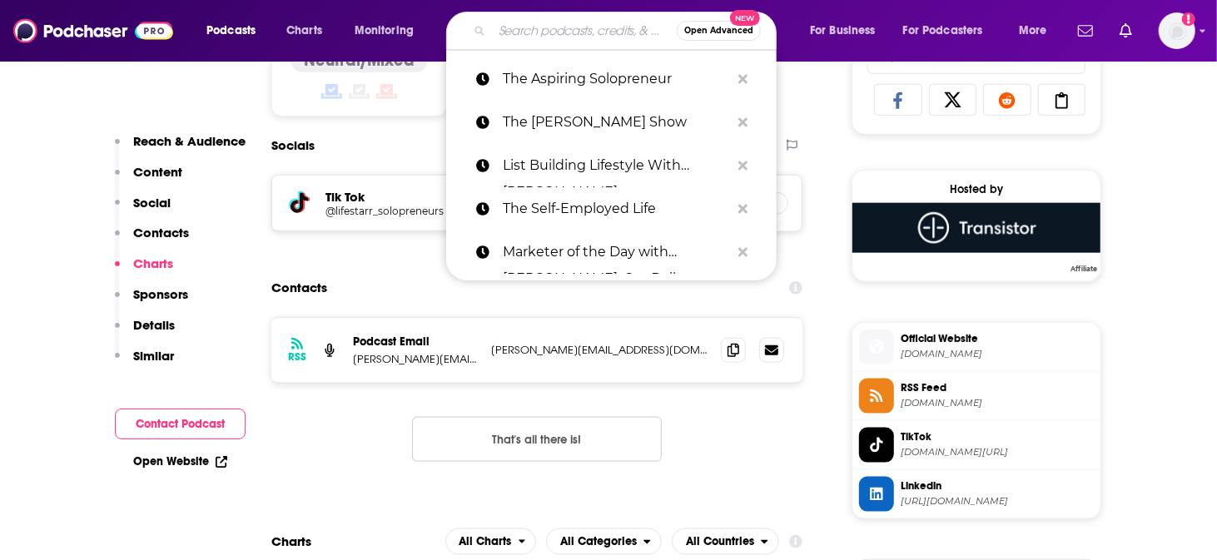
click at [572, 18] on div "Open Advanced New" at bounding box center [611, 31] width 330 height 38
paste input "F.I.R.E.D UP with [PERSON_NAME]"
type input "F.I.R.E.D UP with [PERSON_NAME]"
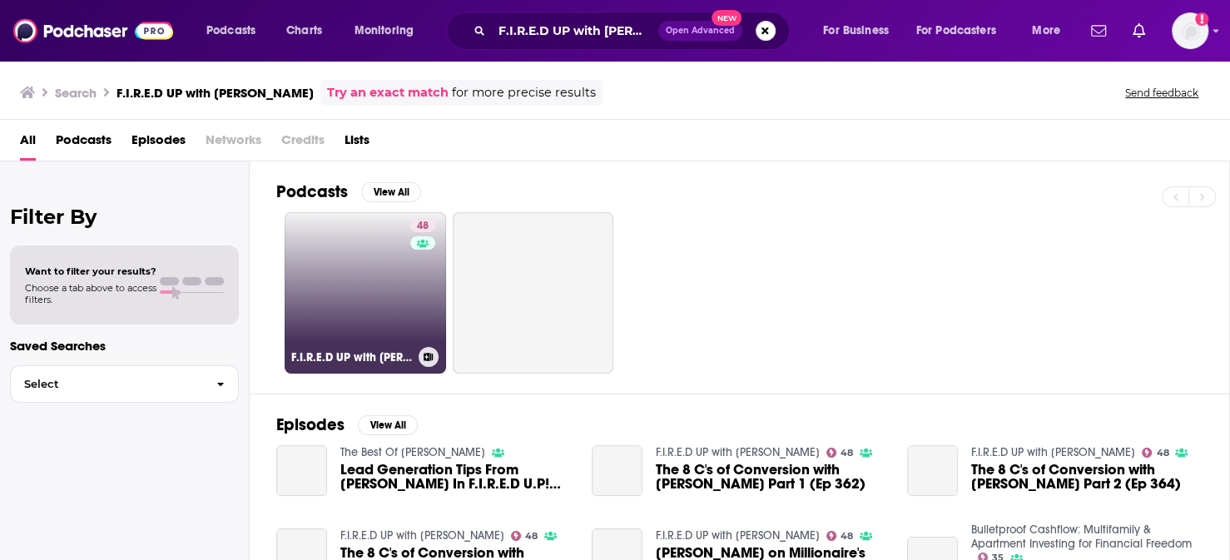
click at [355, 226] on link "48 F.I.R.E.D UP with [PERSON_NAME]" at bounding box center [365, 292] width 161 height 161
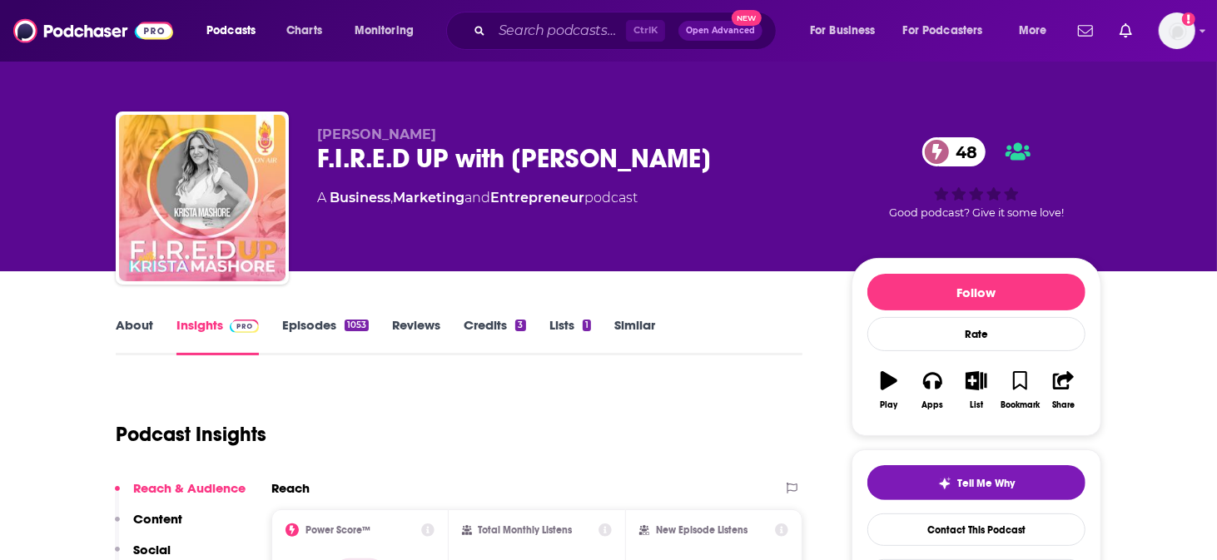
drag, startPoint x: 477, startPoint y: 112, endPoint x: 384, endPoint y: 62, distance: 105.7
click at [353, 127] on p "[PERSON_NAME]" at bounding box center [571, 135] width 508 height 16
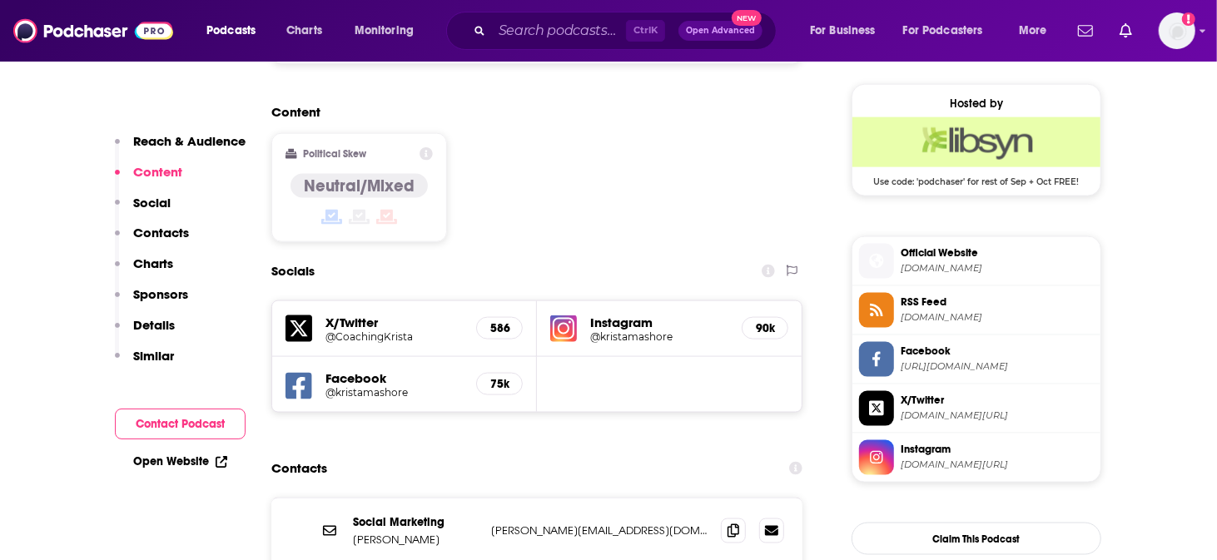
scroll to position [1387, 0]
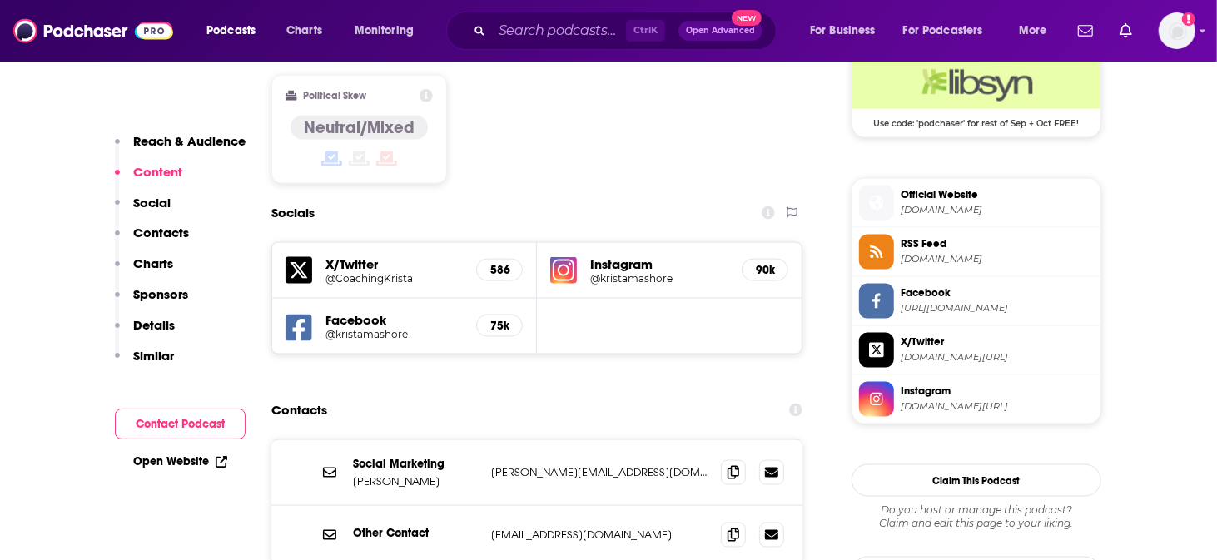
click at [732, 440] on div "Social Marketing [PERSON_NAME] [PERSON_NAME][EMAIL_ADDRESS][DOMAIN_NAME] [PERSO…" at bounding box center [536, 473] width 531 height 66
click at [739, 459] on span at bounding box center [733, 471] width 25 height 25
click at [737, 522] on span at bounding box center [733, 534] width 25 height 25
click at [513, 32] on input "Search podcasts, credits, & more..." at bounding box center [559, 30] width 134 height 27
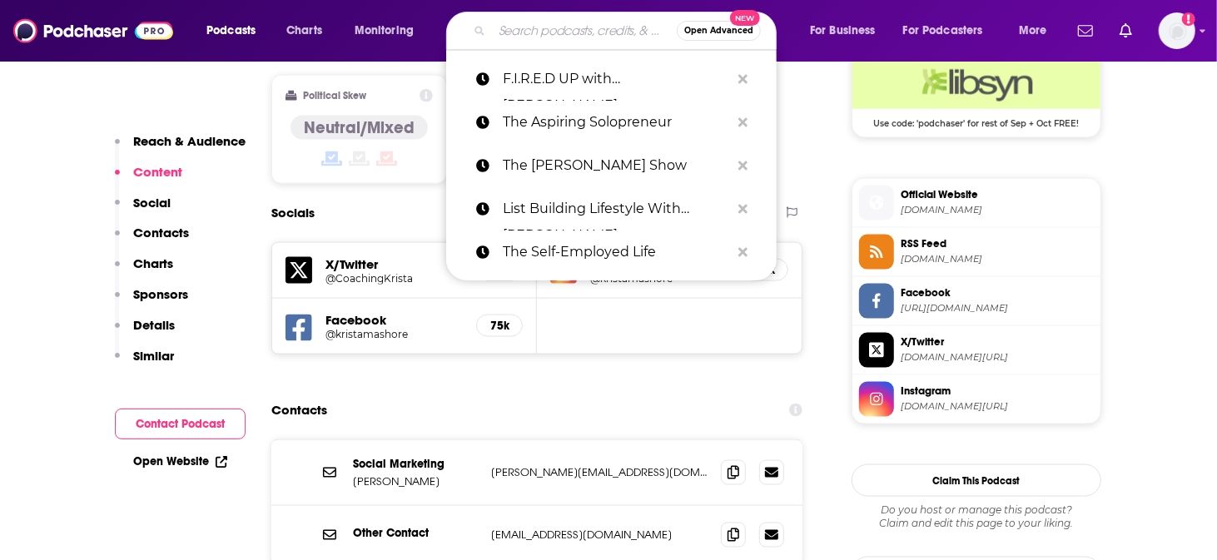
paste input "Self Publishing School: How To Write A Book That Grows Your Impact, Income, And…"
type input "Self Publishing School: How To Write A Book That Grows Your Impact, Income, And…"
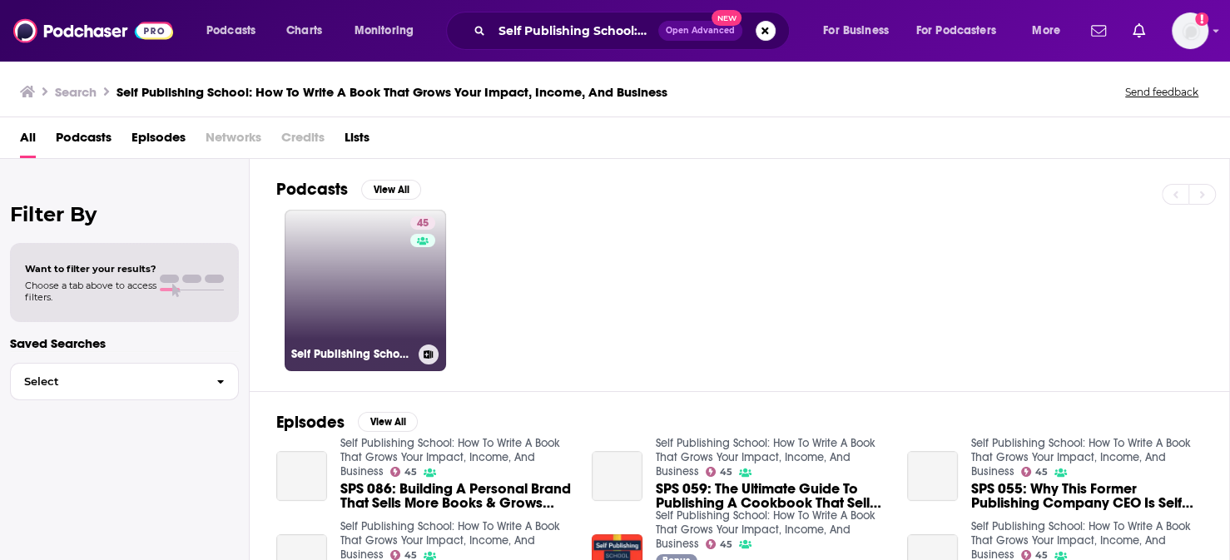
click at [330, 290] on link "45 Self Publishing School: How To Write A Book That Grows Your Impact, Income, …" at bounding box center [365, 290] width 161 height 161
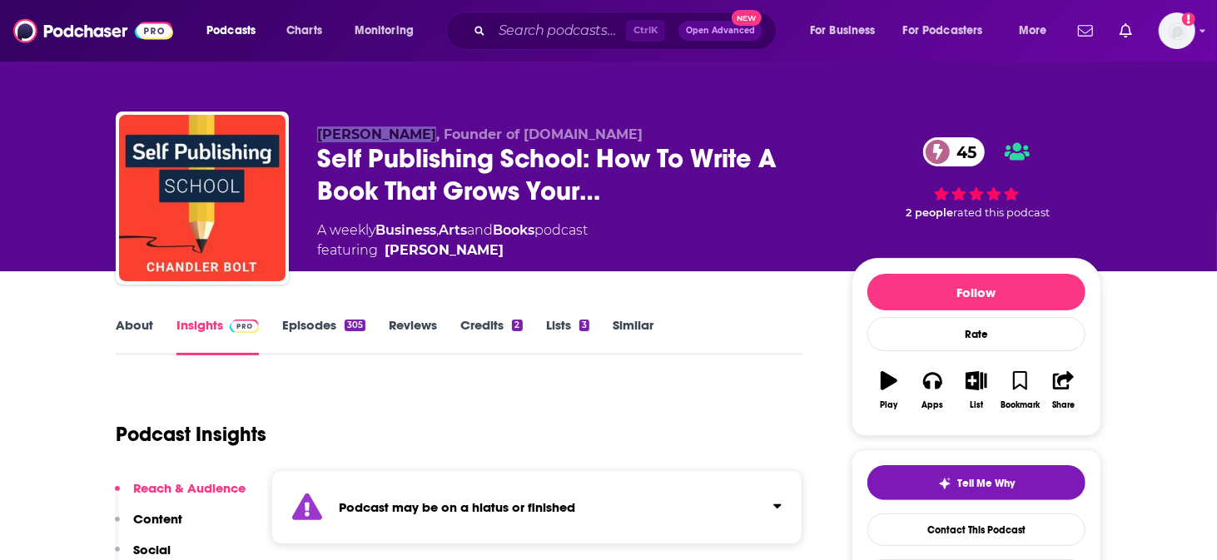
drag, startPoint x: 354, startPoint y: 117, endPoint x: 452, endPoint y: 120, distance: 98.3
click at [452, 127] on span "[PERSON_NAME], Founder of [DOMAIN_NAME]" at bounding box center [479, 135] width 325 height 16
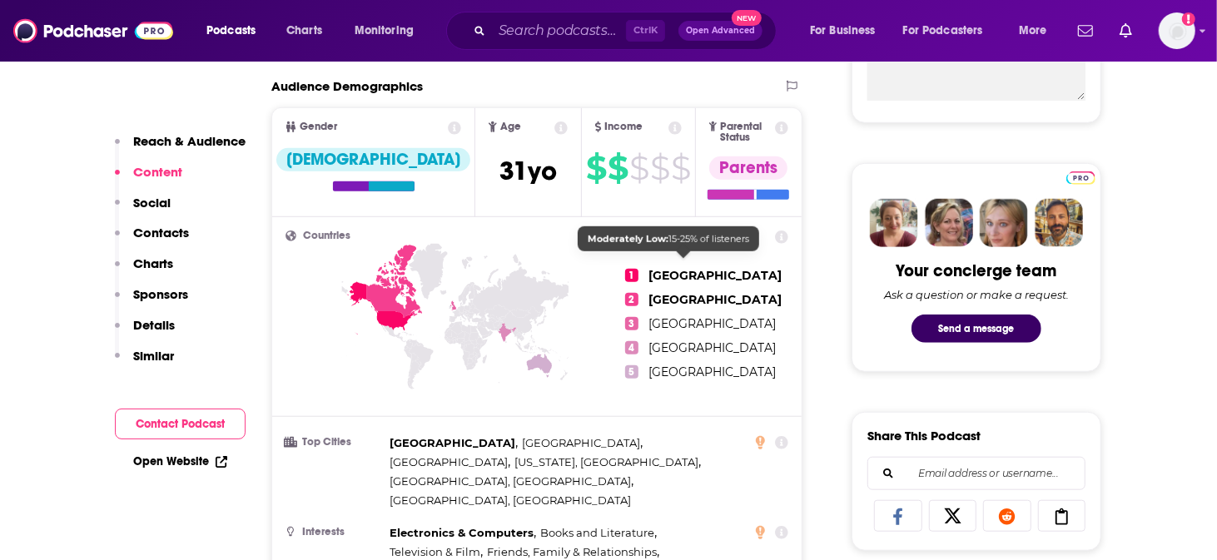
scroll to position [1248, 0]
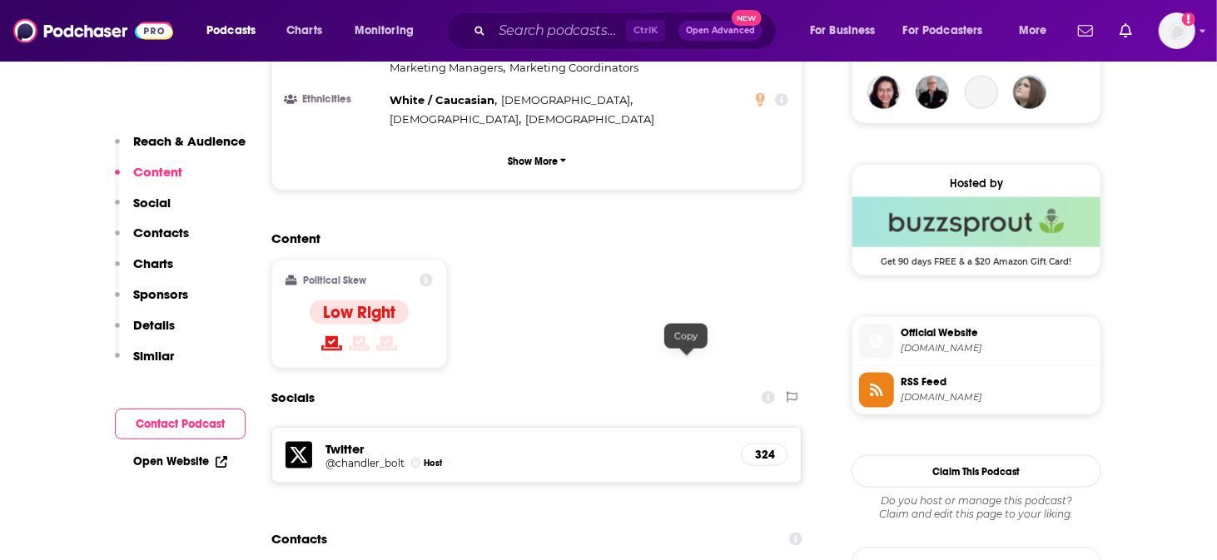
drag, startPoint x: 683, startPoint y: 362, endPoint x: 672, endPoint y: 314, distance: 49.5
drag, startPoint x: 553, startPoint y: 45, endPoint x: 567, endPoint y: 27, distance: 22.0
click at [554, 43] on div "Ctrl K Open Advanced New" at bounding box center [611, 31] width 330 height 38
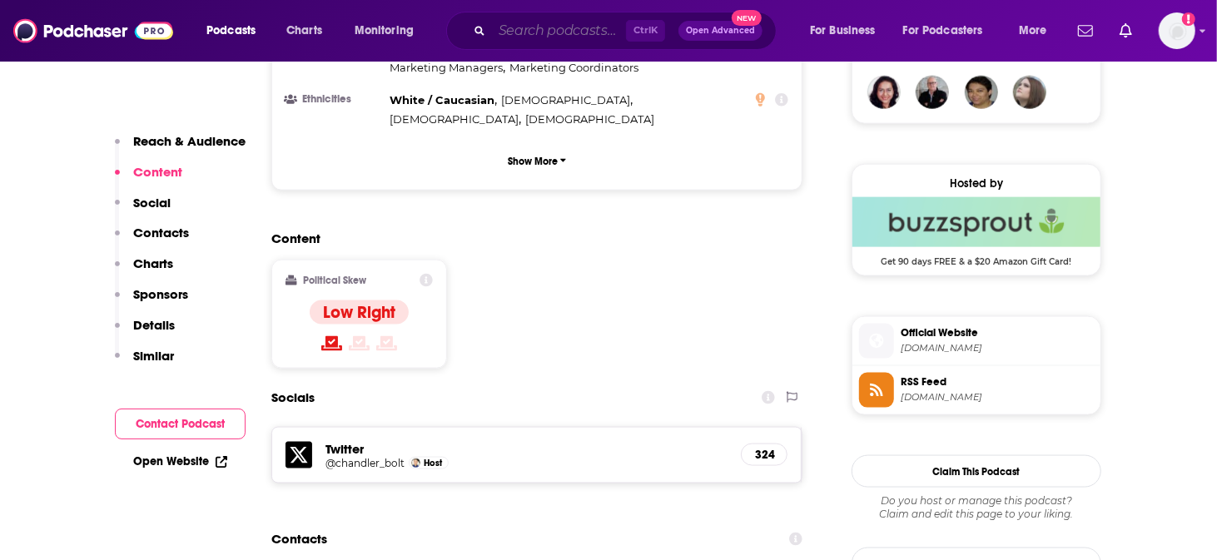
click at [568, 27] on input "Search podcasts, credits, & more..." at bounding box center [559, 30] width 134 height 27
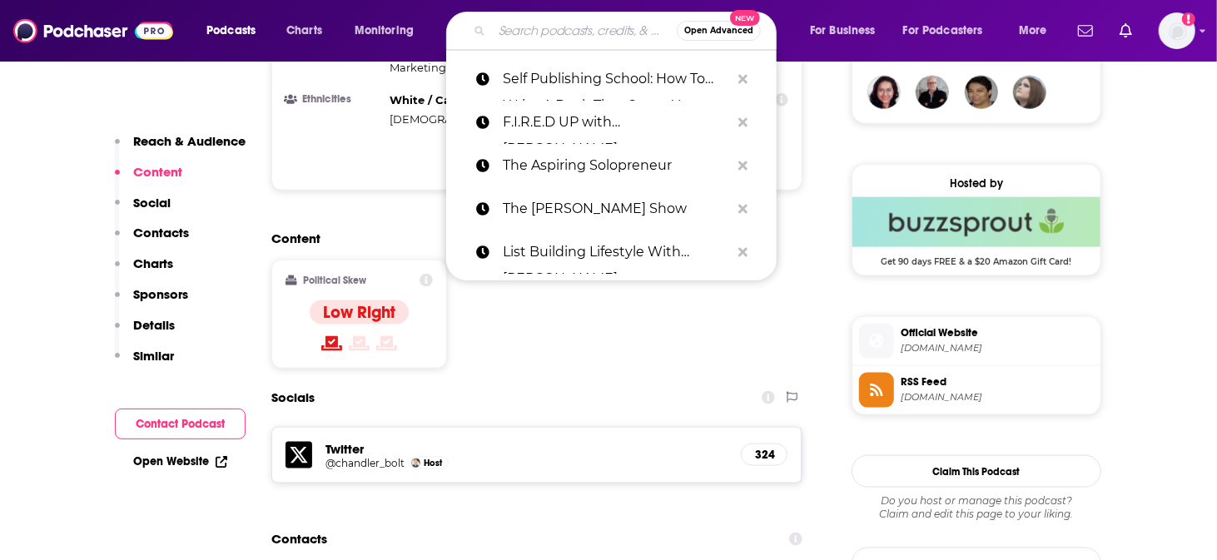
paste input "Behind the Book Cover"
type input "Behind the Book Cover"
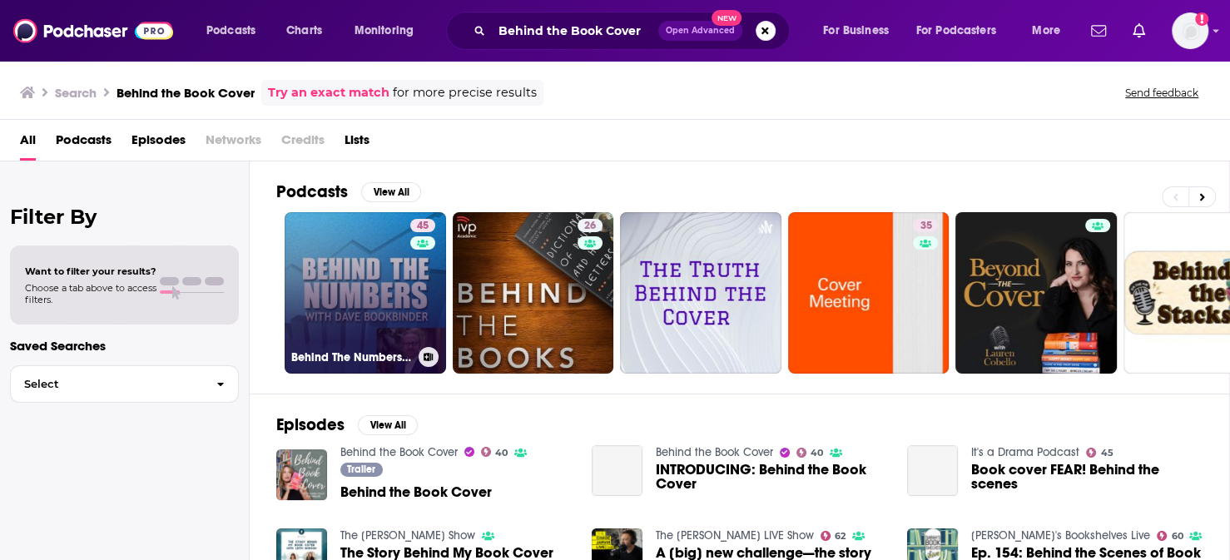
click at [327, 271] on link "45 Behind The Numbers With [PERSON_NAME]" at bounding box center [365, 292] width 161 height 161
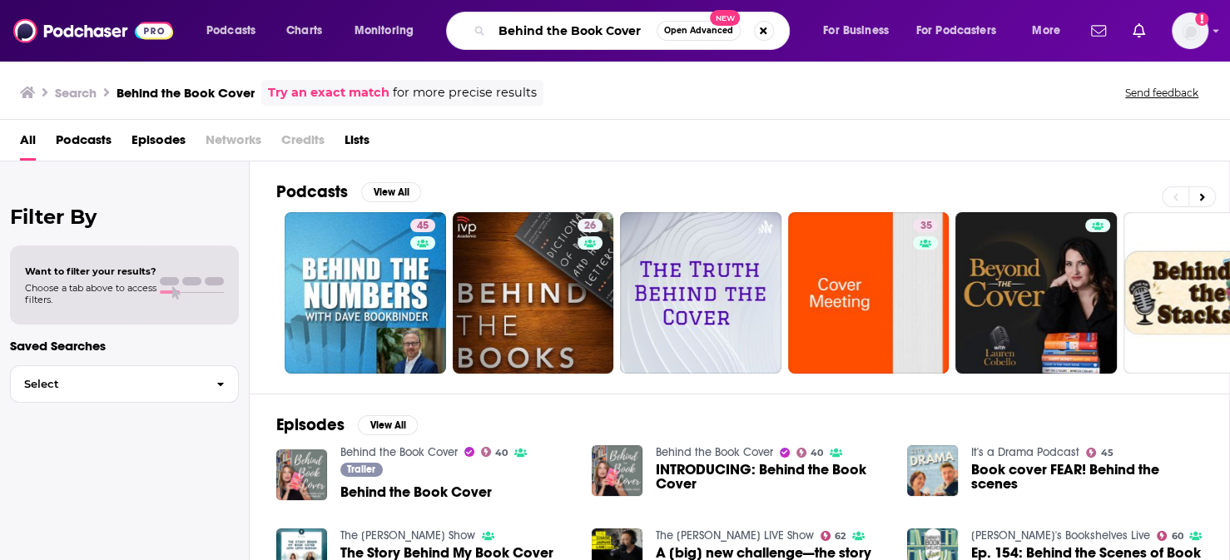
drag, startPoint x: 594, startPoint y: 41, endPoint x: 476, endPoint y: 29, distance: 118.8
click at [476, 29] on div "Behind the Book Cover Open Advanced New" at bounding box center [618, 31] width 344 height 38
drag, startPoint x: 467, startPoint y: 29, endPoint x: 660, endPoint y: 38, distance: 193.3
click at [657, 38] on input "Behind the Book Cover" at bounding box center [574, 30] width 165 height 27
paste input "reakfast Leadership Show"
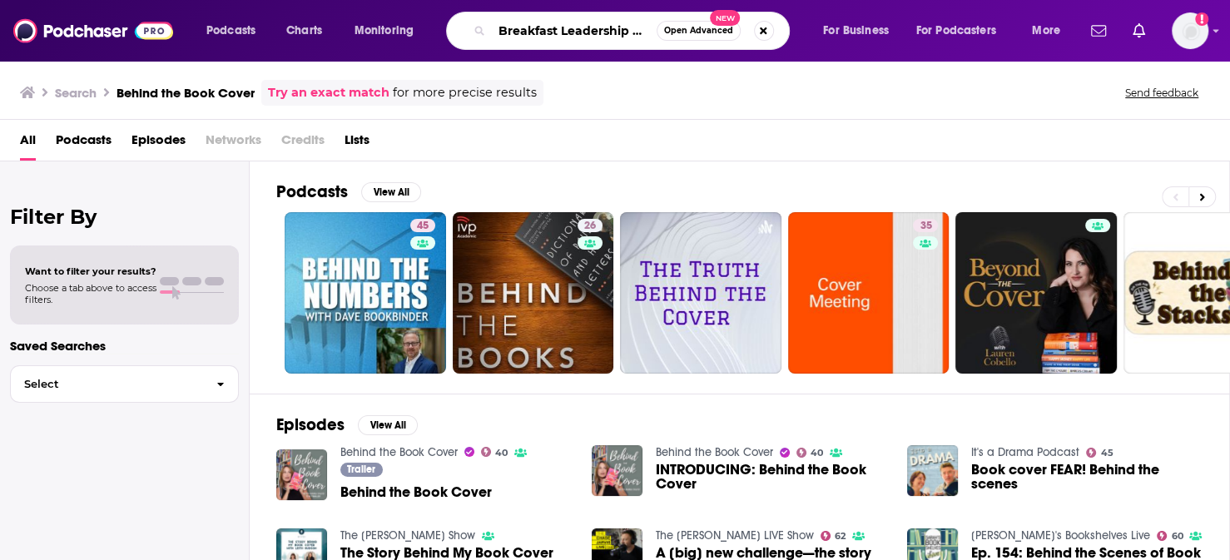
type input "Breakfast Leadership Show"
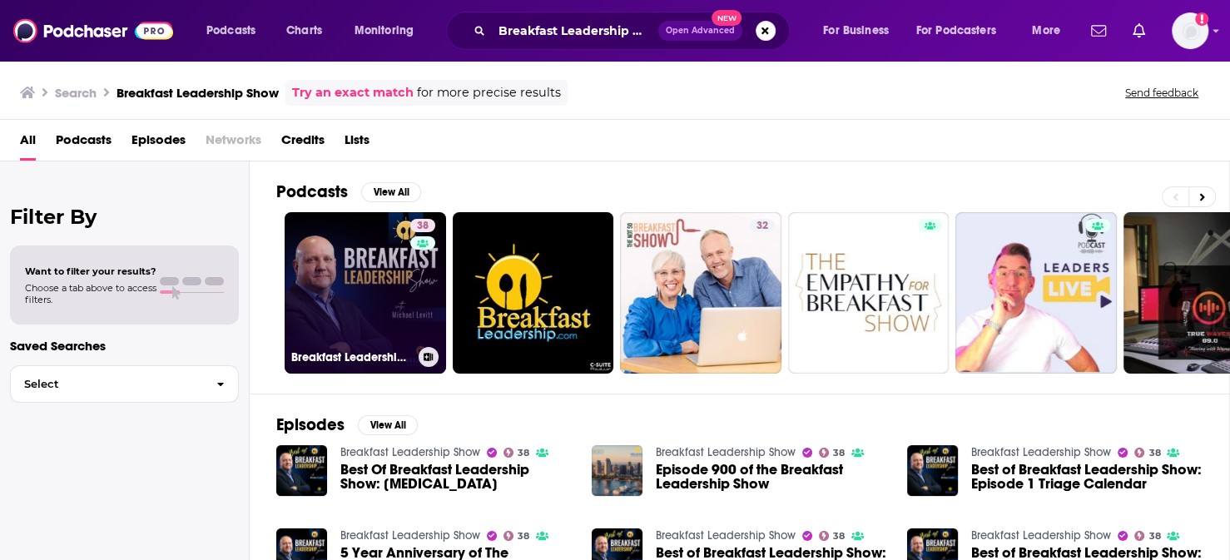
click at [315, 287] on link "38 Breakfast Leadership Show" at bounding box center [365, 292] width 161 height 161
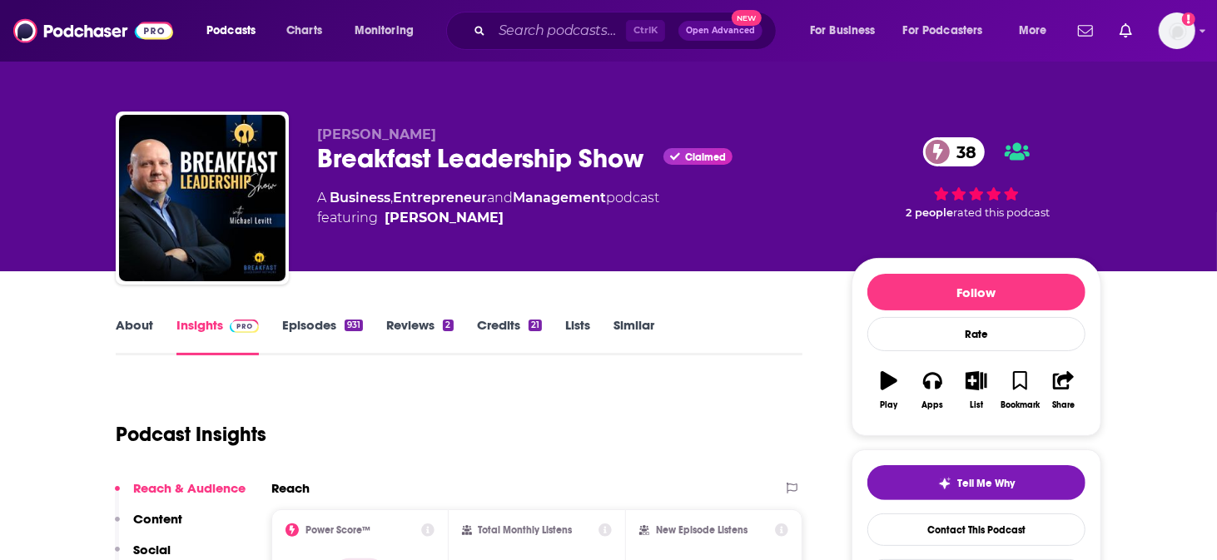
drag, startPoint x: 486, startPoint y: 116, endPoint x: 350, endPoint y: 113, distance: 136.5
click at [350, 113] on div "[PERSON_NAME] Breakfast Leadership Show Claimed 38 A Business , Entrepreneur an…" at bounding box center [608, 202] width 985 height 180
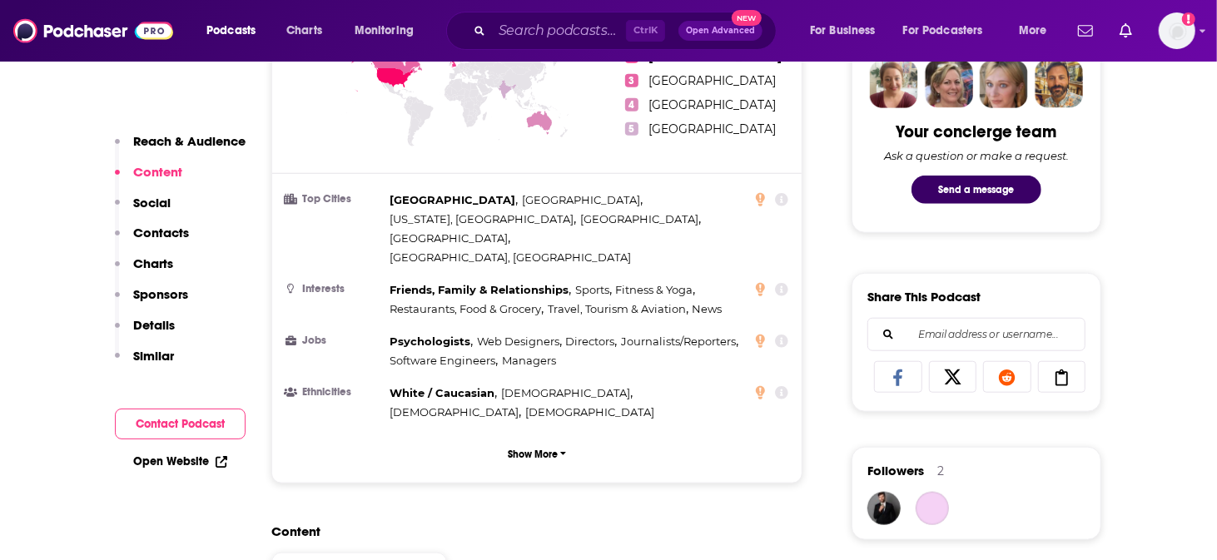
scroll to position [1387, 0]
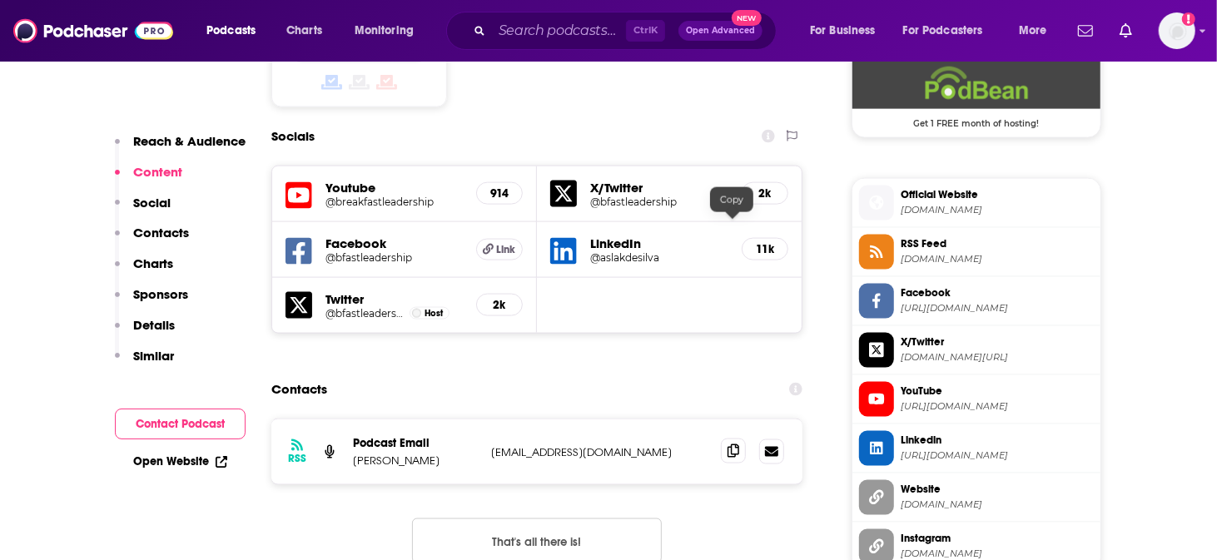
click at [732, 444] on icon at bounding box center [733, 450] width 12 height 13
click at [529, 24] on input "Search podcasts, credits, & more..." at bounding box center [559, 30] width 134 height 27
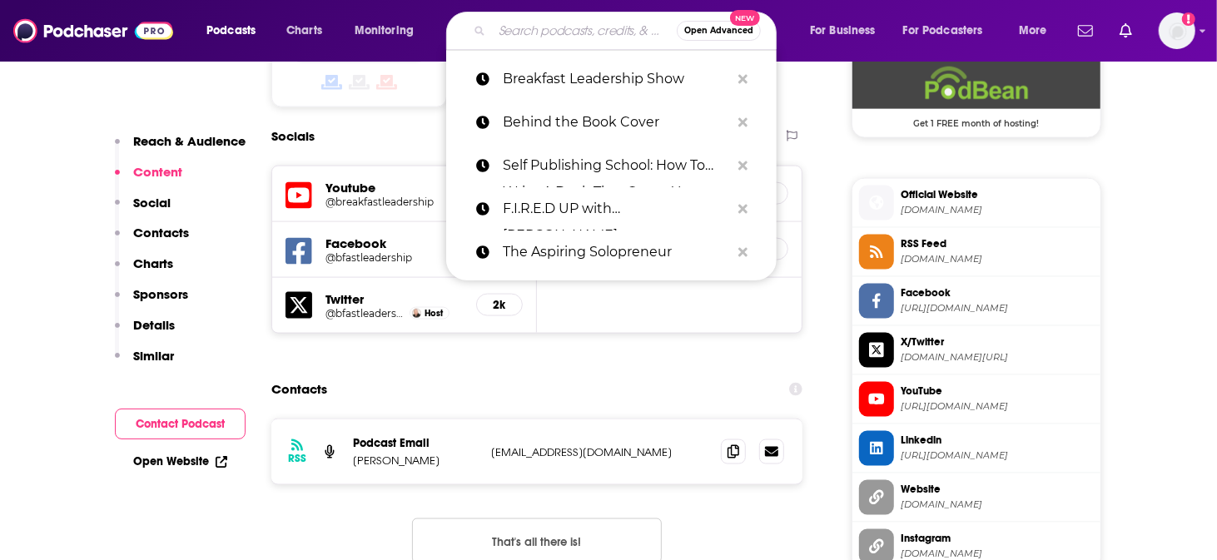
paste input "Community Creators with [PERSON_NAME]"
type input "Community Creators with [PERSON_NAME]"
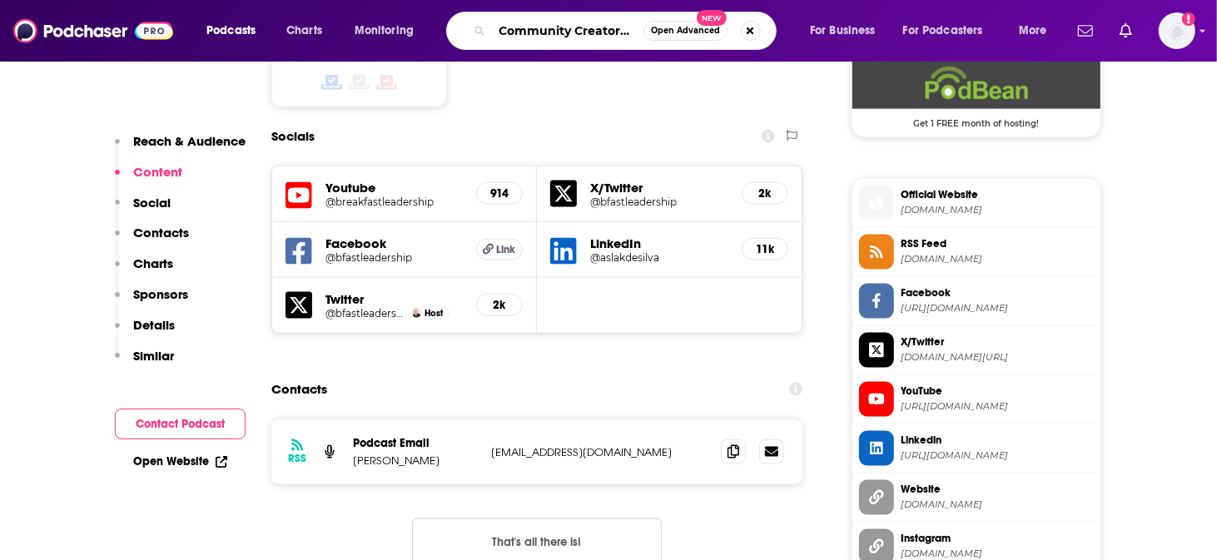
scroll to position [0, 16]
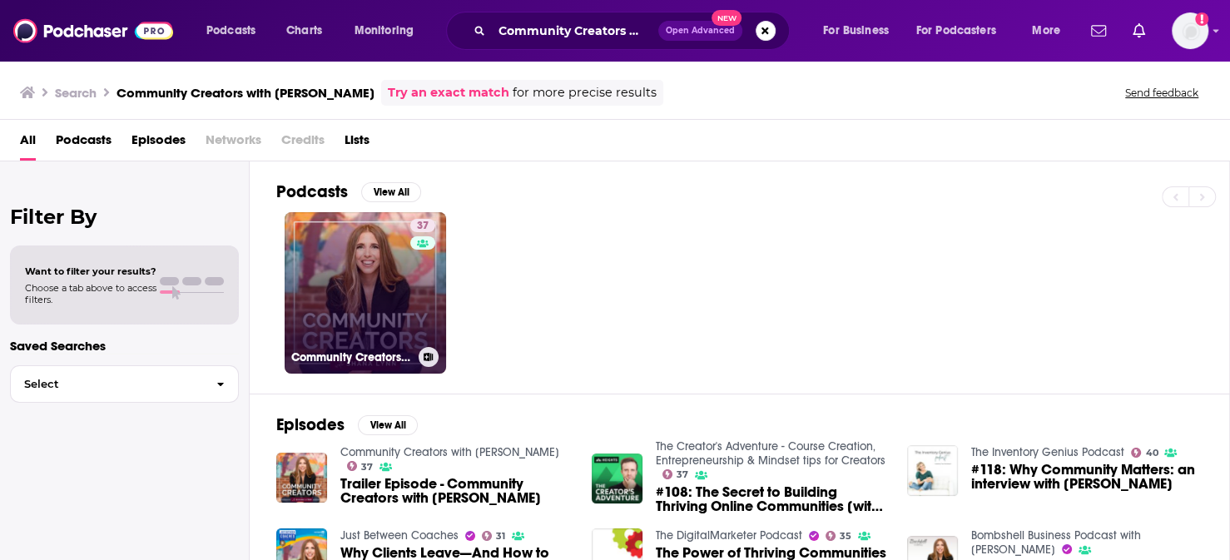
click at [346, 244] on link "37 Community Creators with [PERSON_NAME]" at bounding box center [365, 292] width 161 height 161
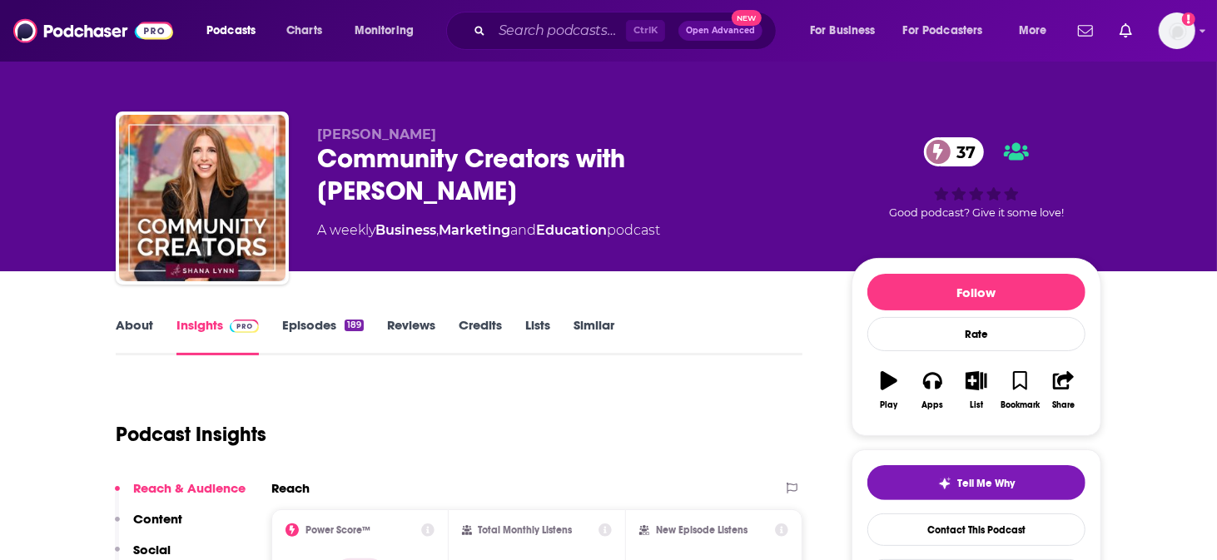
drag, startPoint x: 470, startPoint y: 125, endPoint x: 355, endPoint y: 117, distance: 115.1
click at [356, 127] on p "[PERSON_NAME]" at bounding box center [571, 135] width 508 height 16
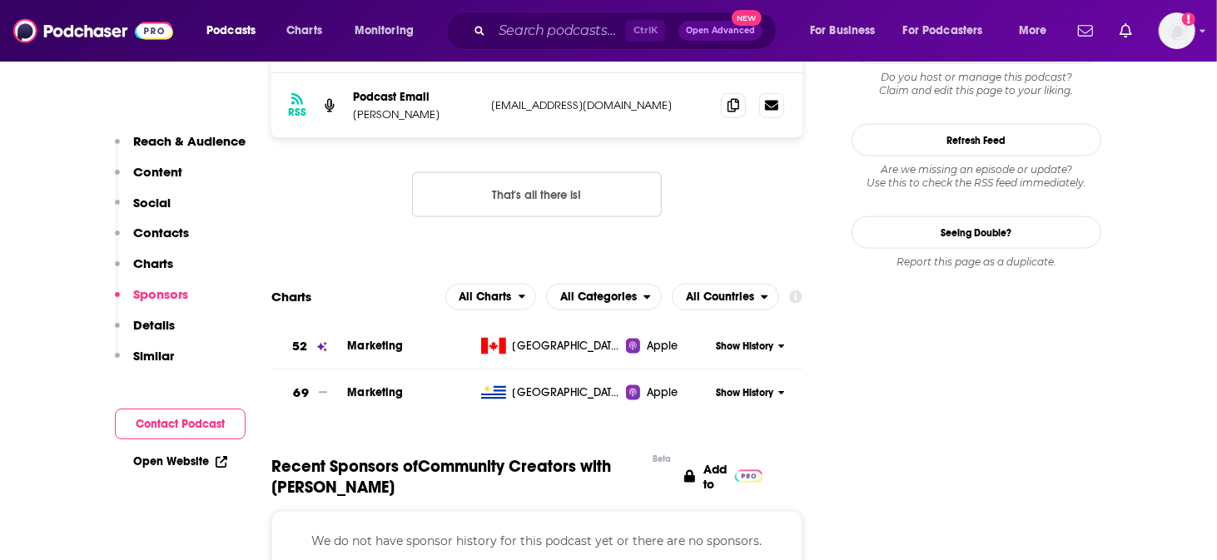
scroll to position [1109, 0]
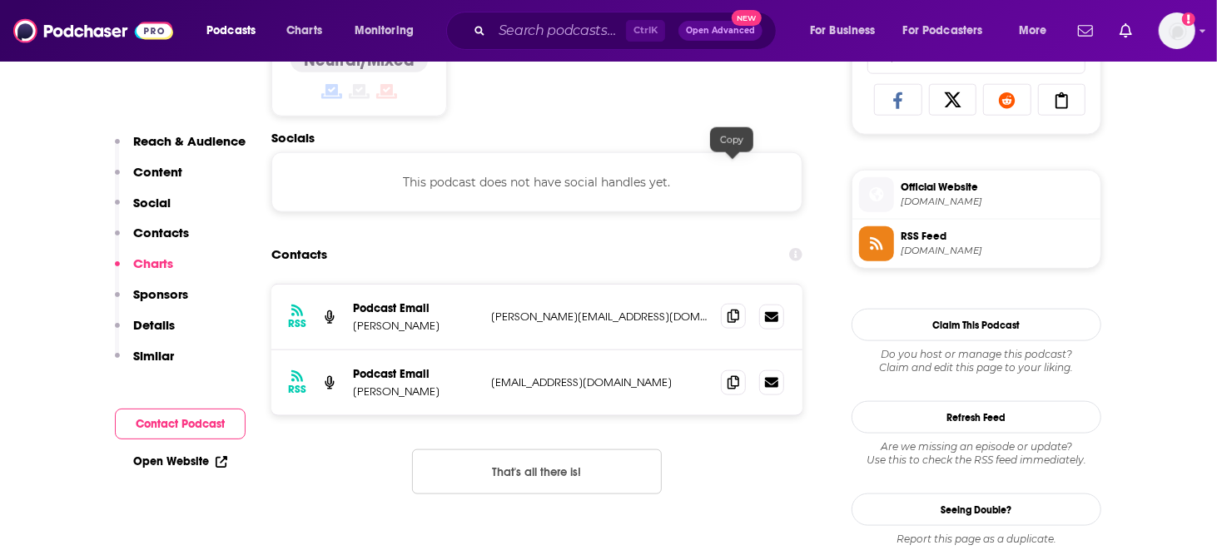
click at [729, 310] on icon at bounding box center [733, 316] width 12 height 13
click at [741, 370] on span at bounding box center [733, 382] width 25 height 25
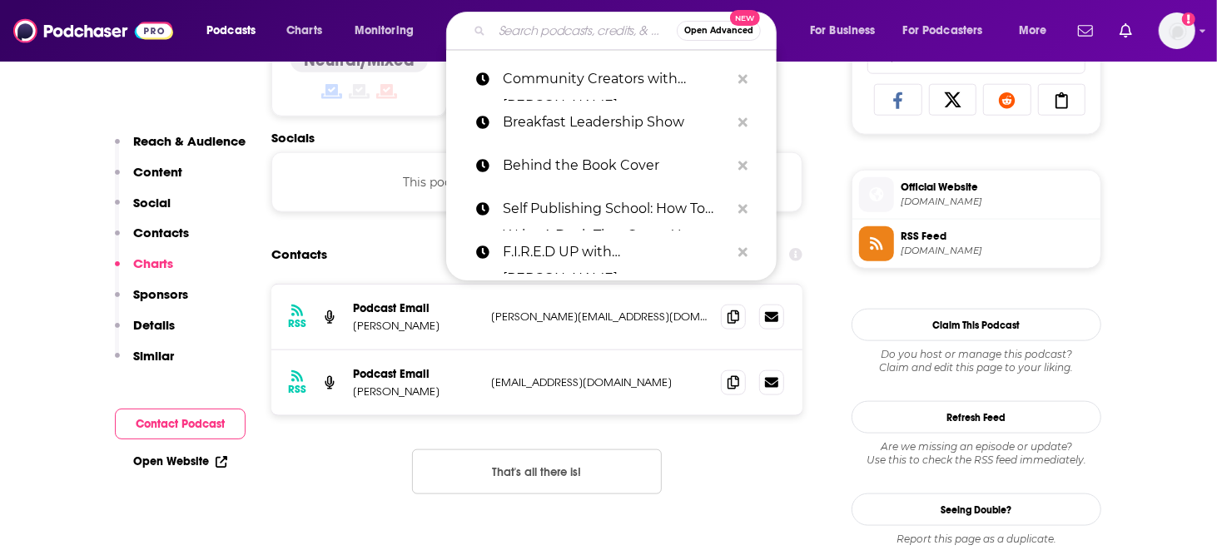
click at [563, 33] on input "Search podcasts, credits, & more..." at bounding box center [584, 30] width 185 height 27
paste input "LinkedIn Riches"
type input "LinkedIn Riches"
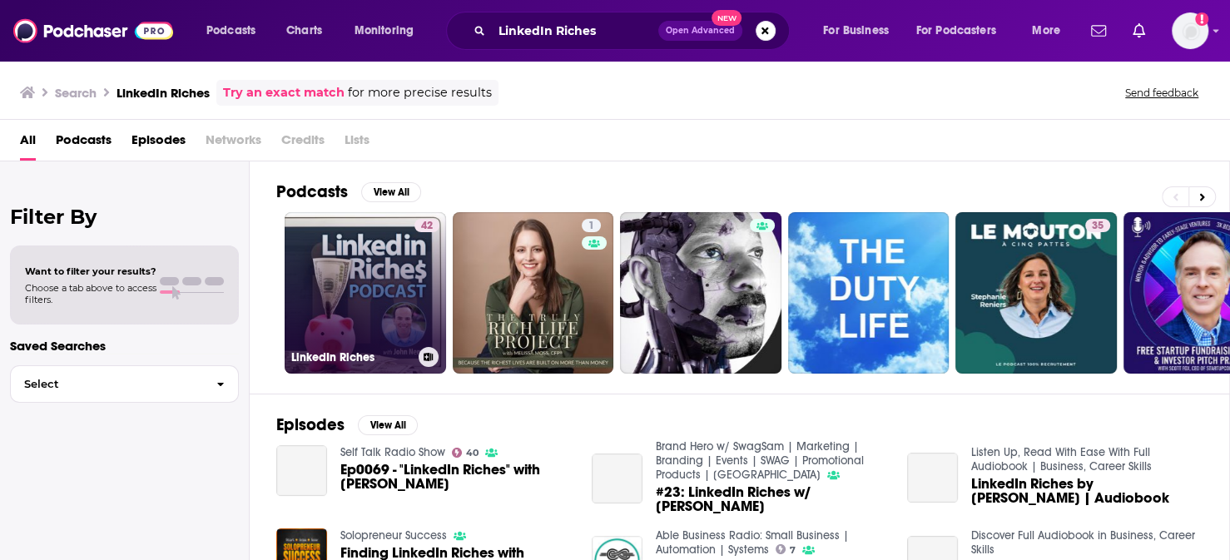
click at [327, 252] on link "42 LinkedIn Riches" at bounding box center [365, 292] width 161 height 161
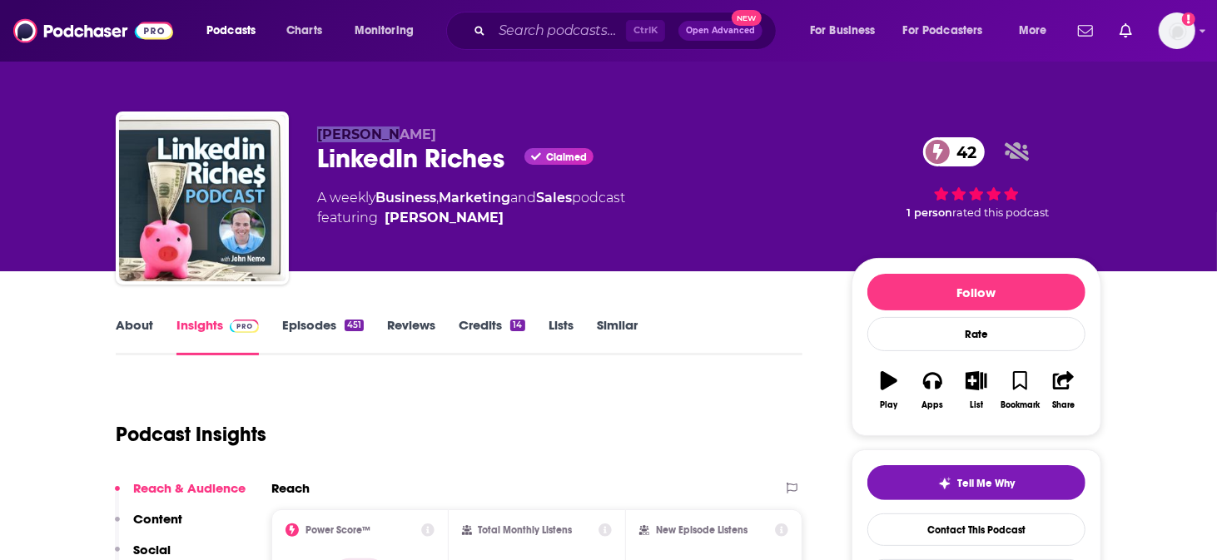
drag, startPoint x: 417, startPoint y: 113, endPoint x: 357, endPoint y: 113, distance: 59.9
click at [355, 127] on p "[PERSON_NAME]" at bounding box center [571, 135] width 508 height 16
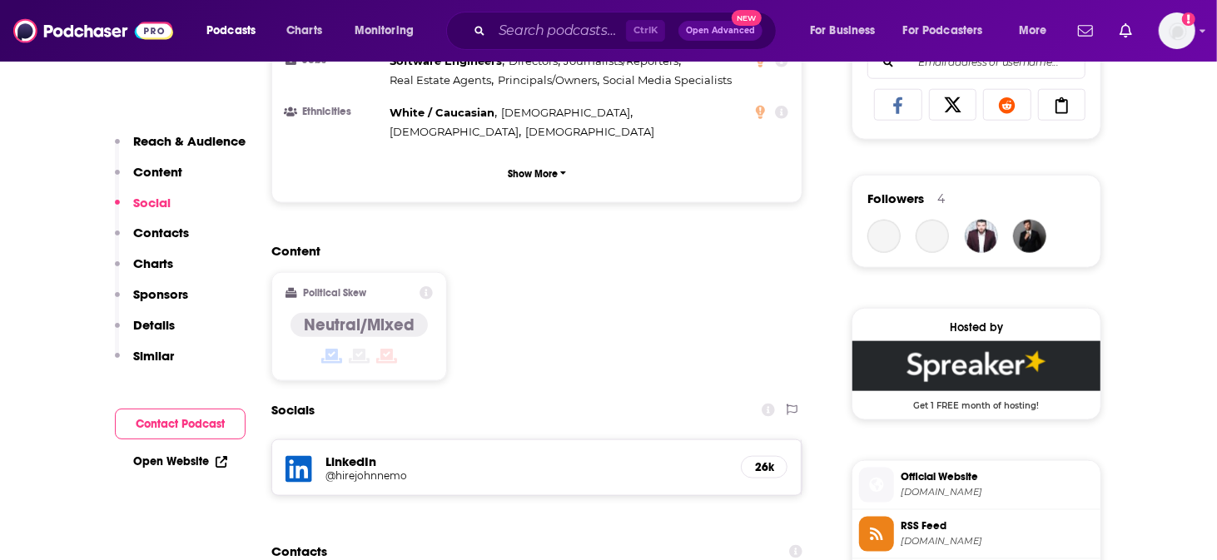
scroll to position [1109, 0]
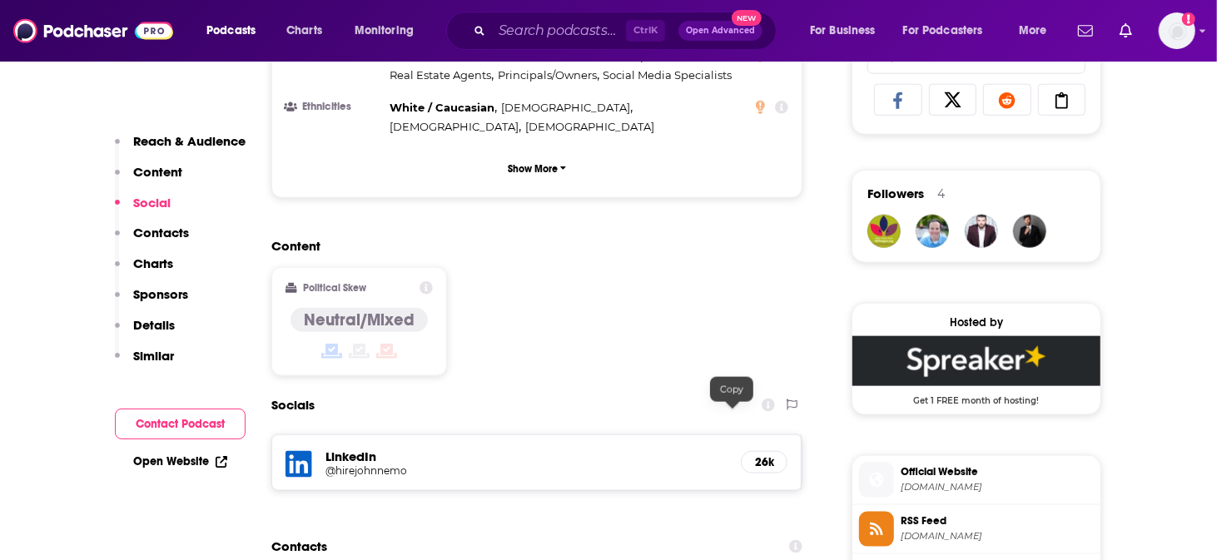
click at [569, 26] on input "Search podcasts, credits, & more..." at bounding box center [559, 30] width 134 height 27
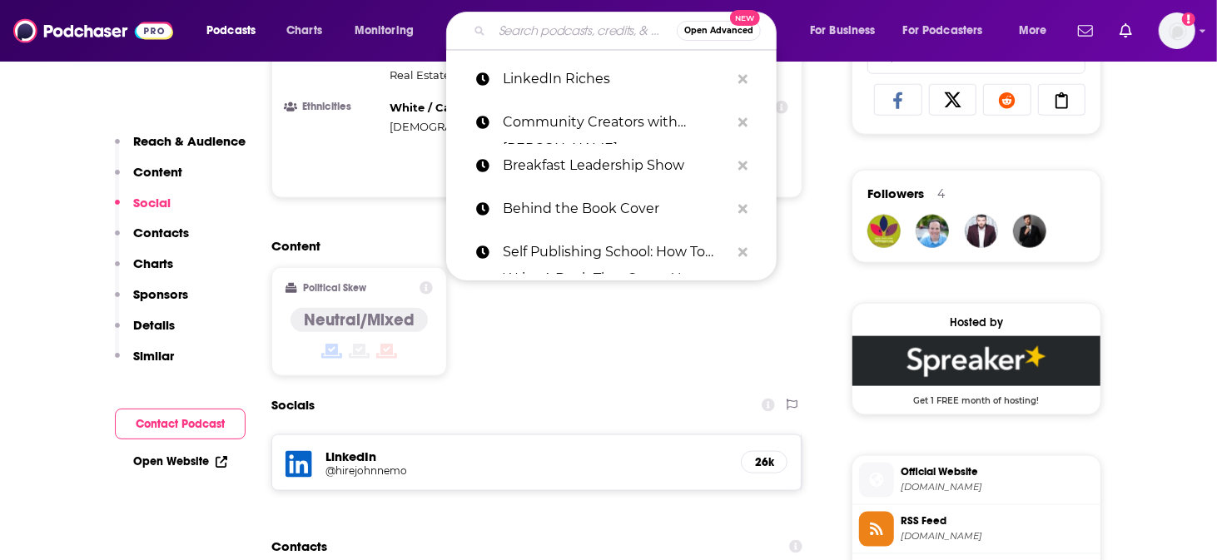
paste input "Become a Writer [DATE]"
type input "Become a Writer [DATE]"
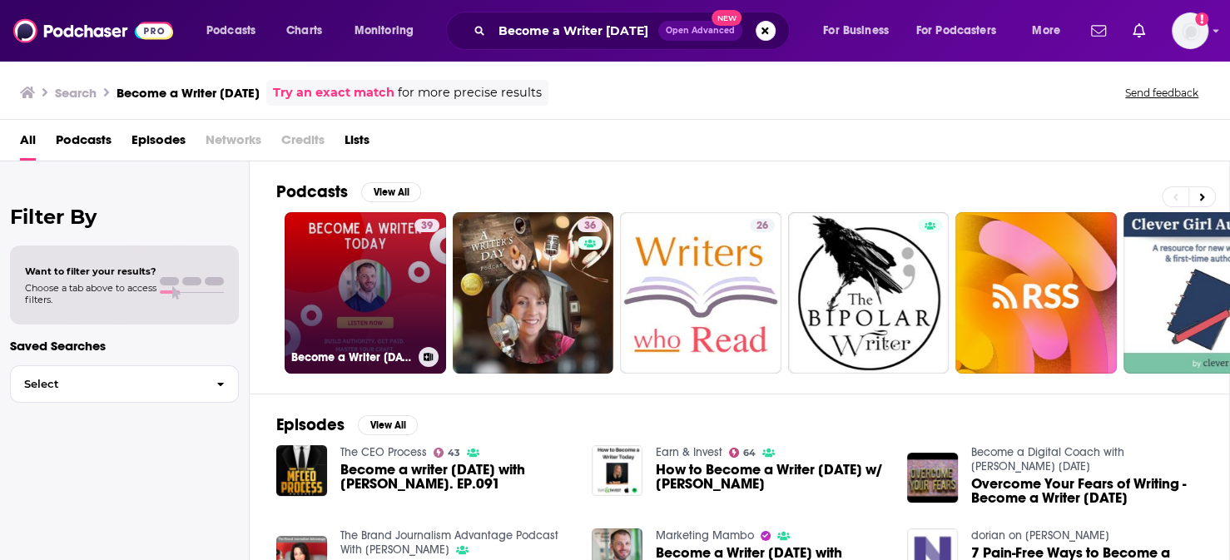
click at [344, 284] on link "39 Become a Writer [DATE]" at bounding box center [365, 292] width 161 height 161
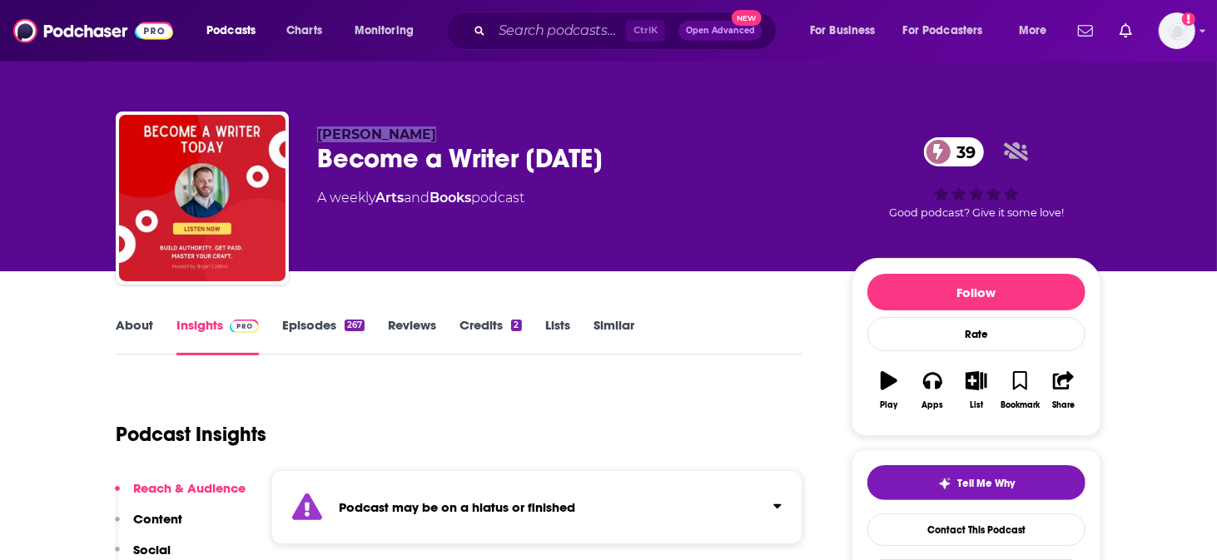
drag, startPoint x: 401, startPoint y: 122, endPoint x: 347, endPoint y: 117, distance: 54.3
click at [347, 117] on div "[PERSON_NAME] Become a Writer [DATE] 39 A weekly Arts and Books podcast 39 Good…" at bounding box center [608, 202] width 985 height 180
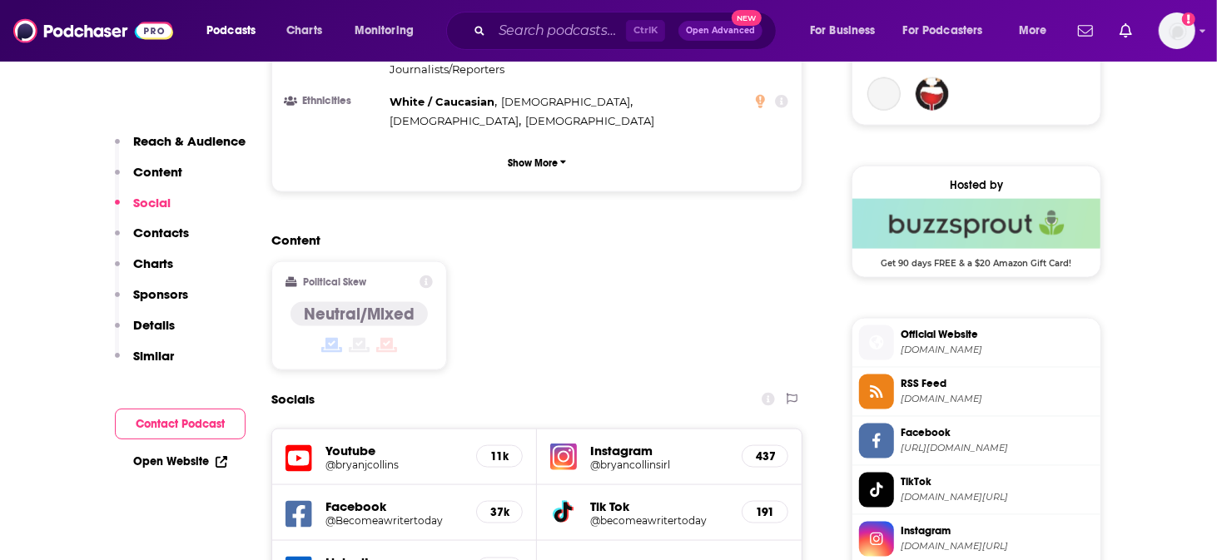
scroll to position [1248, 0]
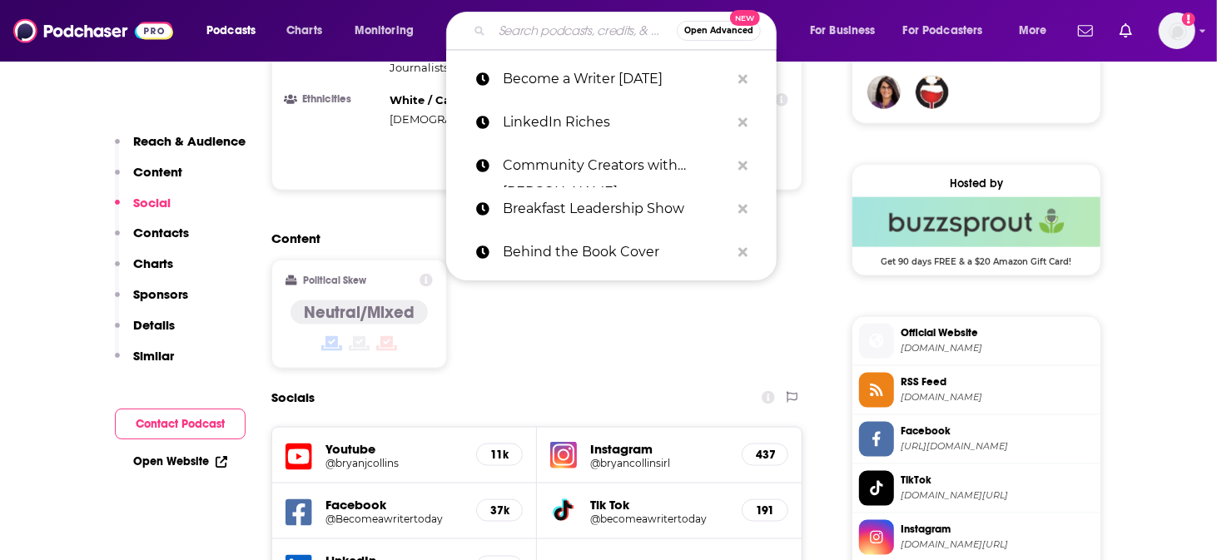
click at [564, 29] on input "Search podcasts, credits, & more..." at bounding box center [584, 30] width 185 height 27
paste input "Natural Born Coaches"
type input "Natural Born Coaches"
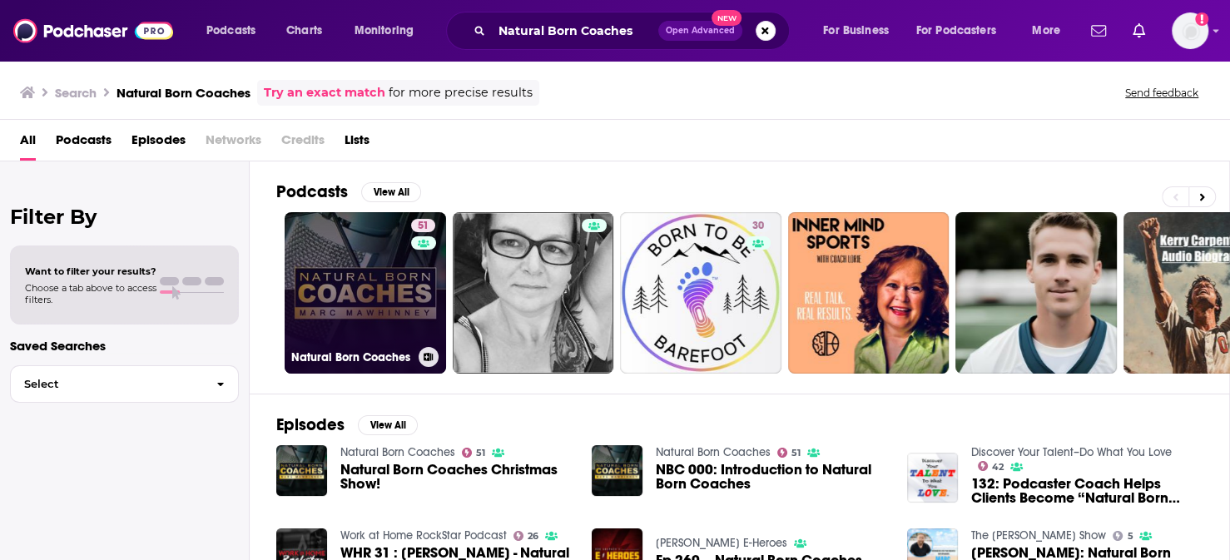
click at [340, 307] on link "51 Natural Born Coaches" at bounding box center [365, 292] width 161 height 161
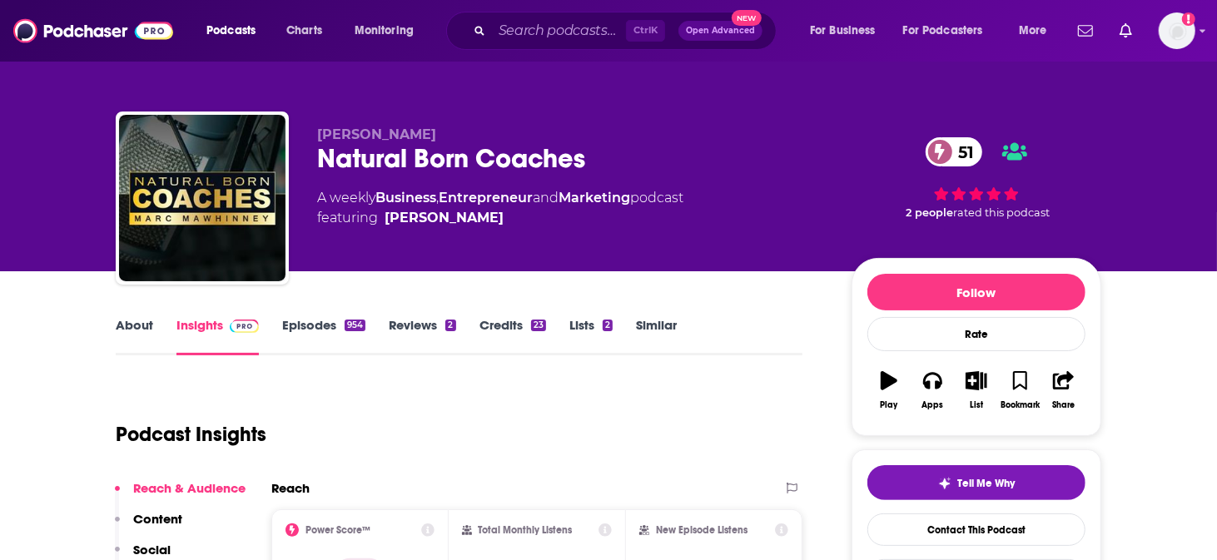
drag, startPoint x: 468, startPoint y: 116, endPoint x: 352, endPoint y: 121, distance: 115.8
click at [352, 121] on div "[PERSON_NAME] Natural Born Coaches 51 A weekly Business , Entrepreneur and Mark…" at bounding box center [608, 202] width 985 height 180
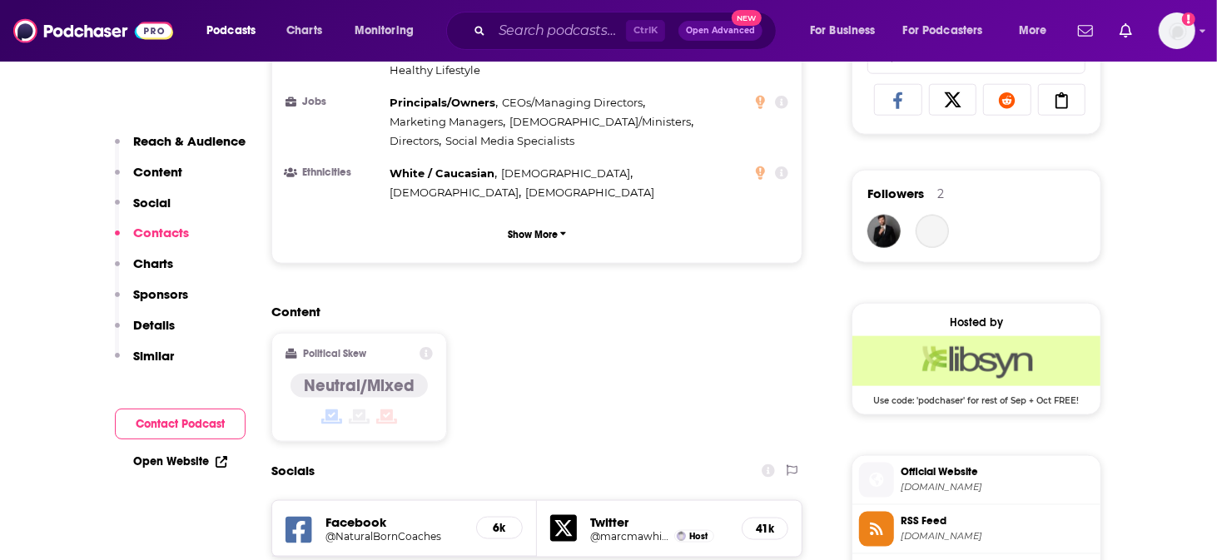
scroll to position [1387, 0]
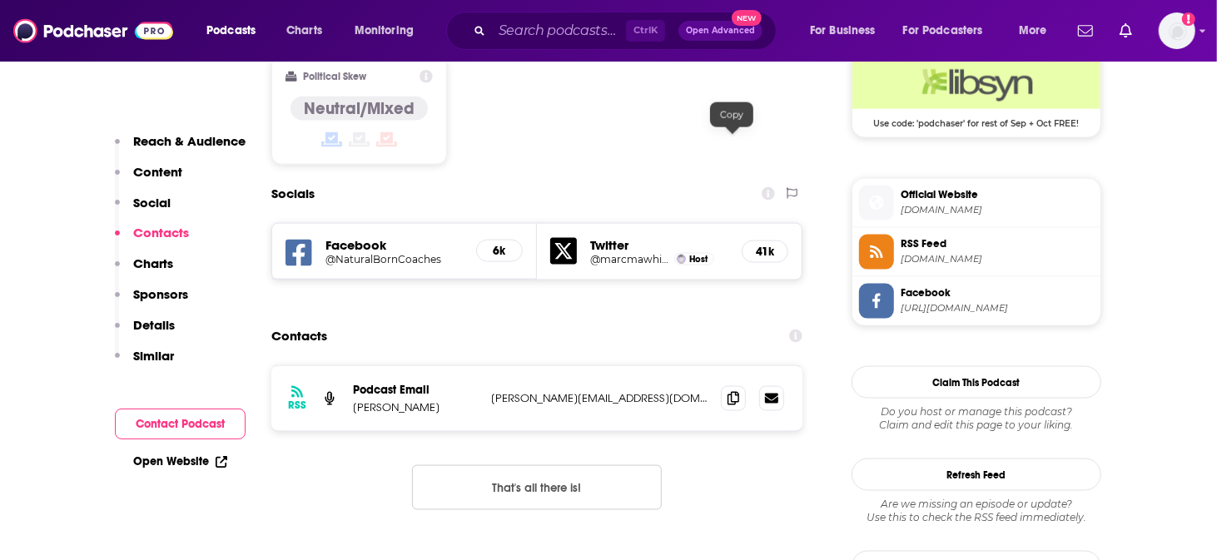
drag, startPoint x: 727, startPoint y: 141, endPoint x: 801, endPoint y: 54, distance: 114.6
click at [727, 392] on icon at bounding box center [733, 398] width 12 height 13
click at [555, 35] on input "Search podcasts, credits, & more..." at bounding box center [559, 30] width 134 height 27
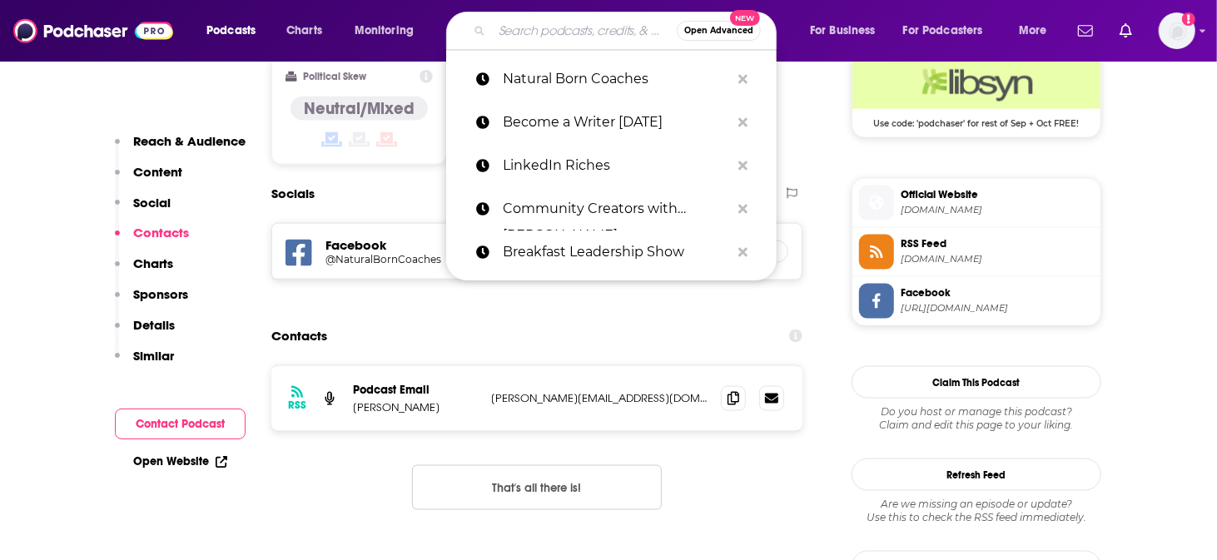
paste input "Passage to Profit Show - Road to Entrepreneurship"
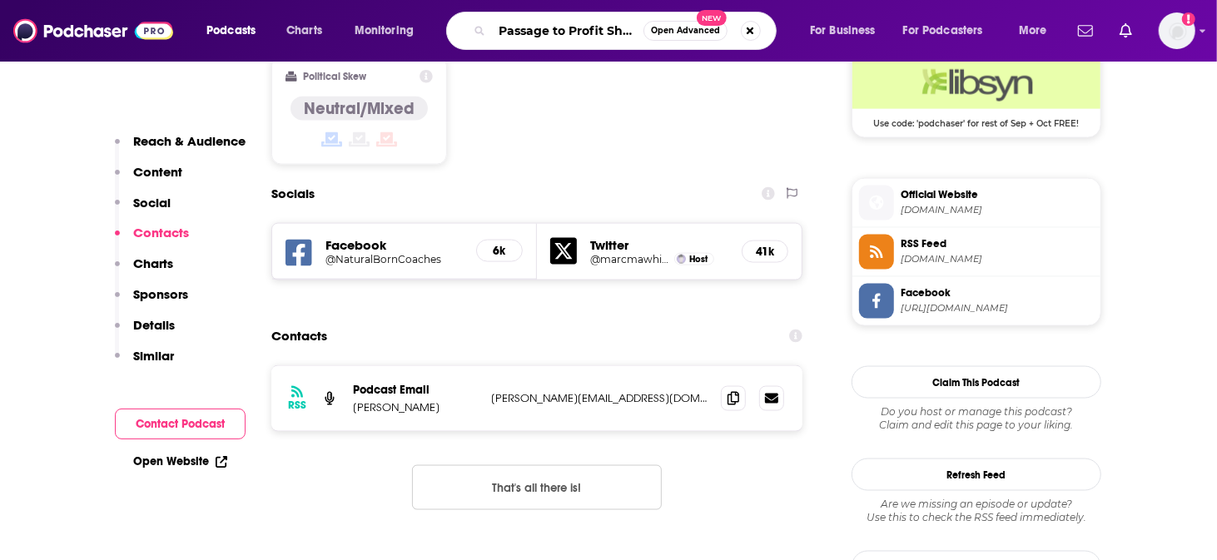
type input "Passage to Profit Show - Road to Entrepreneurship"
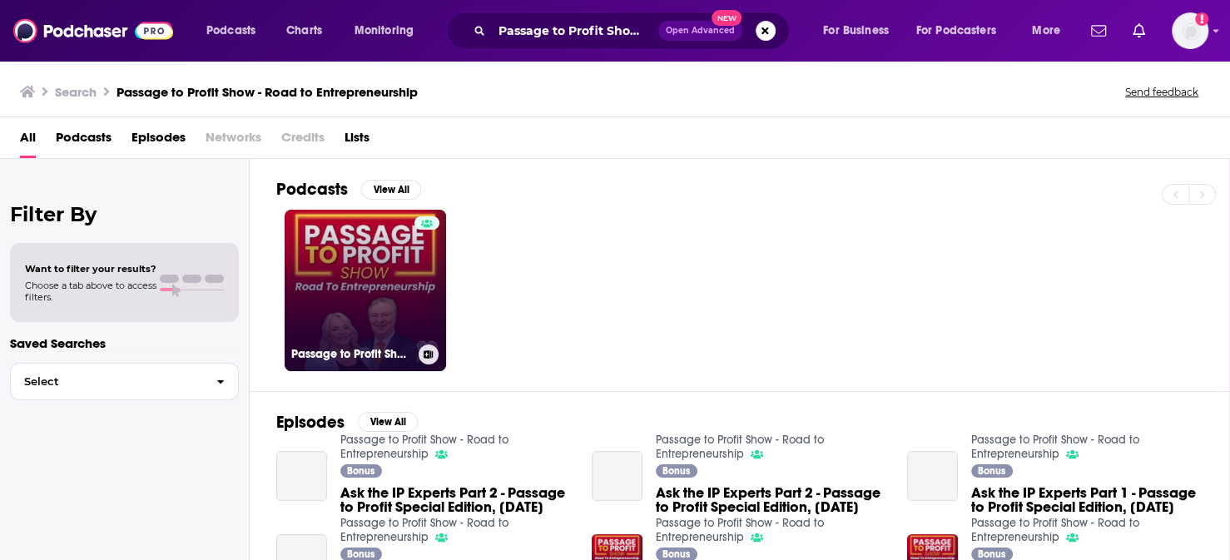
click at [360, 236] on link "Passage to Profit Show - Road to Entrepreneurship" at bounding box center [365, 290] width 161 height 161
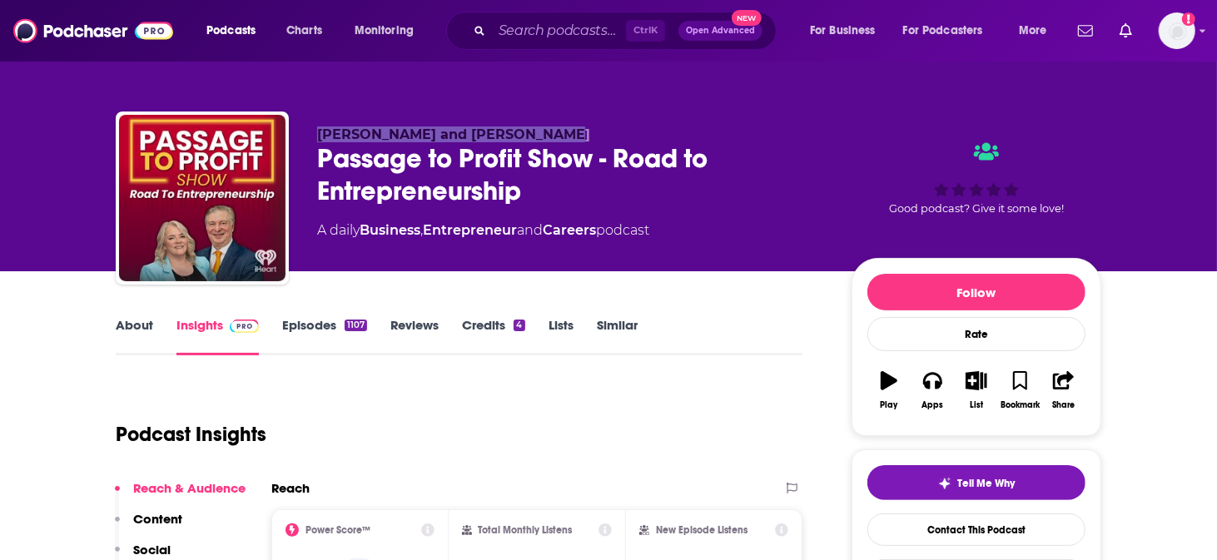
drag, startPoint x: 581, startPoint y: 121, endPoint x: 346, endPoint y: 132, distance: 235.0
click at [350, 126] on div "[PERSON_NAME] and [PERSON_NAME] Passage to Profit Show - Road to Entrepreneursh…" at bounding box center [608, 202] width 985 height 180
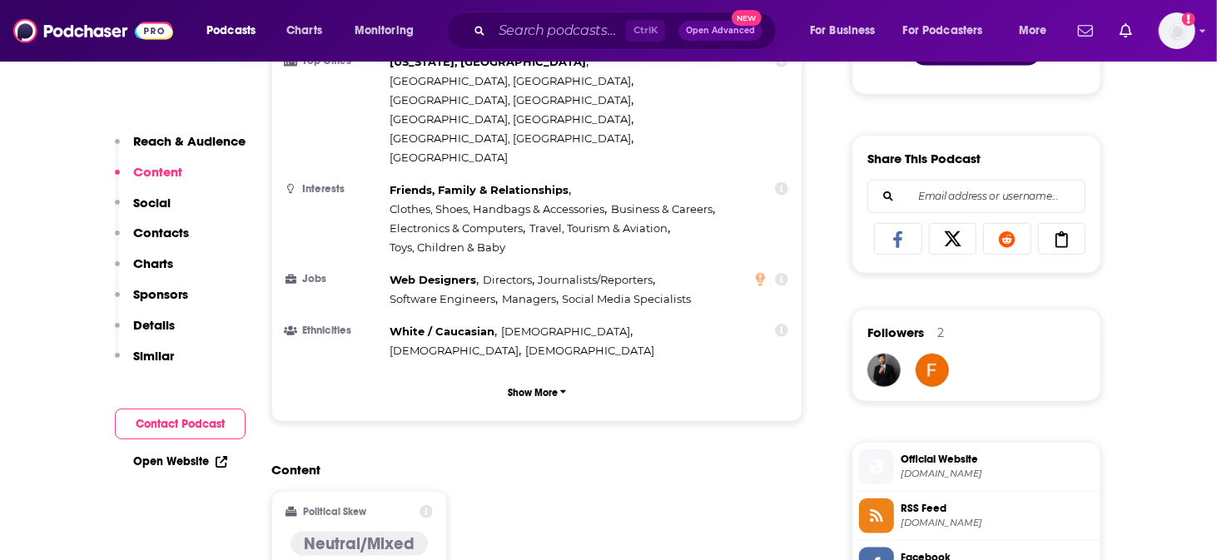
scroll to position [1387, 0]
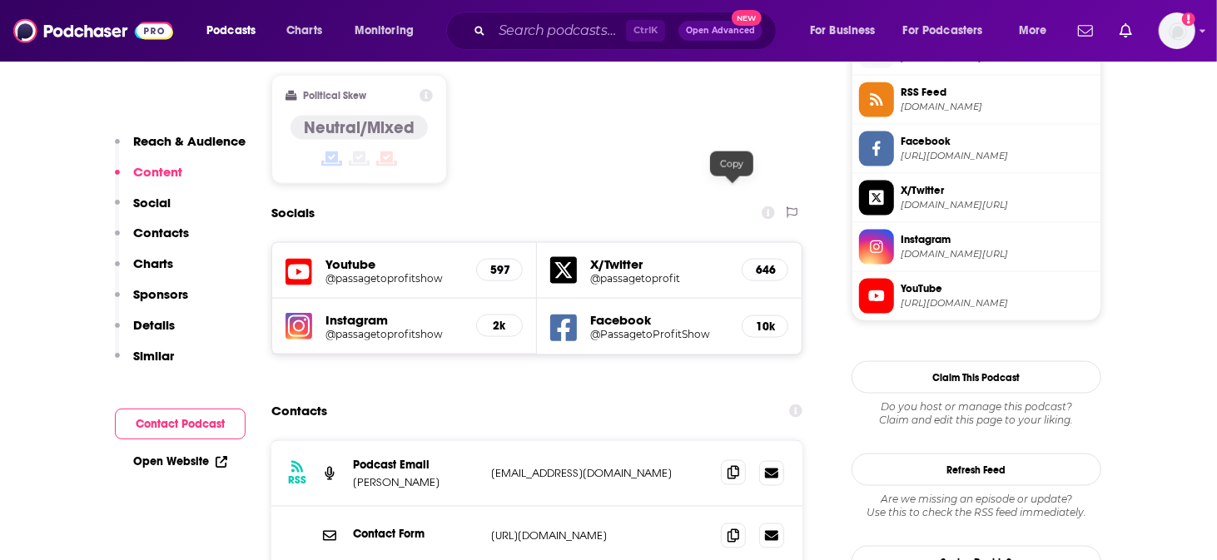
click at [726, 460] on span at bounding box center [733, 472] width 25 height 25
click at [549, 26] on input "Search podcasts, credits, & more..." at bounding box center [559, 30] width 134 height 27
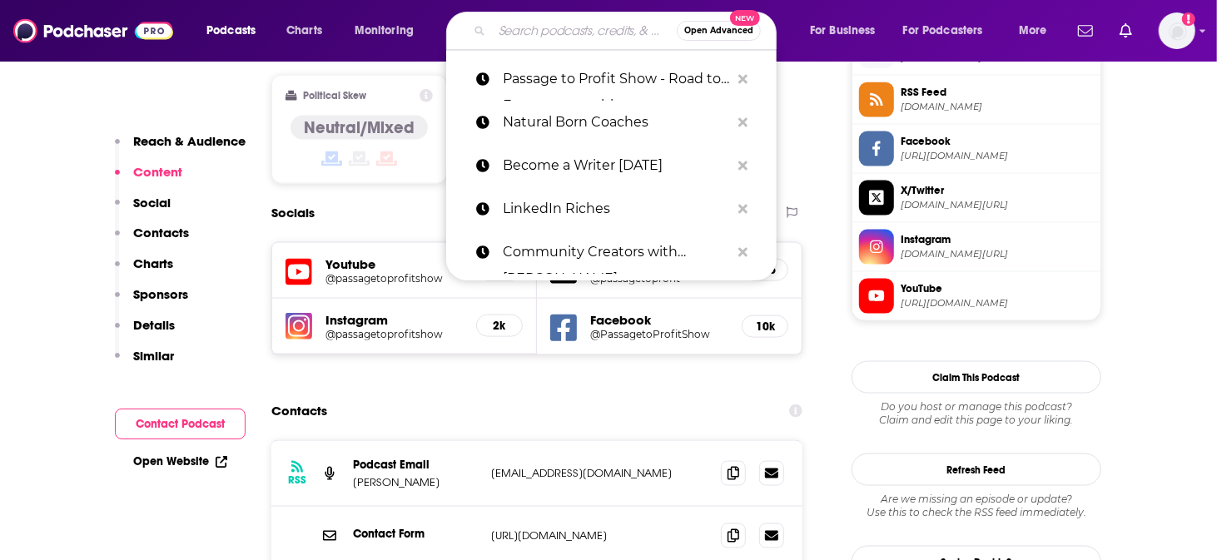
paste input "Biz Book Pub Hub Podcast"
type input "Biz Book Pub Hub Podcast"
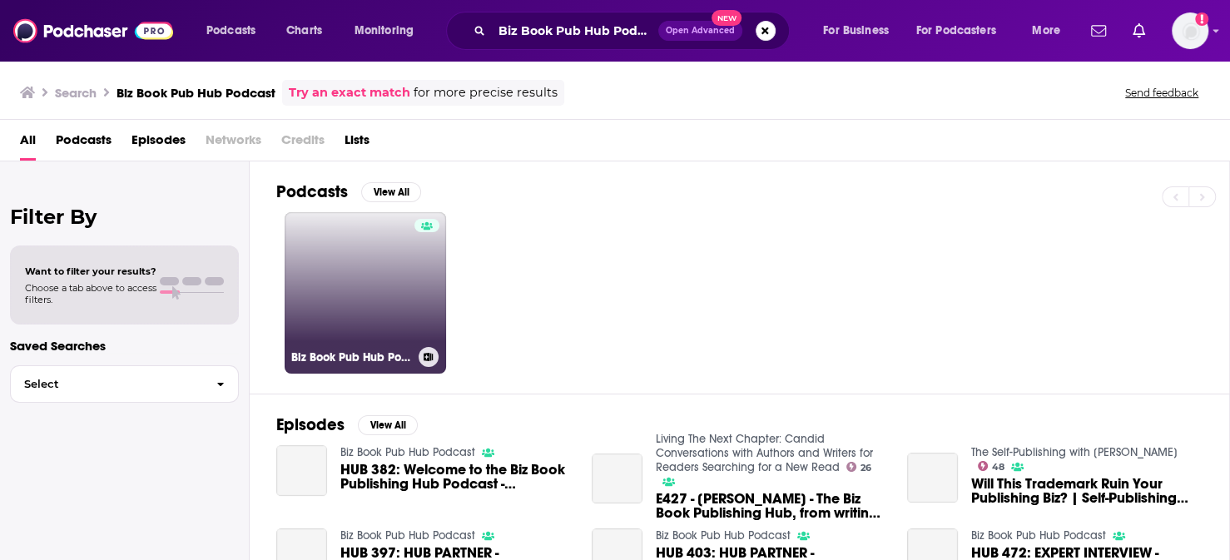
click at [355, 250] on link "Biz Book Pub Hub Podcast" at bounding box center [365, 292] width 161 height 161
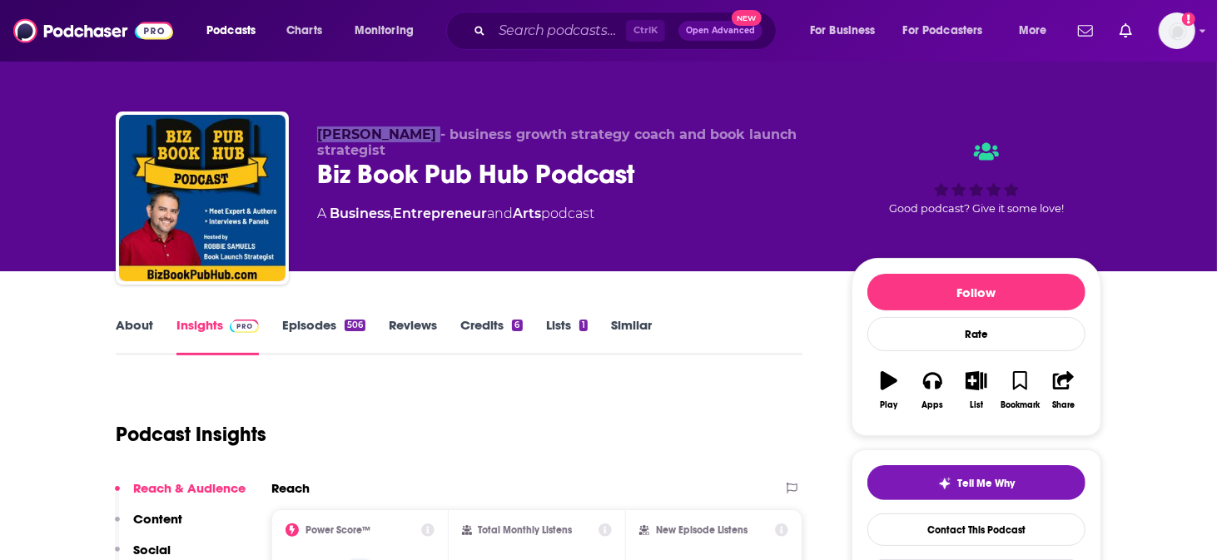
drag, startPoint x: 356, startPoint y: 121, endPoint x: 467, endPoint y: 118, distance: 110.7
click at [466, 127] on span "[PERSON_NAME] - business growth strategy coach and book launch strategist" at bounding box center [556, 143] width 479 height 32
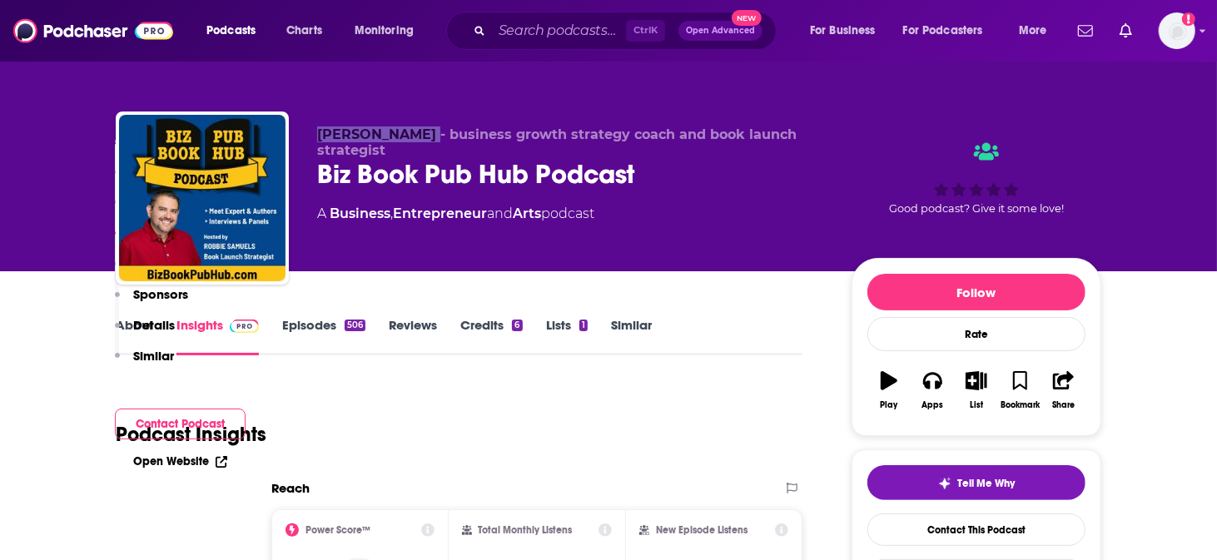
scroll to position [970, 0]
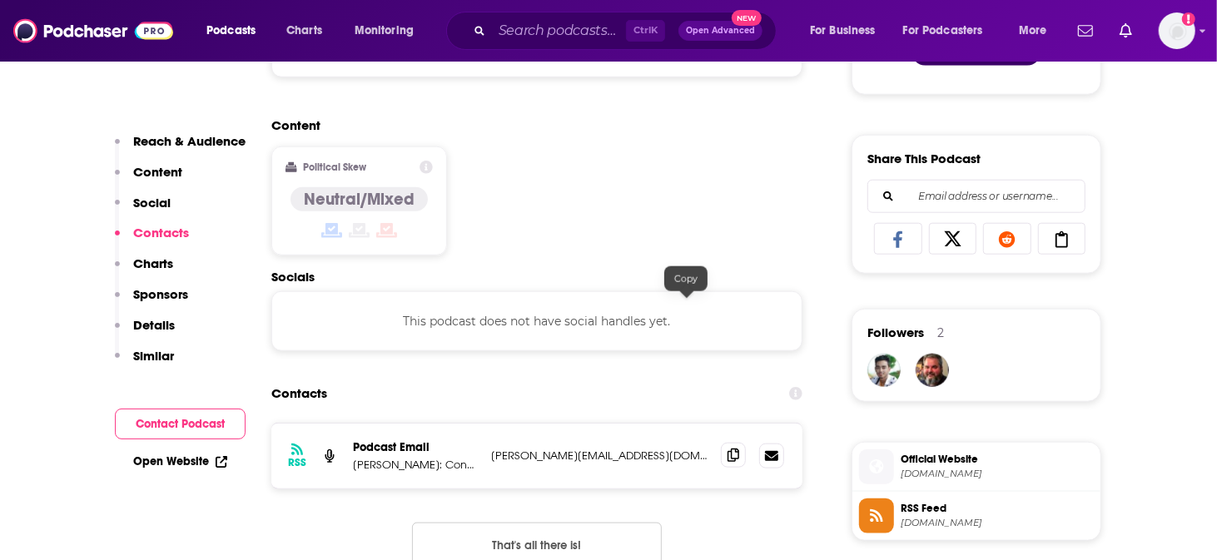
click at [727, 449] on icon at bounding box center [733, 455] width 12 height 13
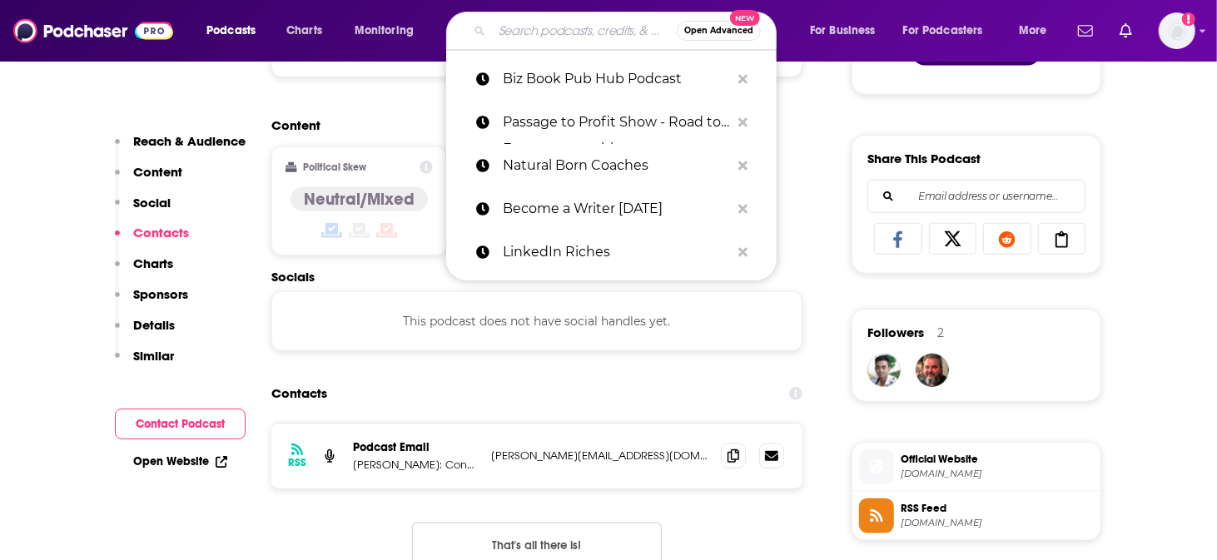
click at [521, 22] on input "Search podcasts, credits, & more..." at bounding box center [584, 30] width 185 height 27
paste input "The Business of Good"
type input "The Business of Good"
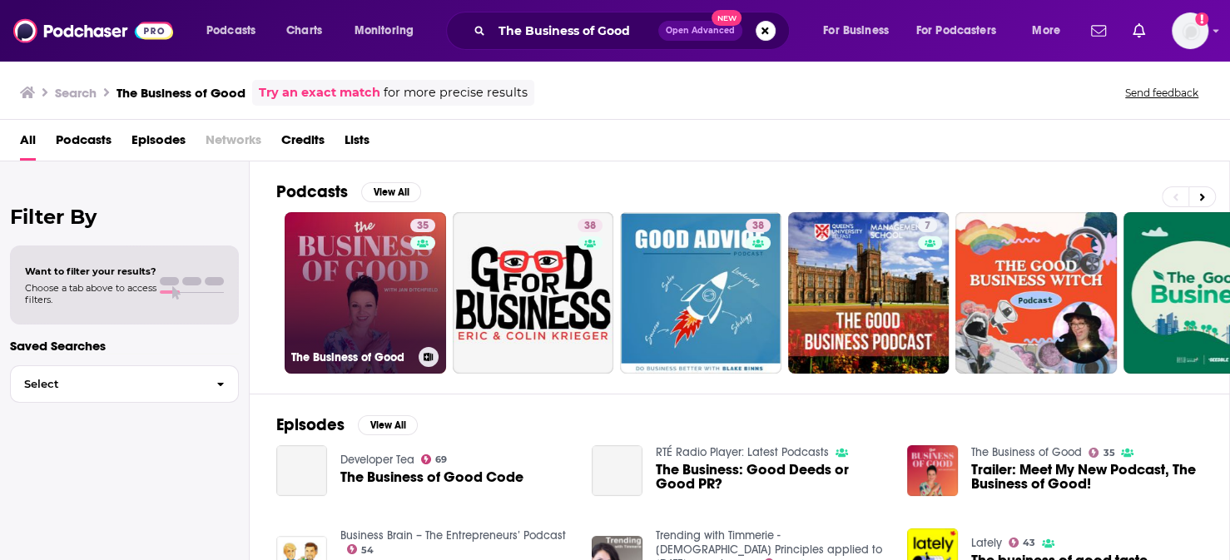
click at [314, 261] on link "35 The Business of Good" at bounding box center [365, 292] width 161 height 161
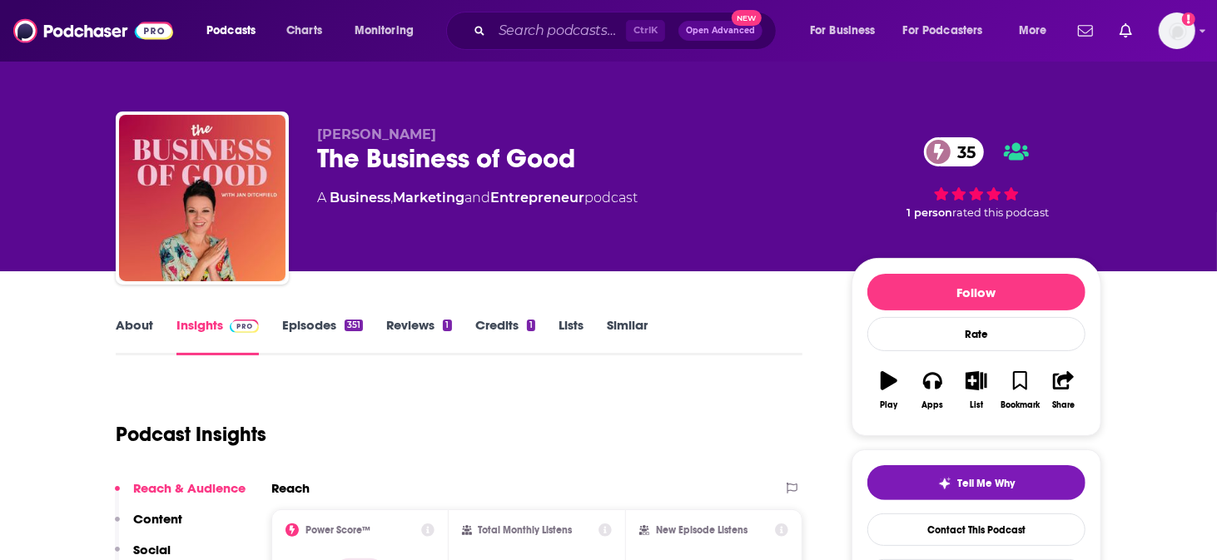
drag, startPoint x: 358, startPoint y: 121, endPoint x: 454, endPoint y: 114, distance: 95.9
click at [454, 127] on p "[PERSON_NAME]" at bounding box center [571, 135] width 508 height 16
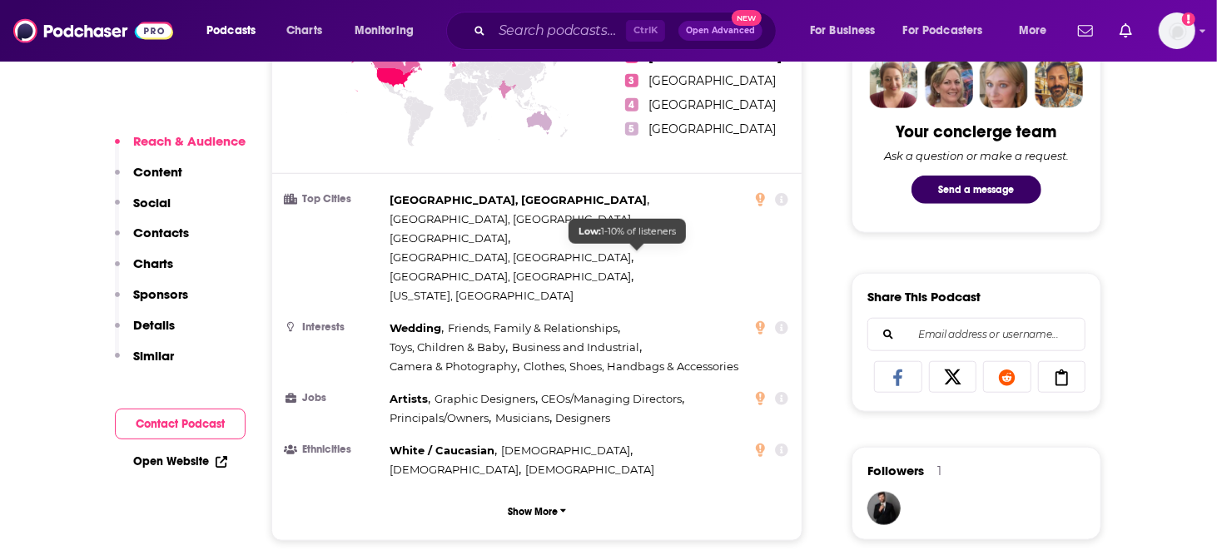
scroll to position [1109, 0]
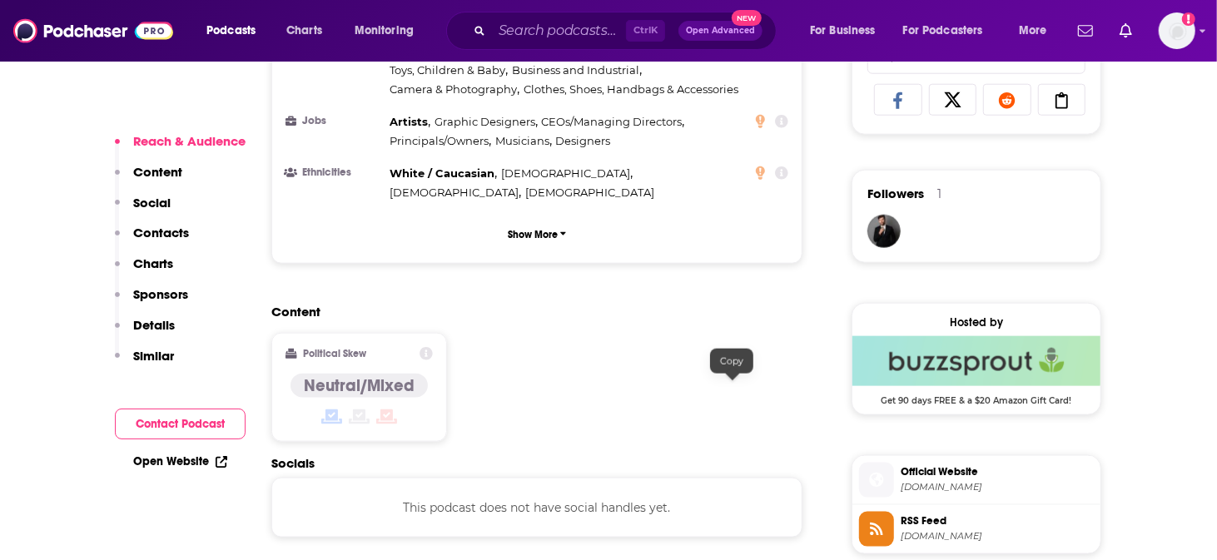
drag, startPoint x: 737, startPoint y: 387, endPoint x: 732, endPoint y: 380, distance: 8.8
click at [591, 43] on div "Ctrl K Open Advanced New" at bounding box center [611, 31] width 330 height 38
click at [605, 18] on div "Ctrl K Open Advanced New" at bounding box center [611, 31] width 330 height 38
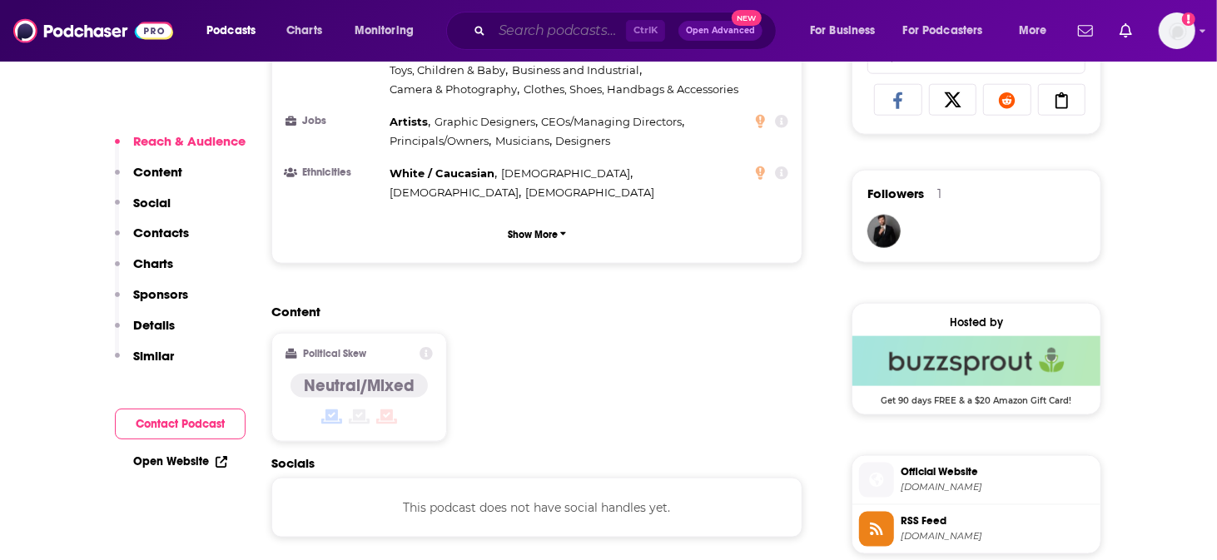
click at [591, 25] on input "Search podcasts, credits, & more..." at bounding box center [559, 30] width 134 height 27
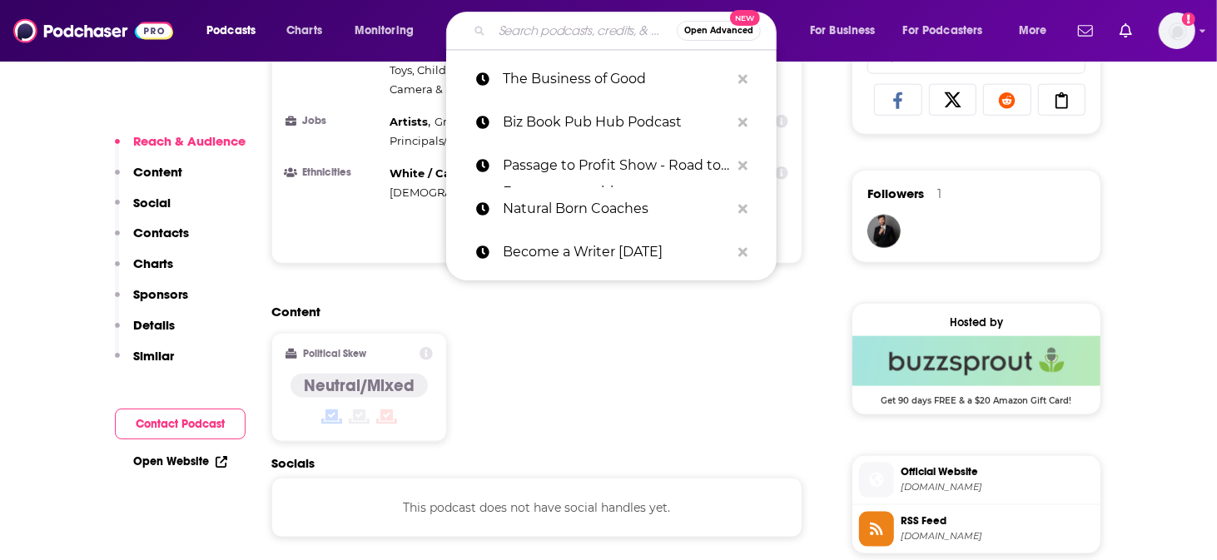
paste input "The [PERSON_NAME] Show"
type input "The [PERSON_NAME] Show"
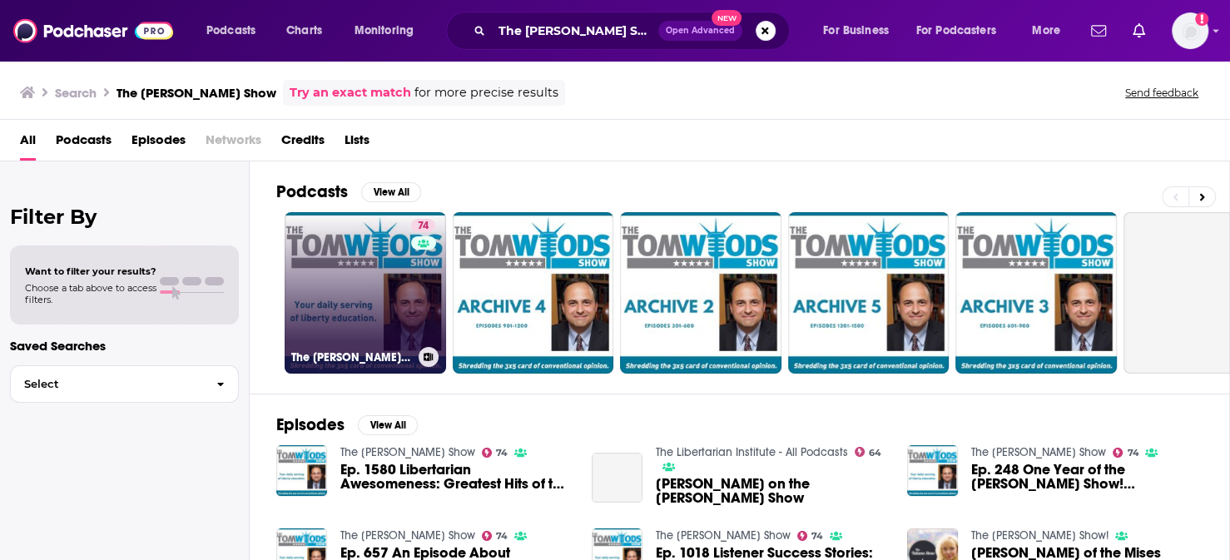
click at [359, 287] on link "74 The [PERSON_NAME] Show" at bounding box center [365, 292] width 161 height 161
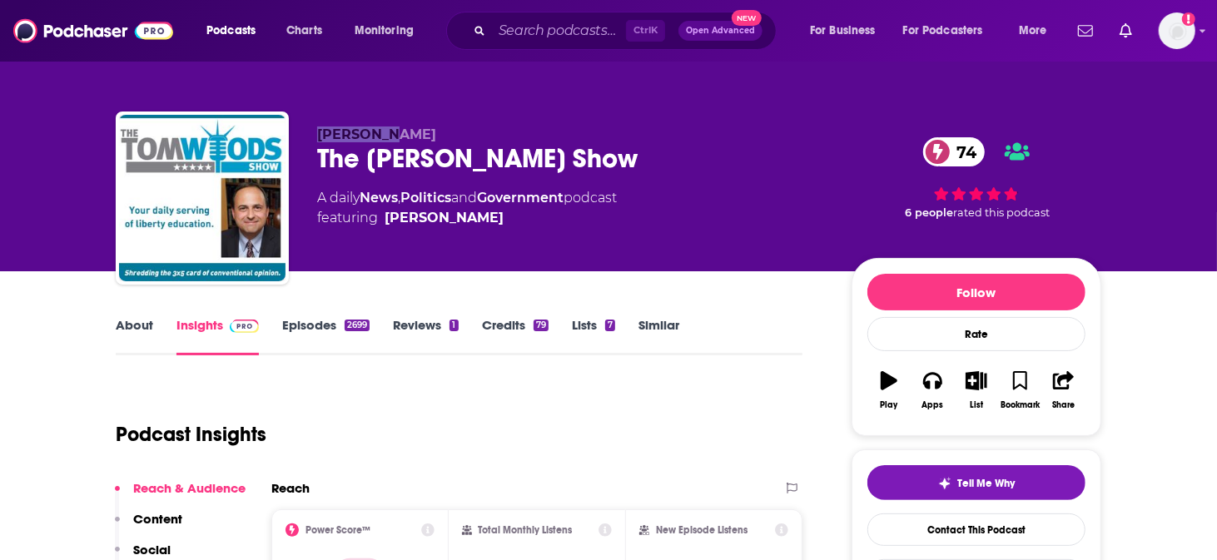
drag, startPoint x: 447, startPoint y: 122, endPoint x: 354, endPoint y: 112, distance: 93.7
click at [354, 127] on p "[PERSON_NAME]" at bounding box center [571, 135] width 508 height 16
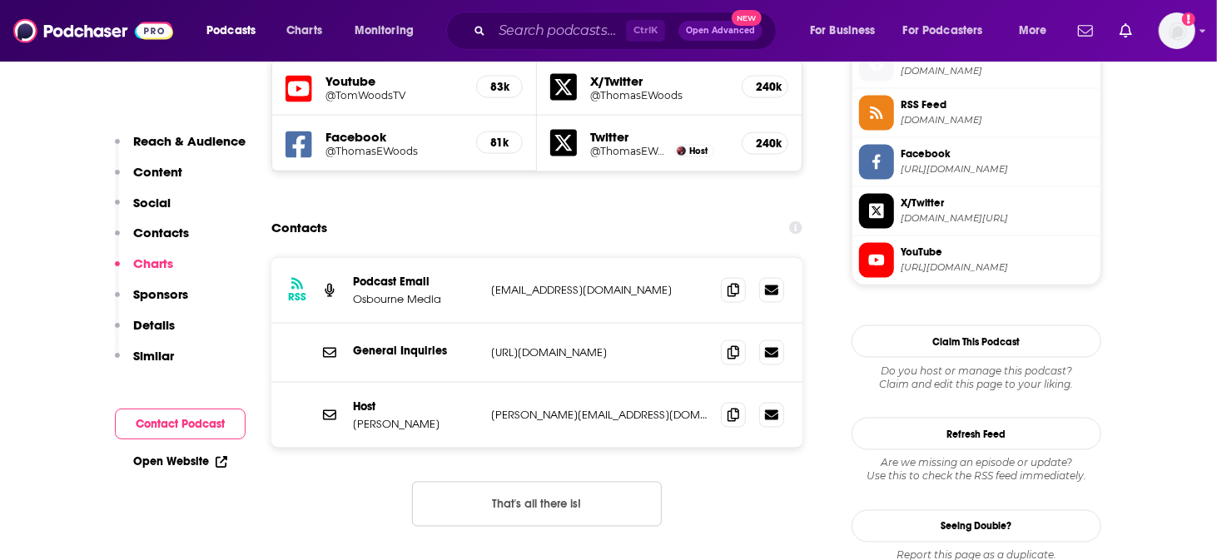
scroll to position [1248, 0]
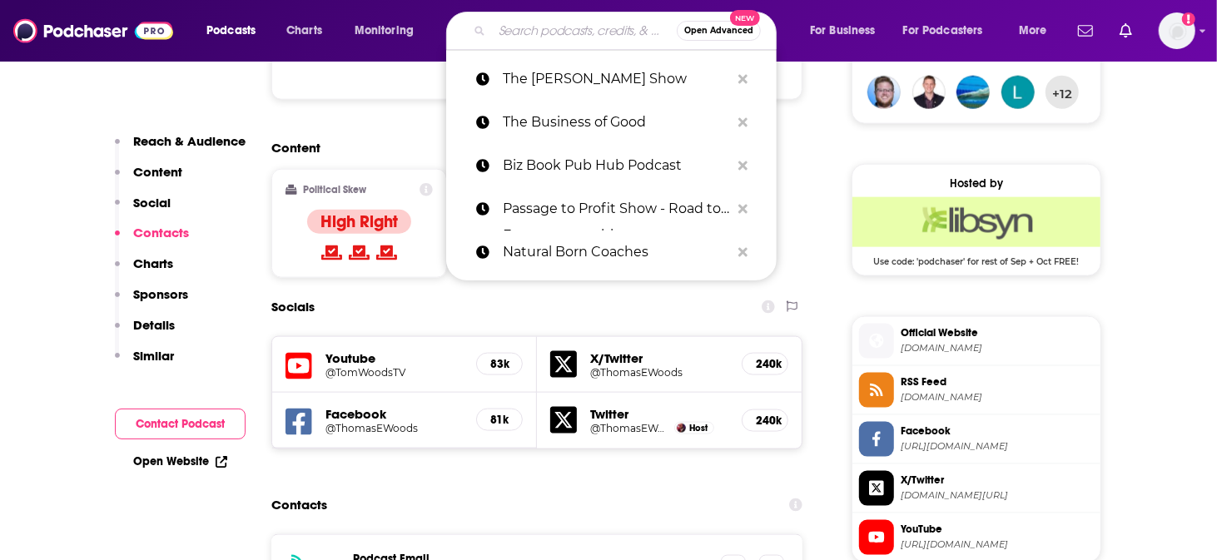
click at [565, 37] on input "Search podcasts, credits, & more..." at bounding box center [584, 30] width 185 height 27
paste input "CEO Blindspots® Podcast"
type input "CEO Blindspots® Podcast"
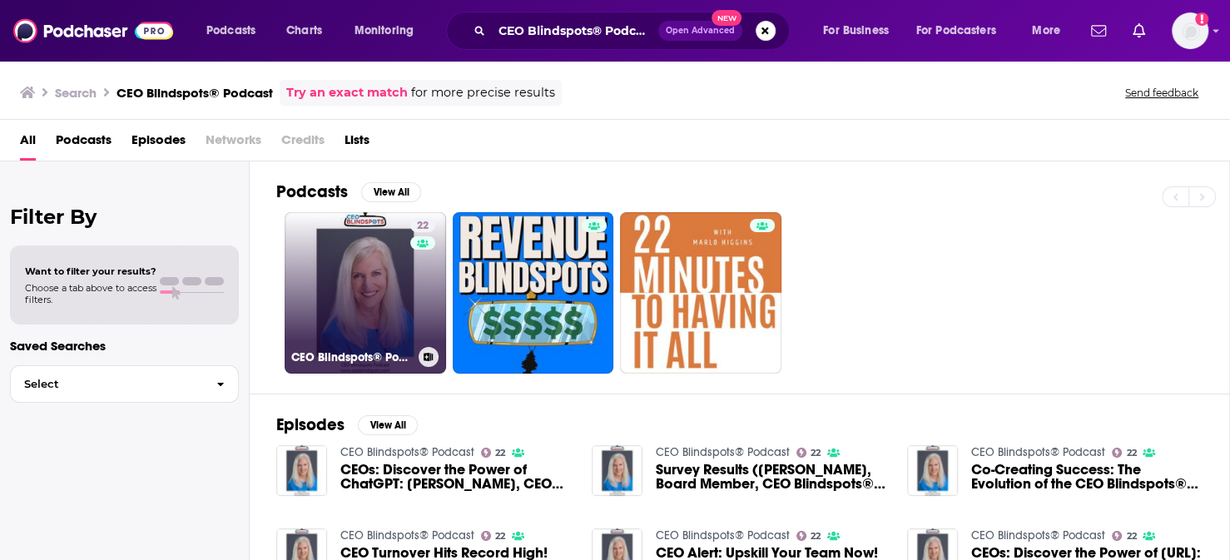
click at [301, 224] on link "22 CEO Blindspots® Podcast" at bounding box center [365, 292] width 161 height 161
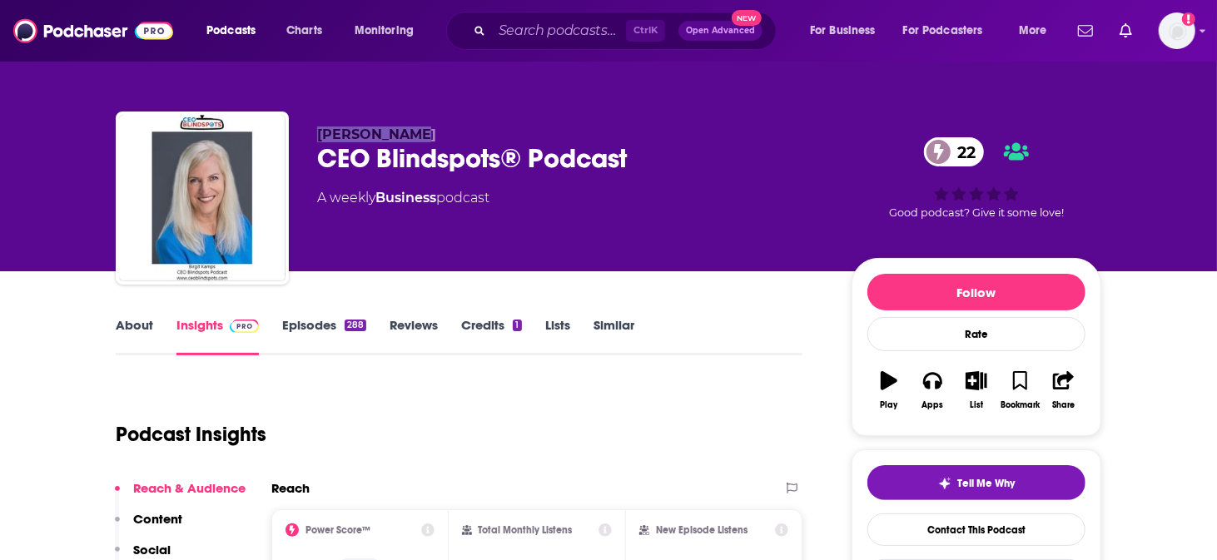
drag, startPoint x: 415, startPoint y: 116, endPoint x: 355, endPoint y: 121, distance: 60.1
click at [355, 127] on p "[PERSON_NAME]" at bounding box center [571, 135] width 508 height 16
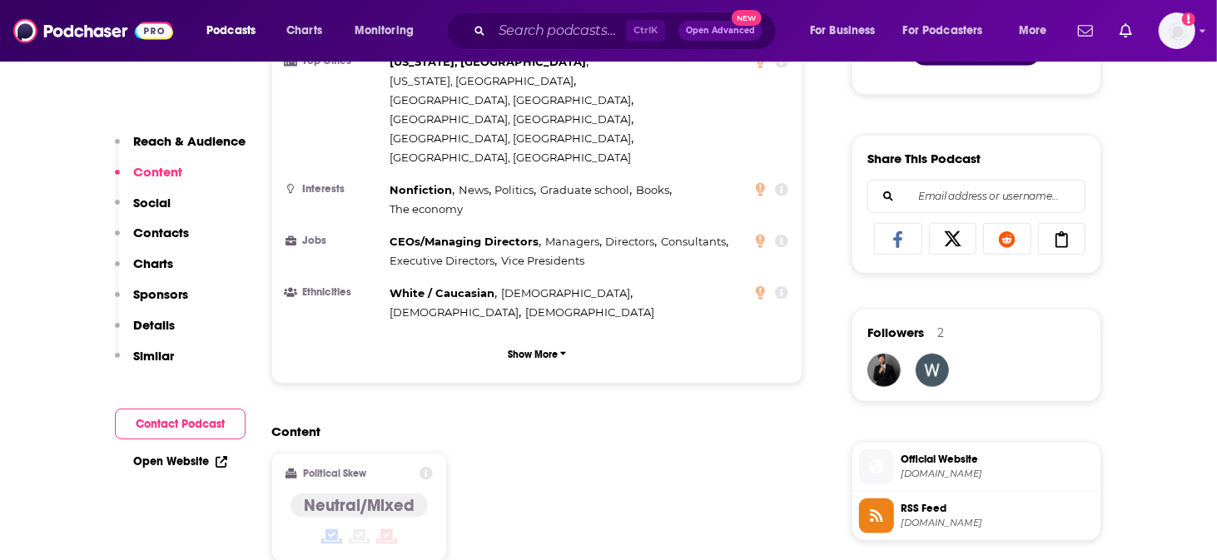
scroll to position [1248, 0]
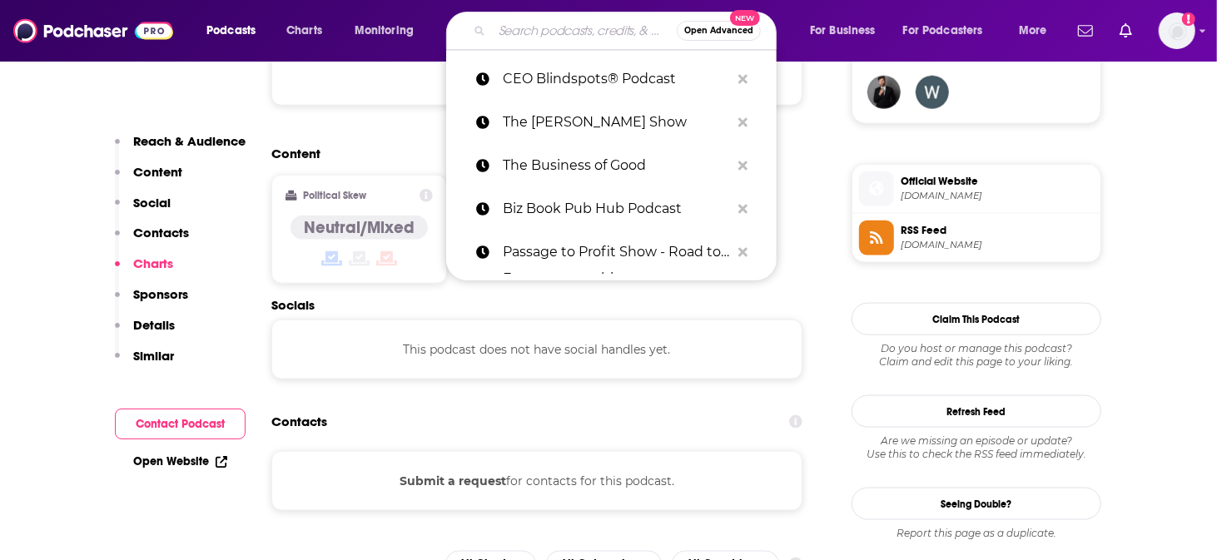
click at [554, 30] on input "Search podcasts, credits, & more..." at bounding box center [584, 30] width 185 height 27
paste input "CEO Blind Spots® Podcast"
type input "CEO Blind Spots® Podcast"
